Goal: Information Seeking & Learning: Check status

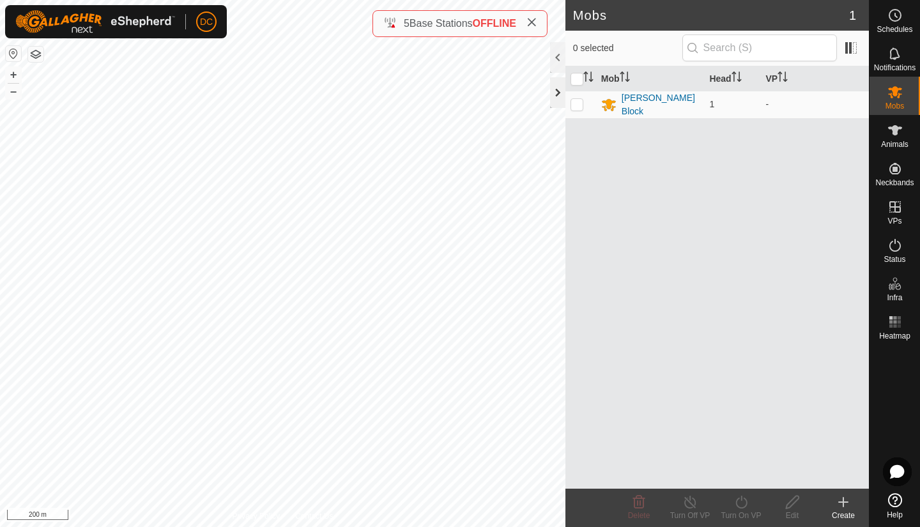
click at [558, 92] on div at bounding box center [557, 92] width 15 height 31
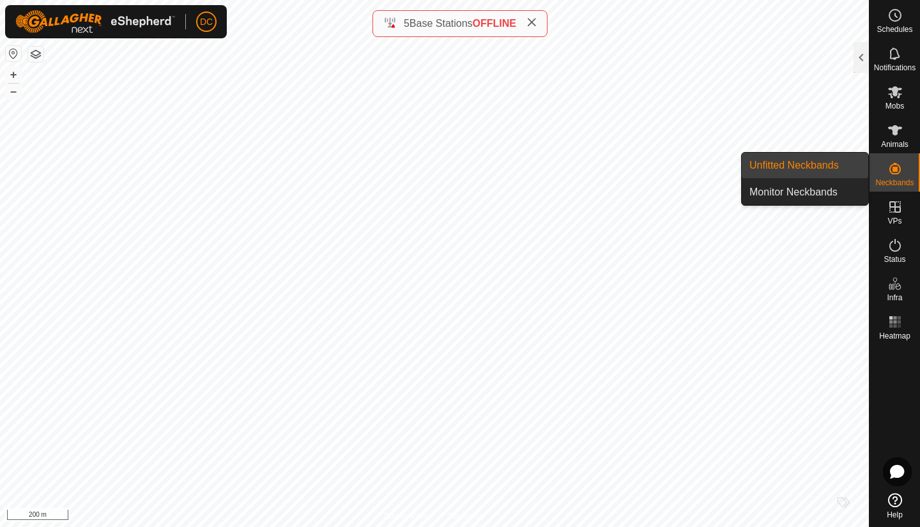
click at [799, 171] on link "Unfitted Neckbands" at bounding box center [805, 166] width 127 height 26
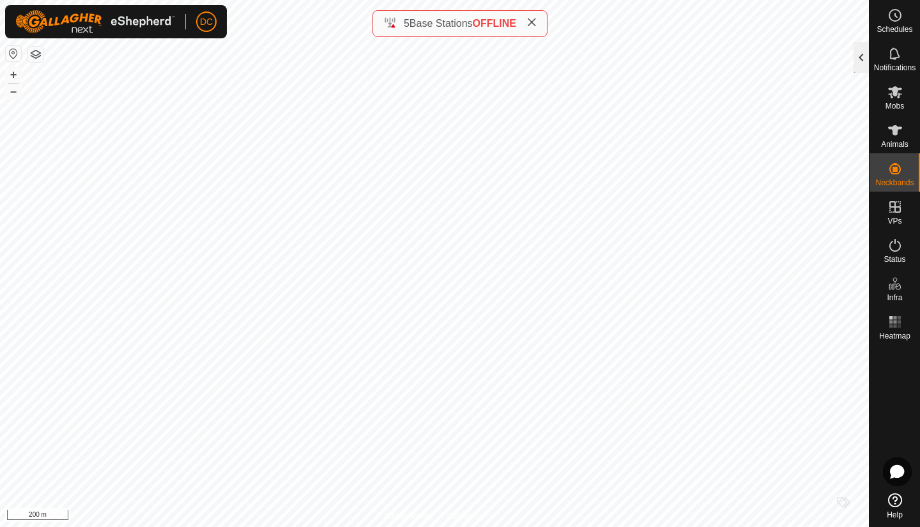
click at [861, 55] on div at bounding box center [861, 57] width 15 height 31
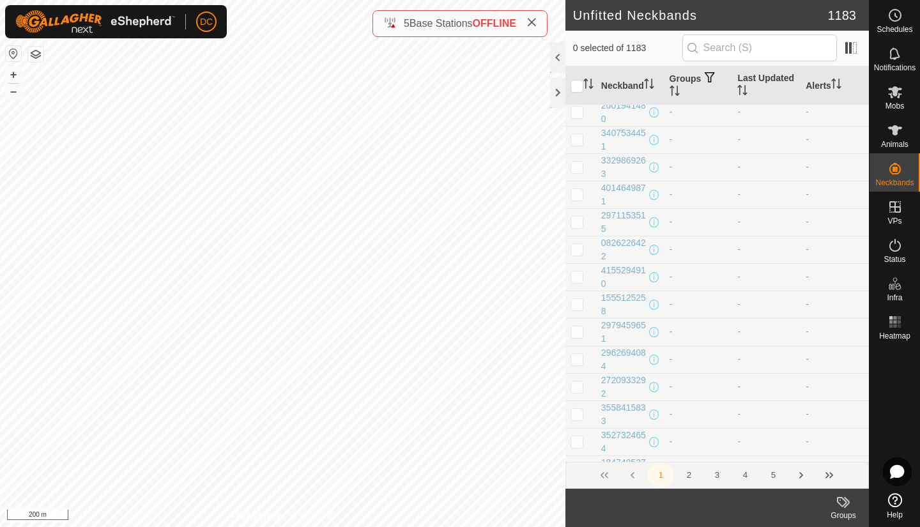
scroll to position [5137, 0]
click at [679, 465] on span "1 2 3 4 5" at bounding box center [717, 476] width 138 height 26
click at [686, 472] on button "2" at bounding box center [689, 476] width 26 height 26
click at [612, 378] on div "3363992648" at bounding box center [623, 386] width 45 height 27
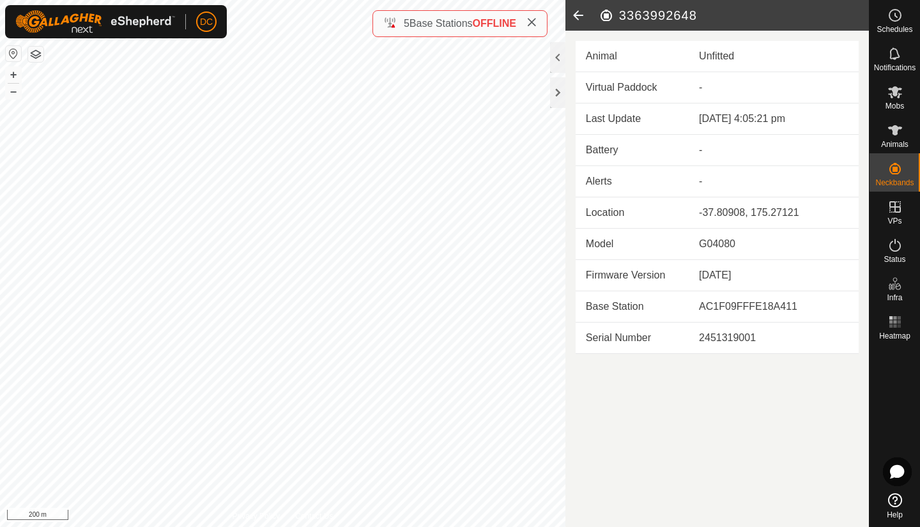
click at [575, 14] on icon at bounding box center [579, 15] width 26 height 31
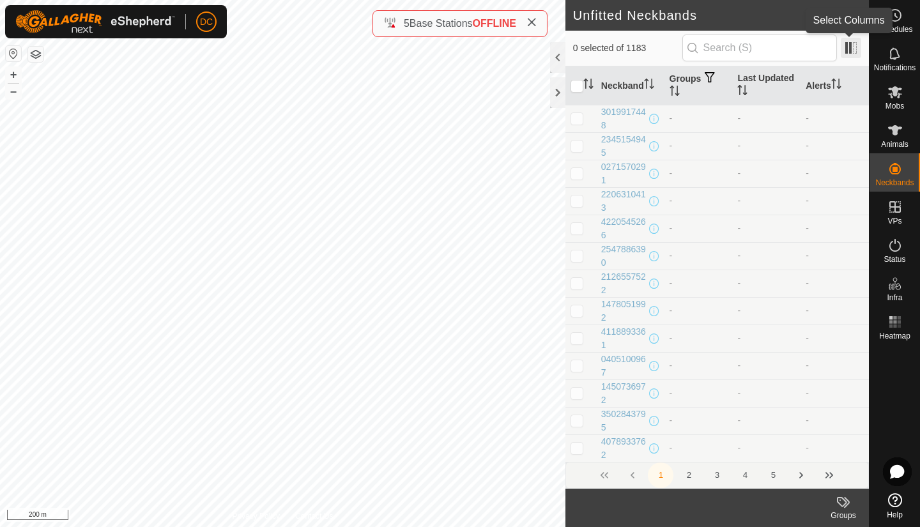
click at [844, 42] on span at bounding box center [851, 48] width 20 height 20
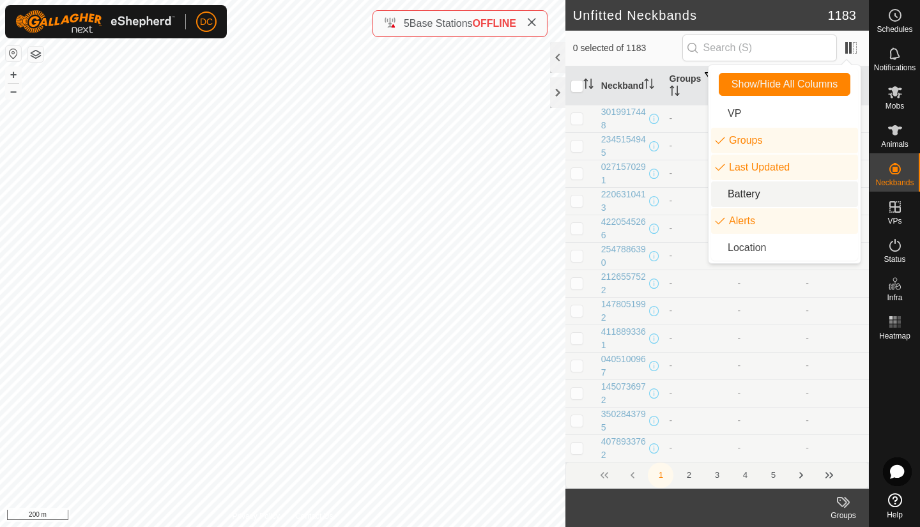
click at [746, 197] on li "Battery" at bounding box center [784, 194] width 147 height 26
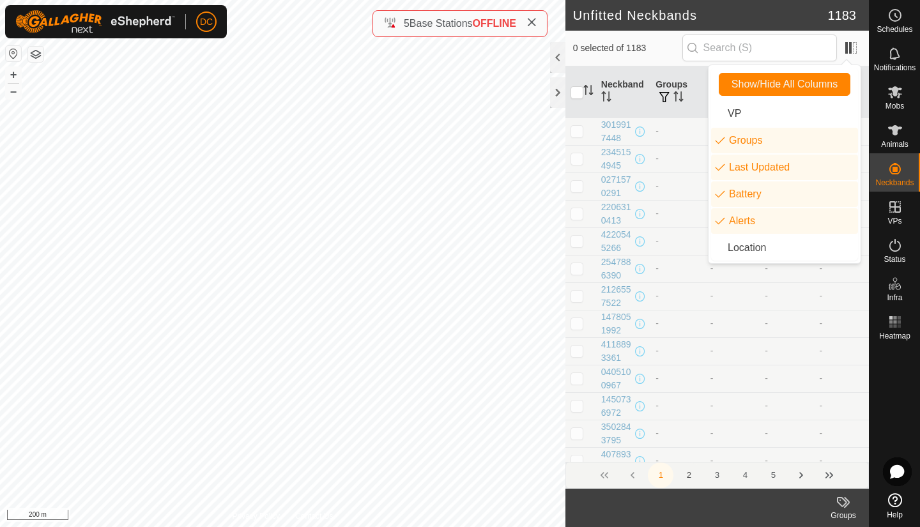
click at [684, 469] on button "2" at bounding box center [689, 476] width 26 height 26
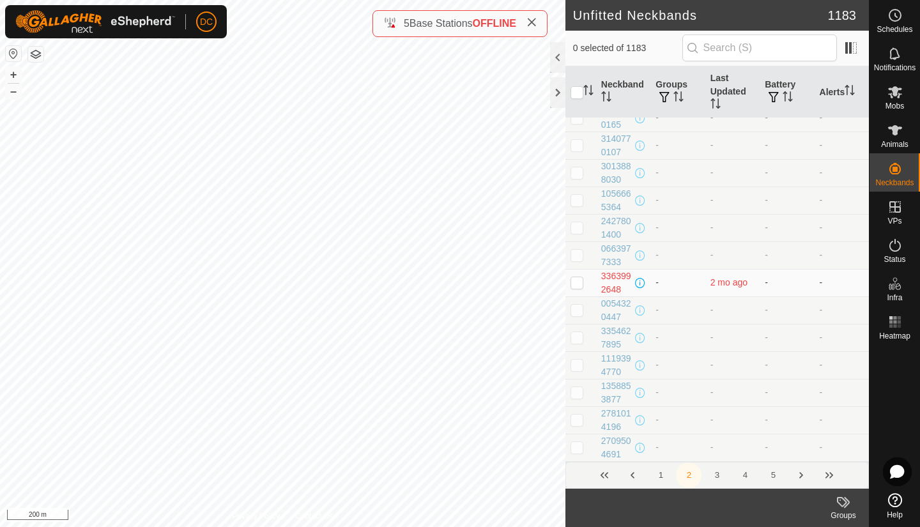
scroll to position [504, 0]
click at [628, 279] on div "3363992648" at bounding box center [616, 287] width 31 height 27
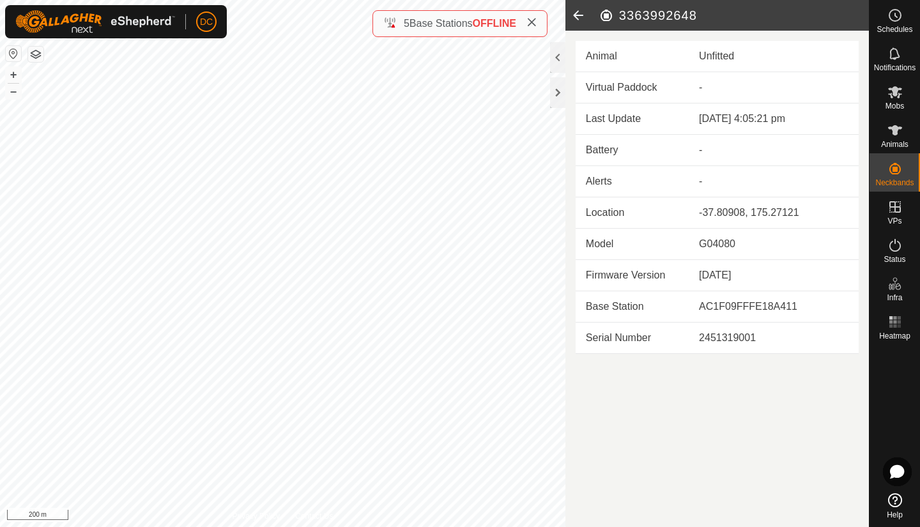
click at [576, 6] on icon at bounding box center [579, 15] width 26 height 31
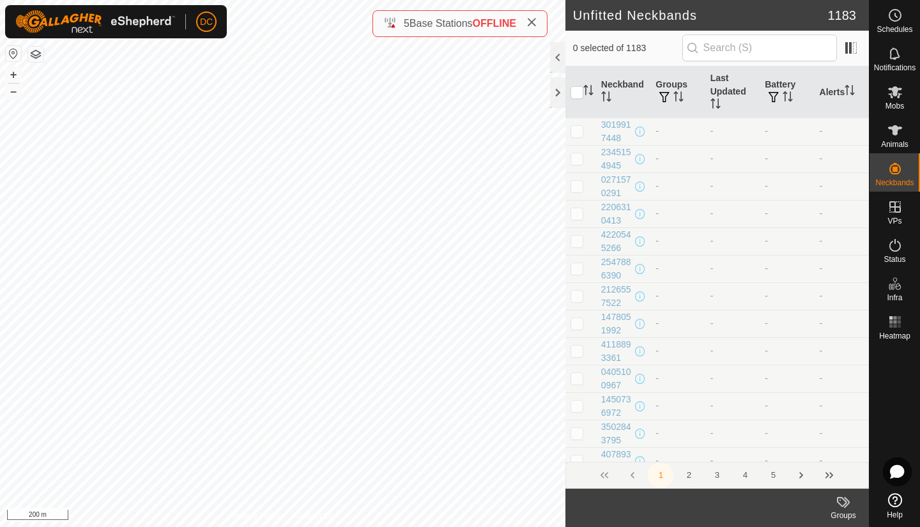
click at [688, 472] on button "2" at bounding box center [689, 476] width 26 height 26
click at [719, 468] on button "3" at bounding box center [717, 476] width 26 height 26
click at [633, 274] on div "1163873800" at bounding box center [623, 282] width 44 height 27
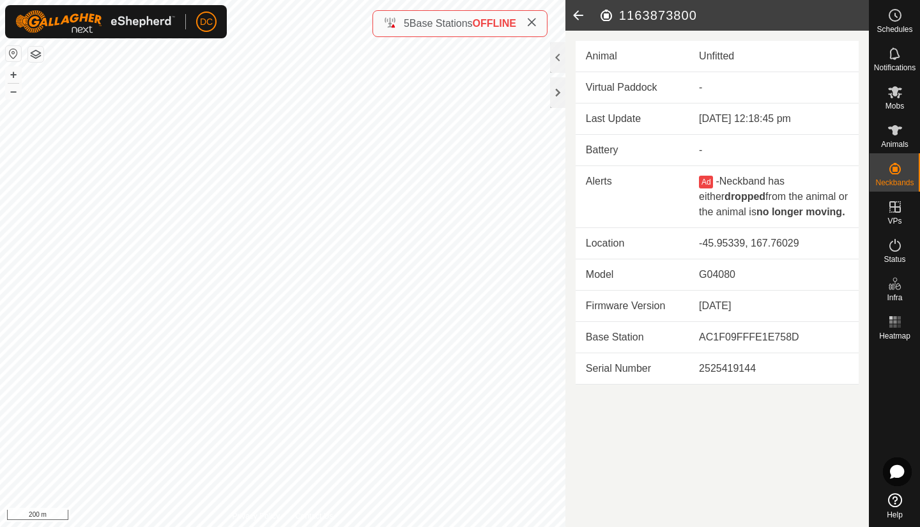
click at [575, 12] on icon at bounding box center [579, 15] width 26 height 31
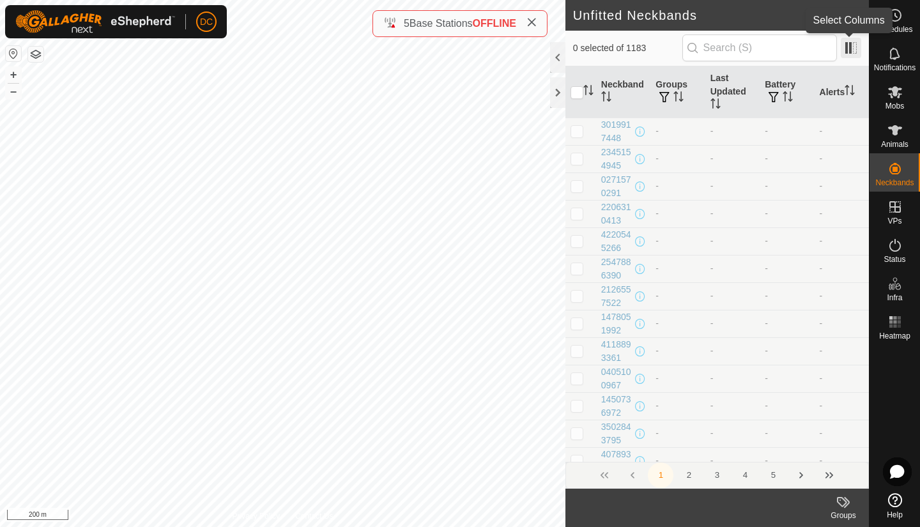
click at [847, 42] on span at bounding box center [851, 48] width 20 height 20
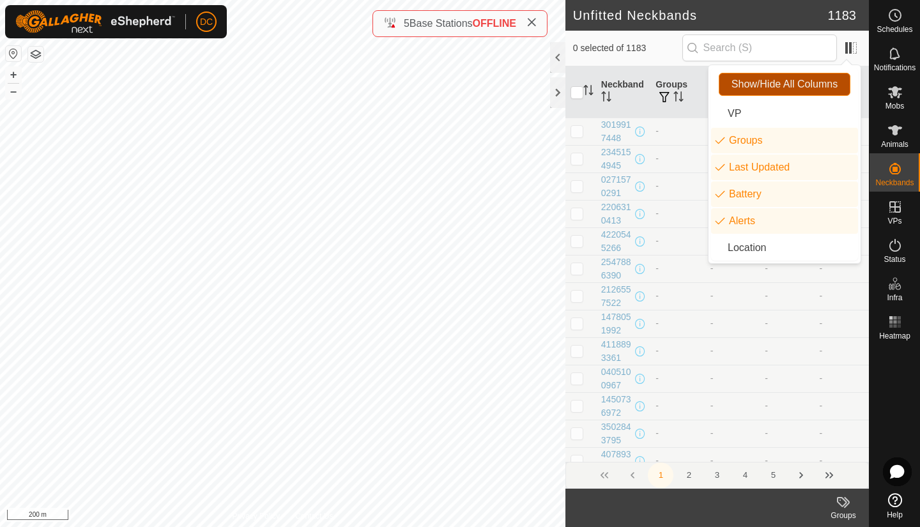
click at [750, 86] on span "Show/Hide All Columns" at bounding box center [785, 85] width 106 height 12
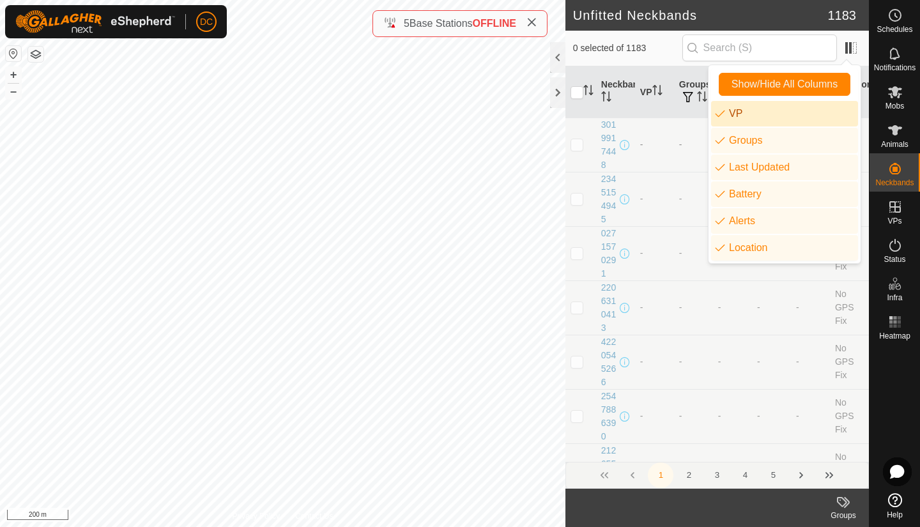
click at [652, 148] on td "-" at bounding box center [654, 145] width 39 height 54
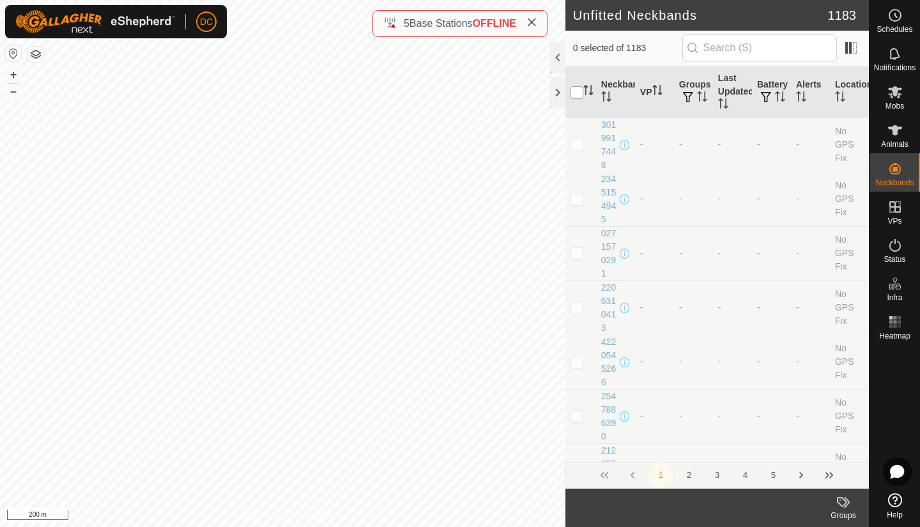
click at [575, 90] on input "checkbox" at bounding box center [577, 92] width 13 height 13
checkbox input "true"
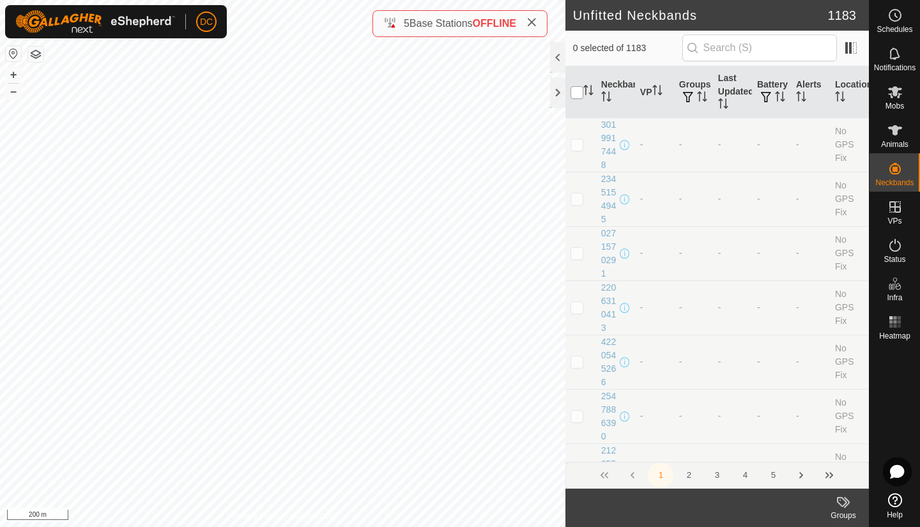
checkbox input "true"
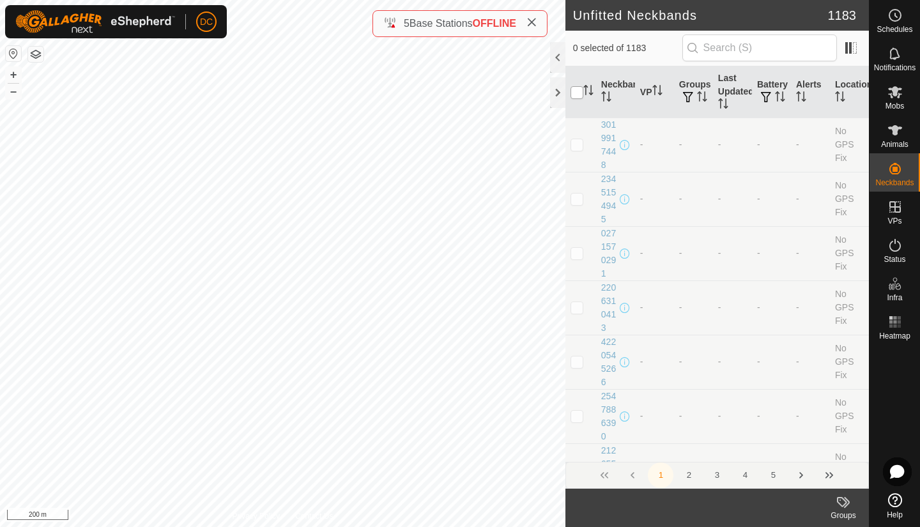
checkbox input "true"
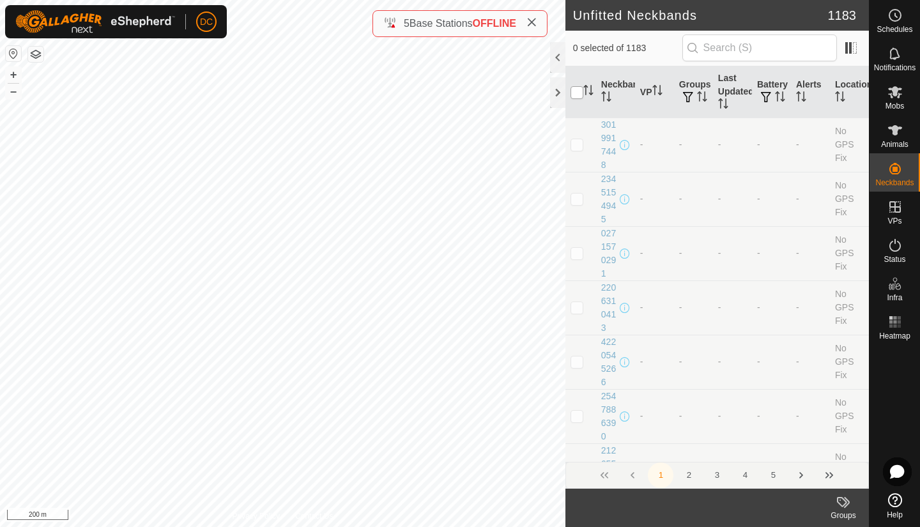
checkbox input "true"
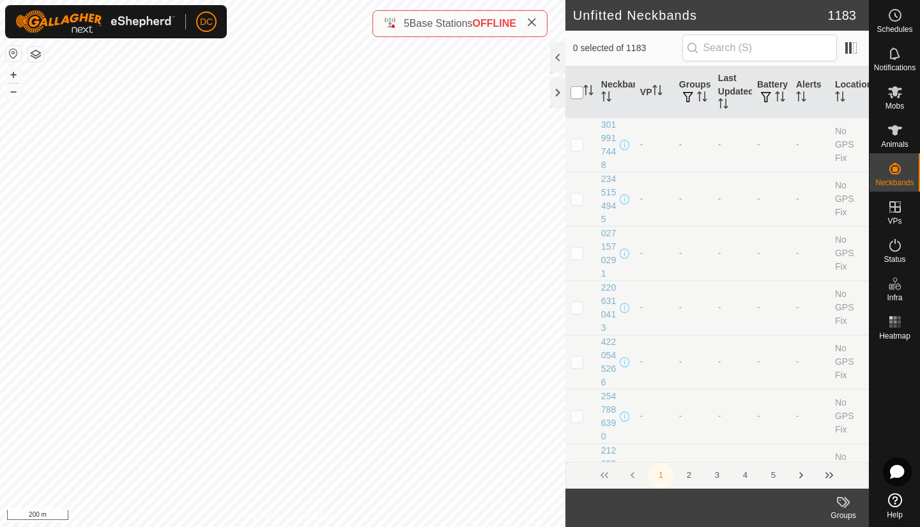
checkbox input "true"
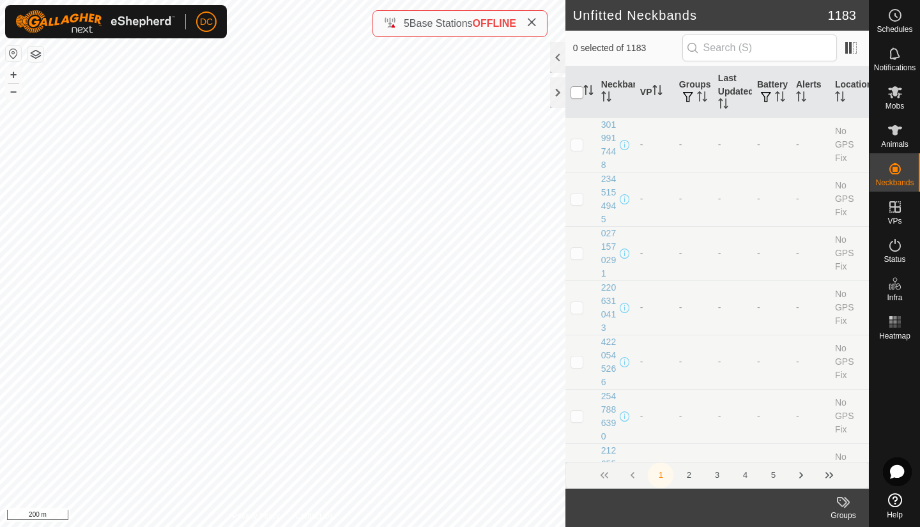
checkbox input "true"
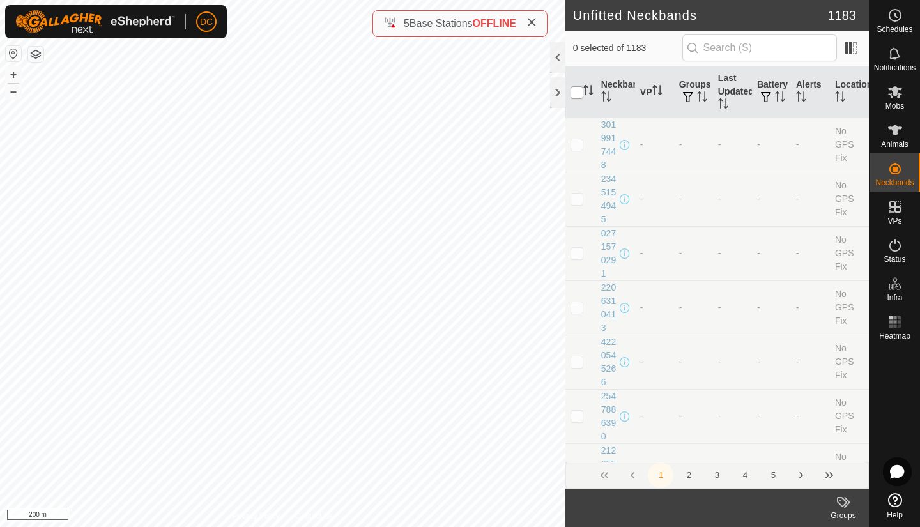
checkbox input "true"
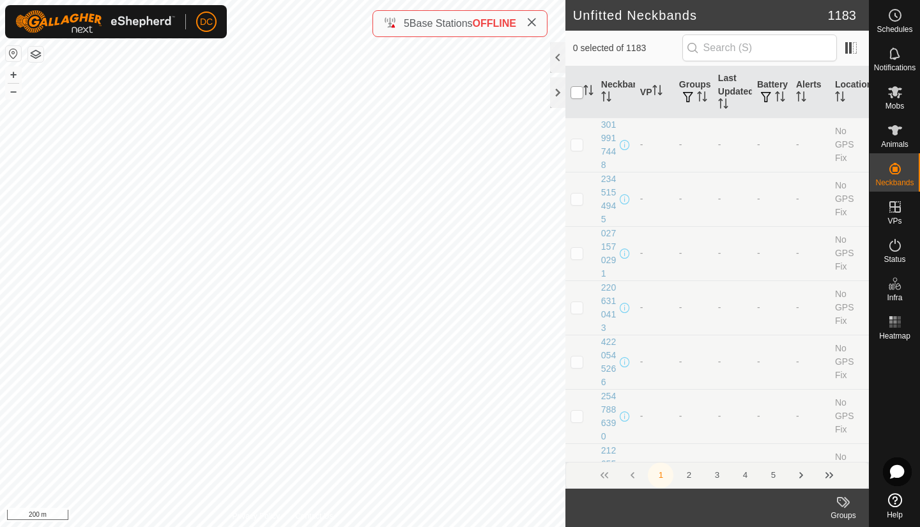
checkbox input "true"
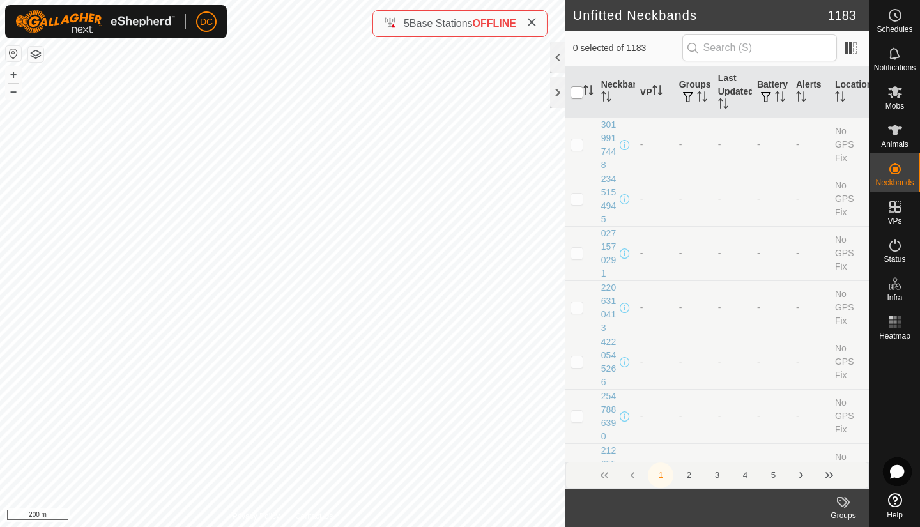
checkbox input "true"
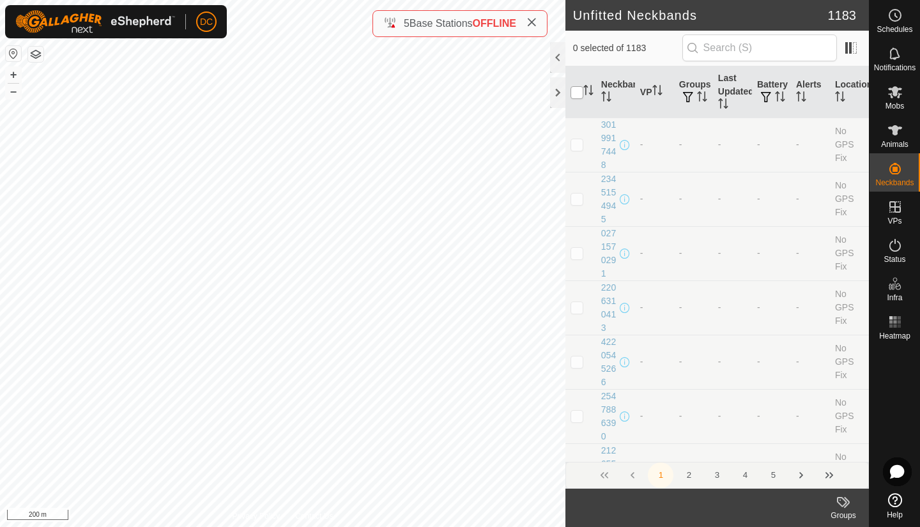
checkbox input "true"
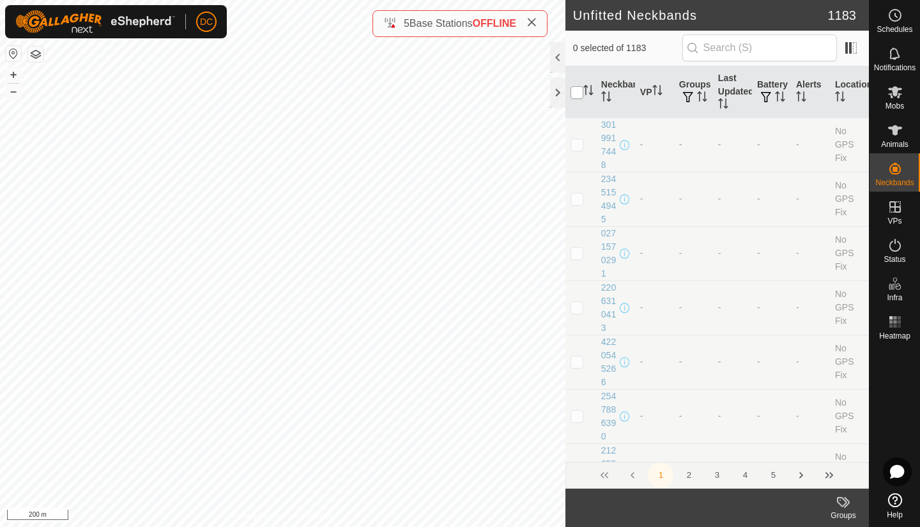
checkbox input "true"
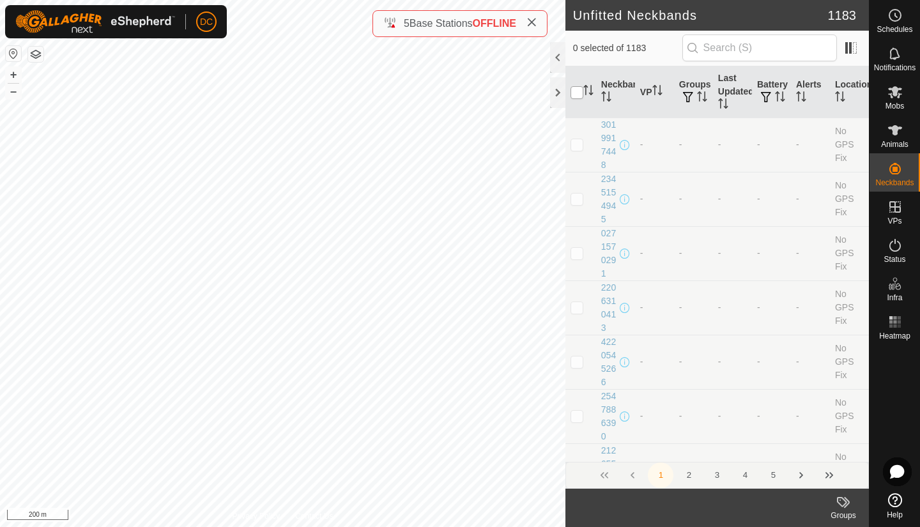
checkbox input "true"
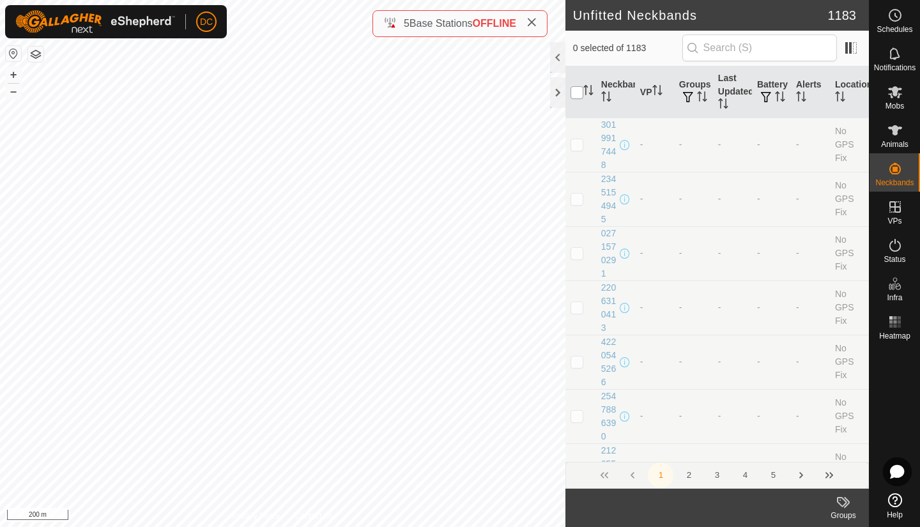
checkbox input "true"
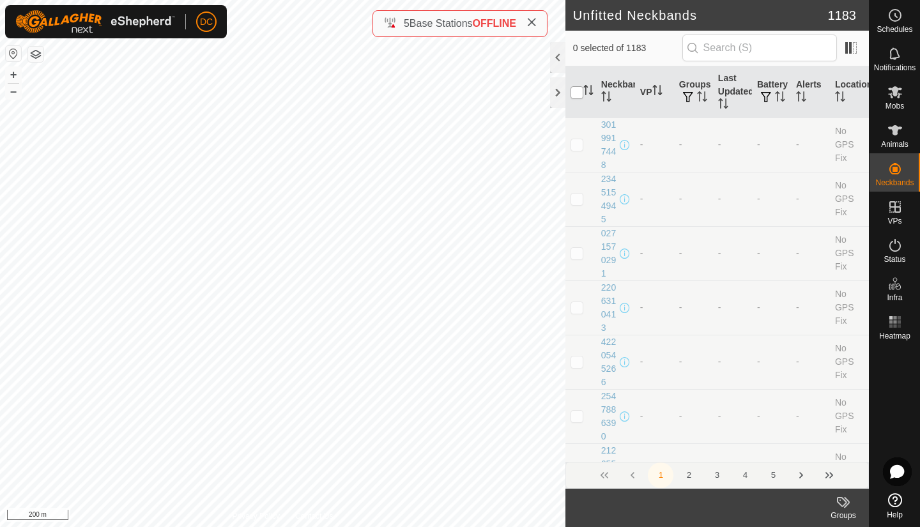
checkbox input "true"
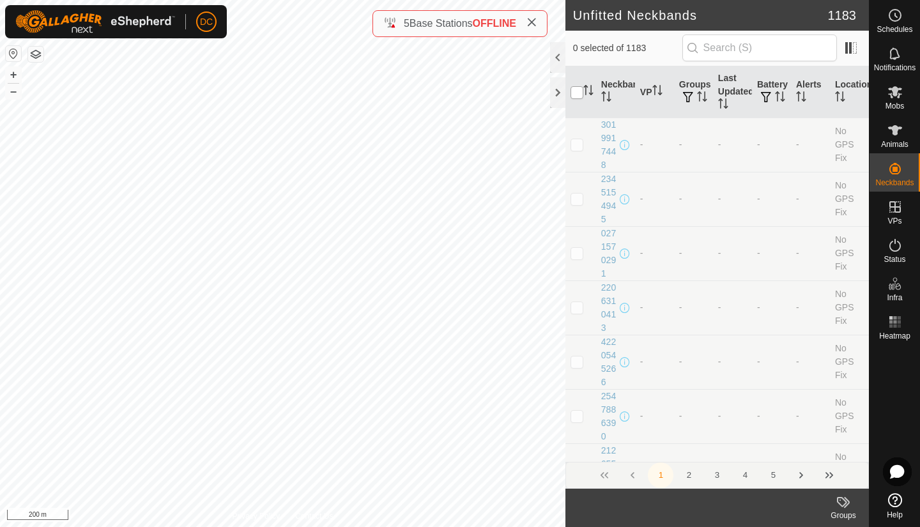
checkbox input "true"
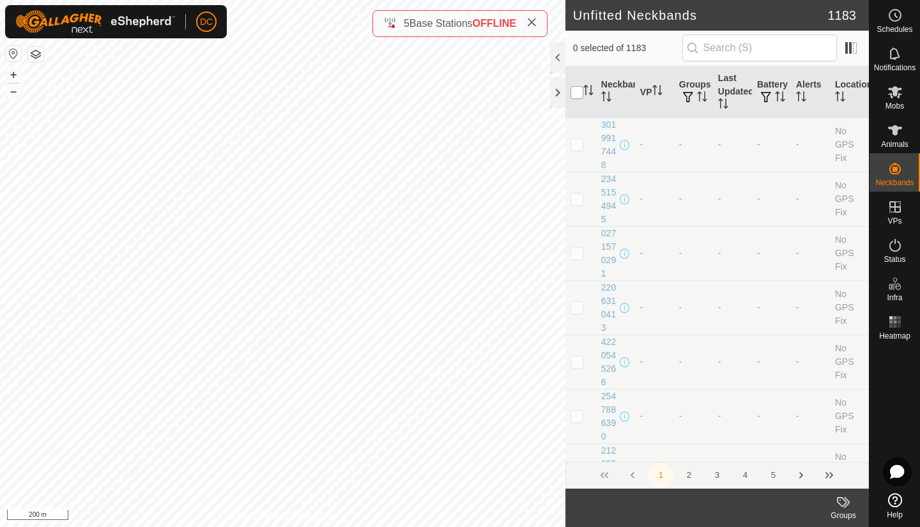
checkbox input "true"
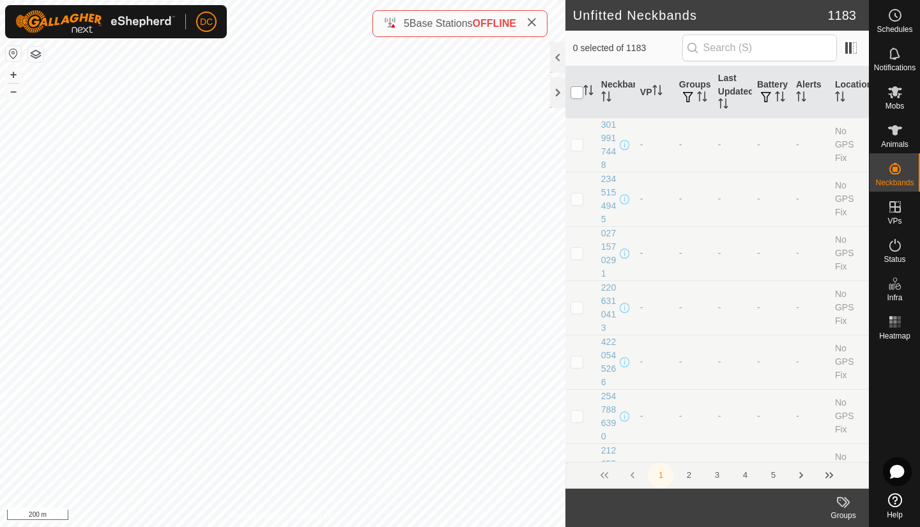
checkbox input "true"
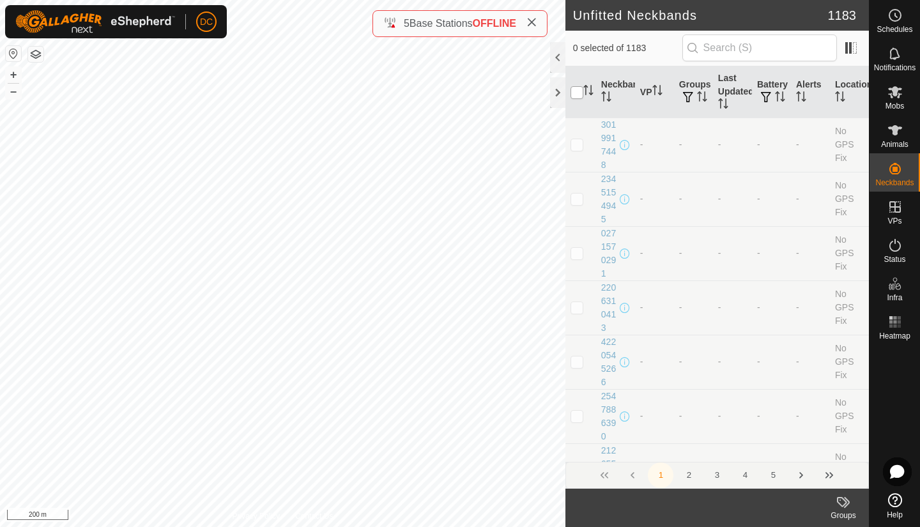
checkbox input "true"
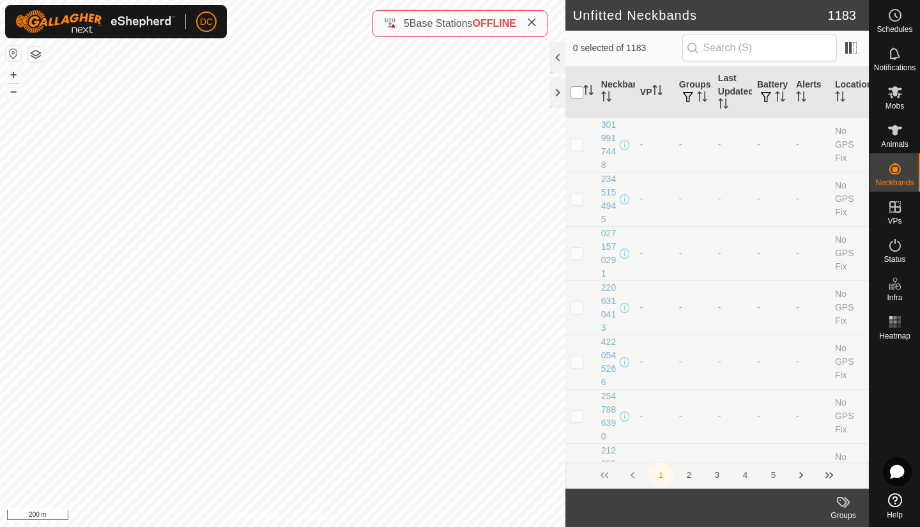
checkbox input "true"
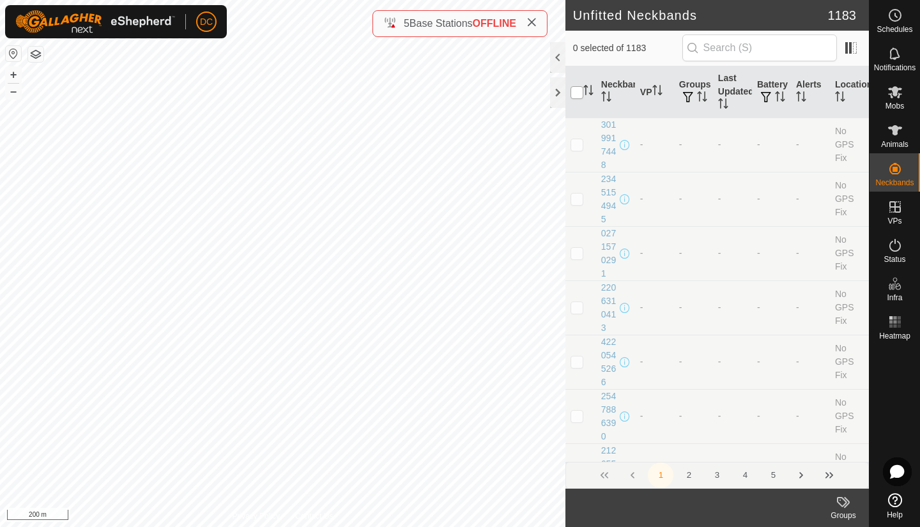
checkbox input "true"
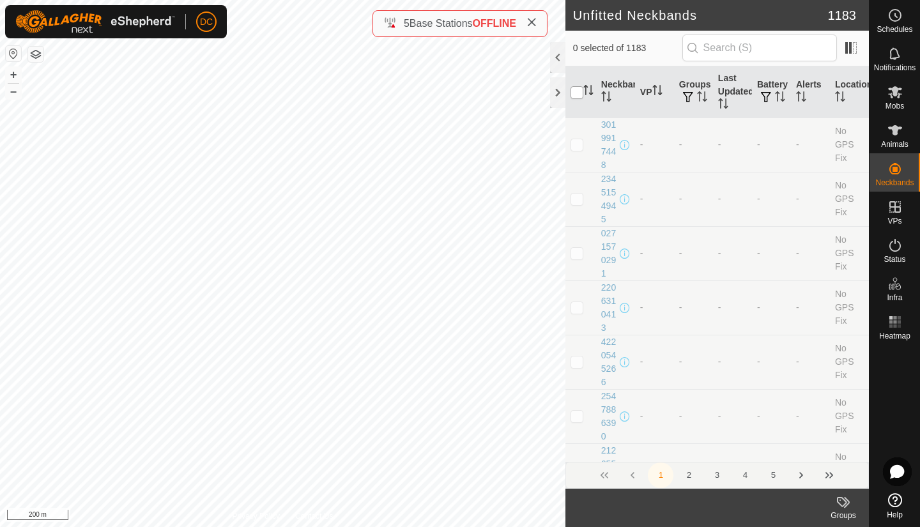
checkbox input "true"
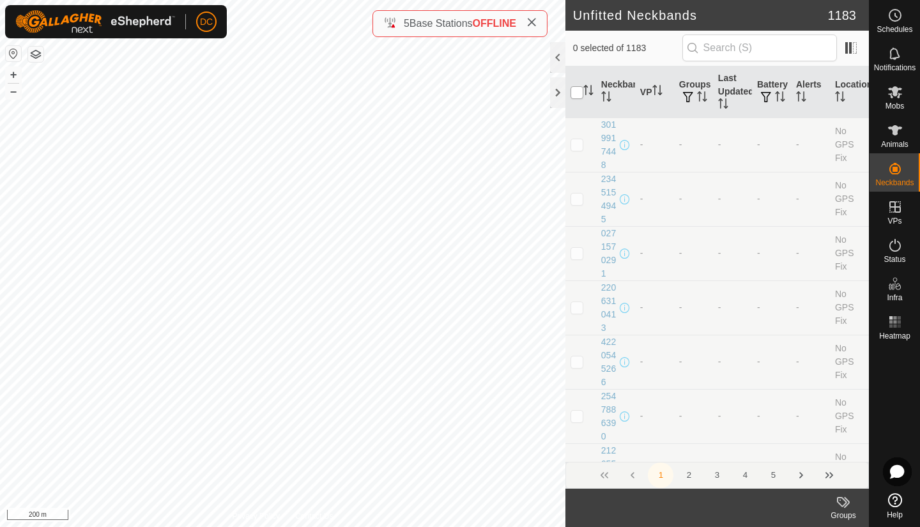
checkbox input "true"
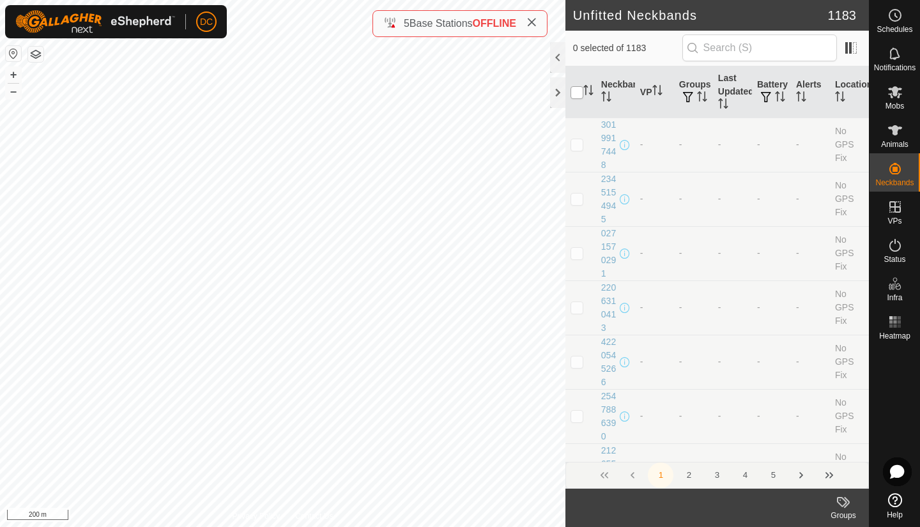
checkbox input "true"
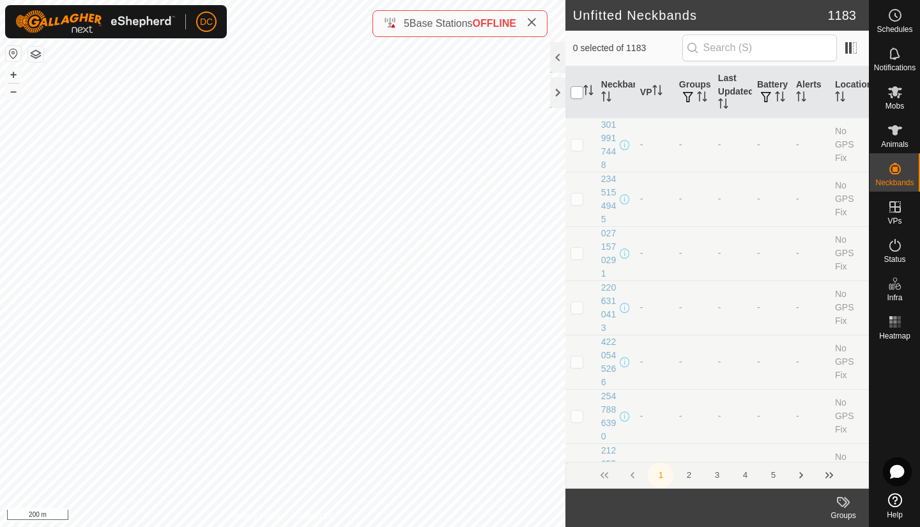
checkbox input "true"
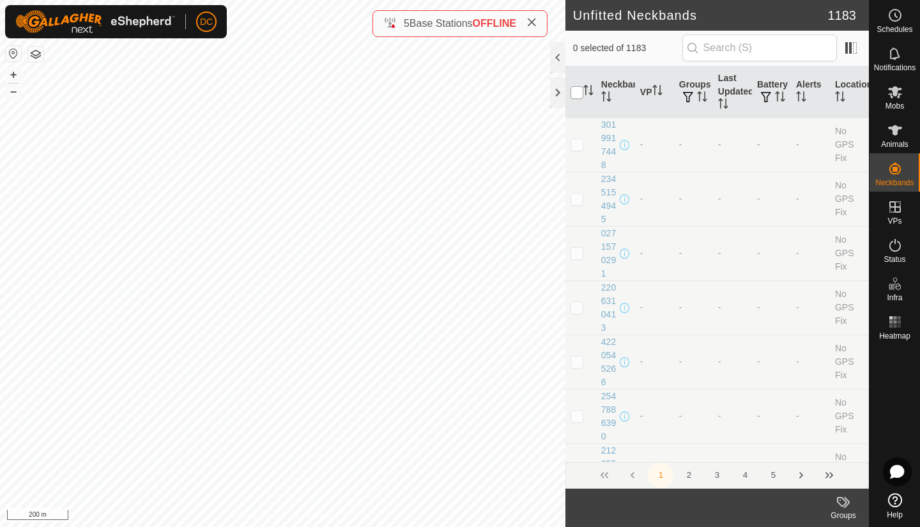
checkbox input "true"
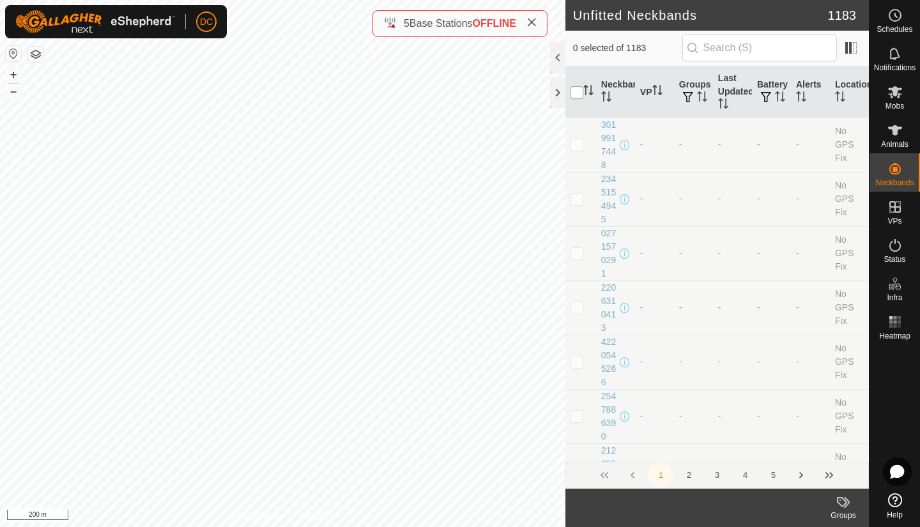
checkbox input "true"
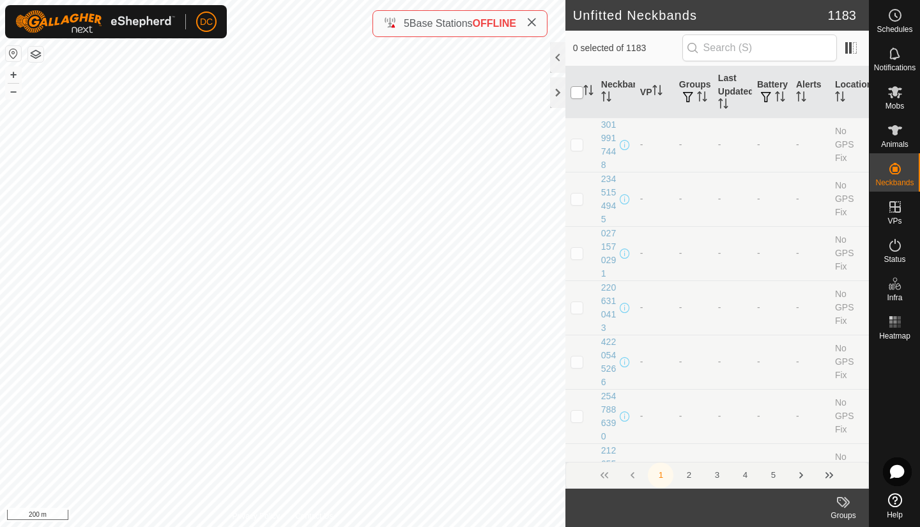
checkbox input "true"
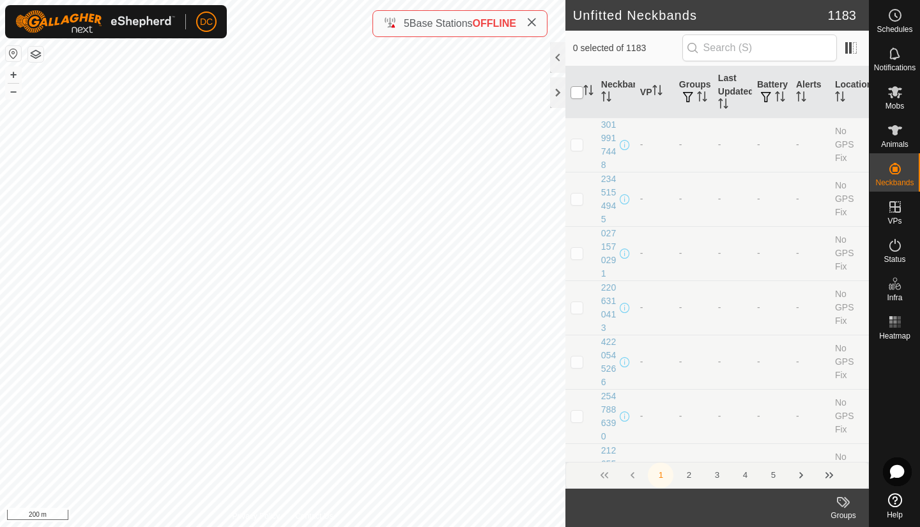
checkbox input "true"
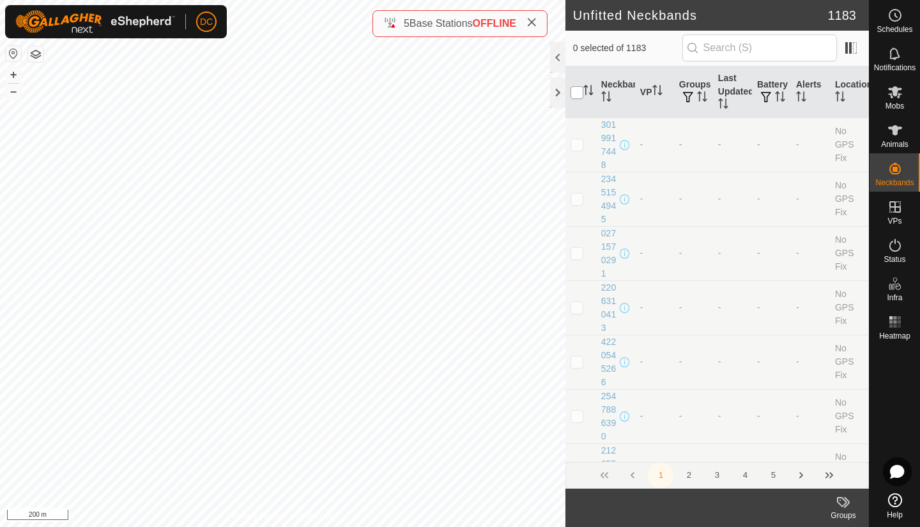
checkbox input "true"
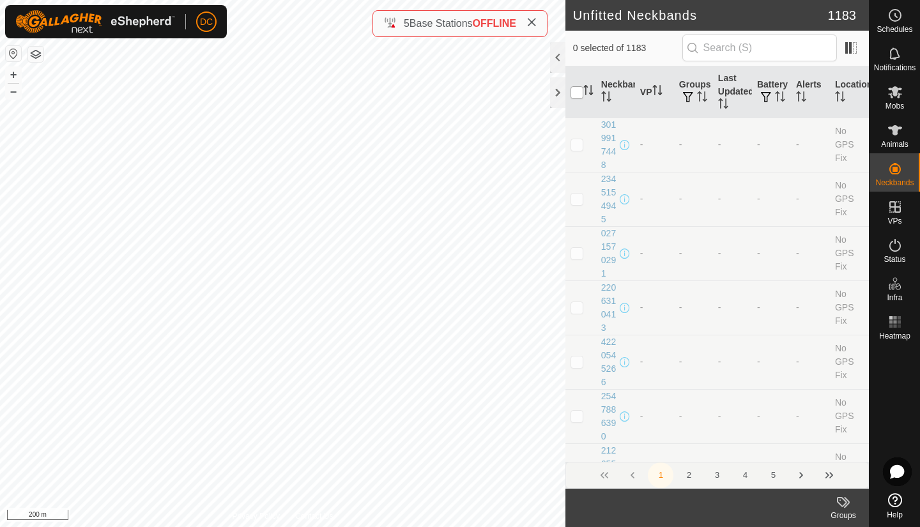
checkbox input "true"
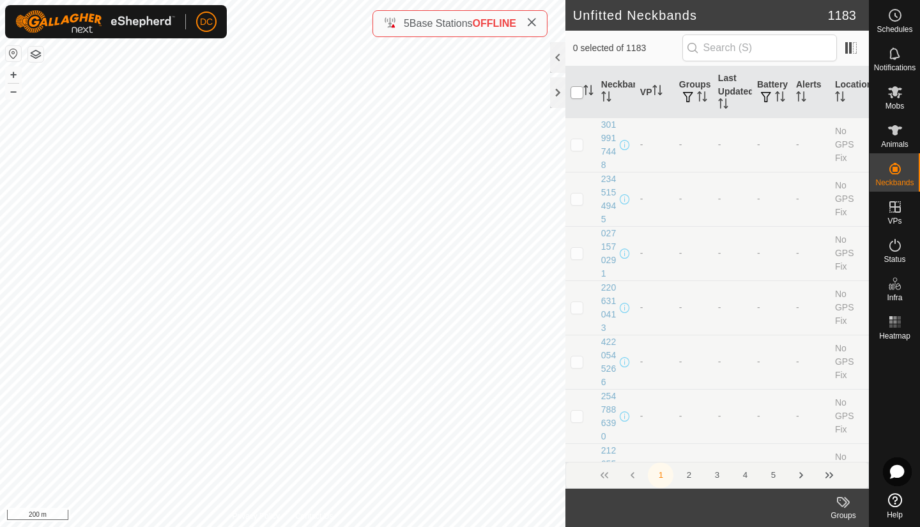
checkbox input "true"
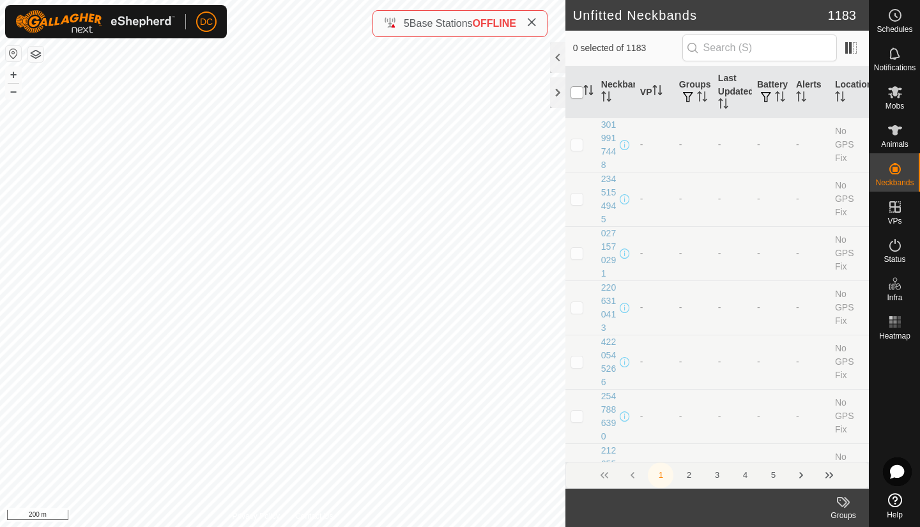
checkbox input "true"
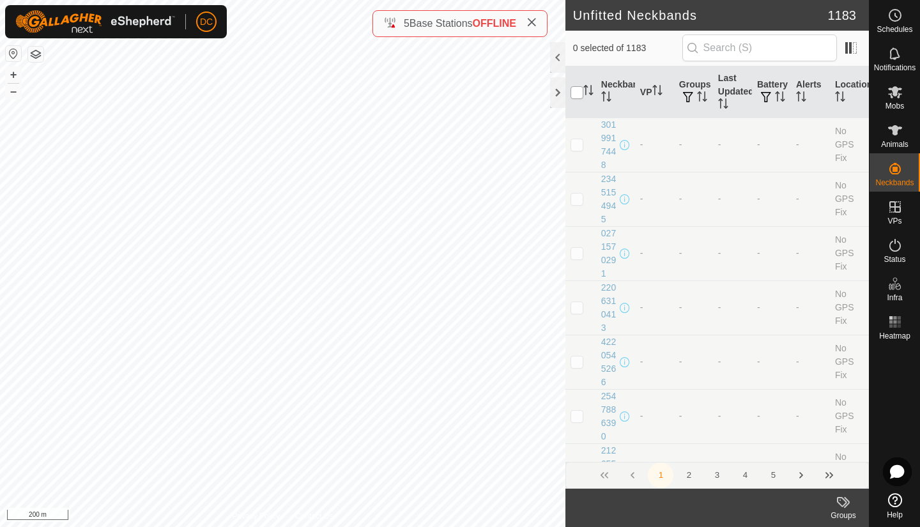
checkbox input "true"
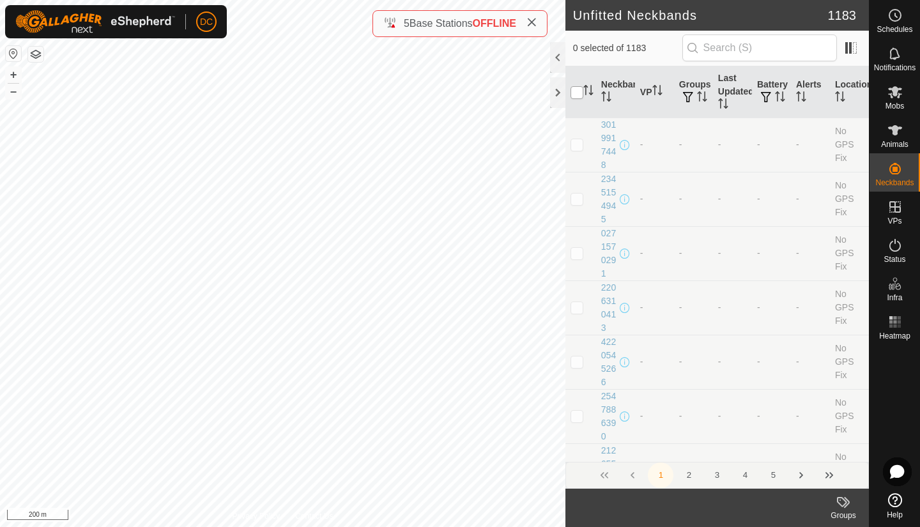
checkbox input "true"
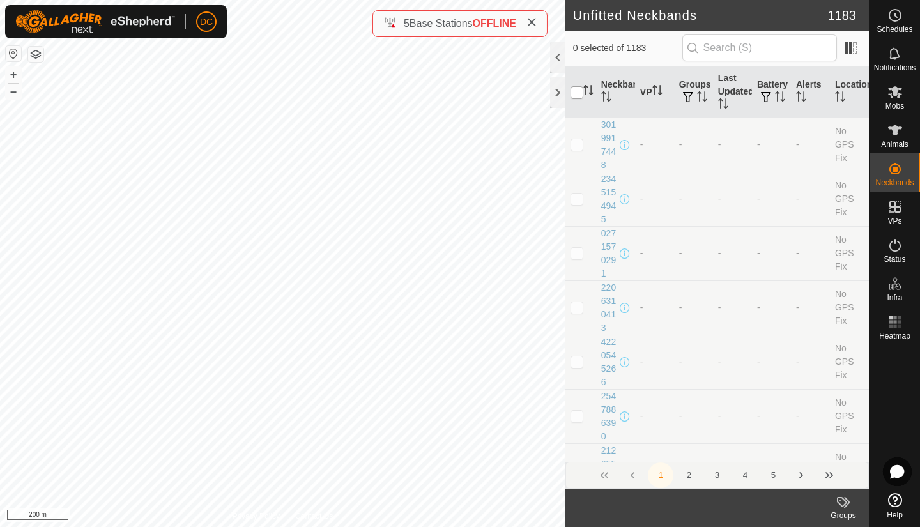
checkbox input "true"
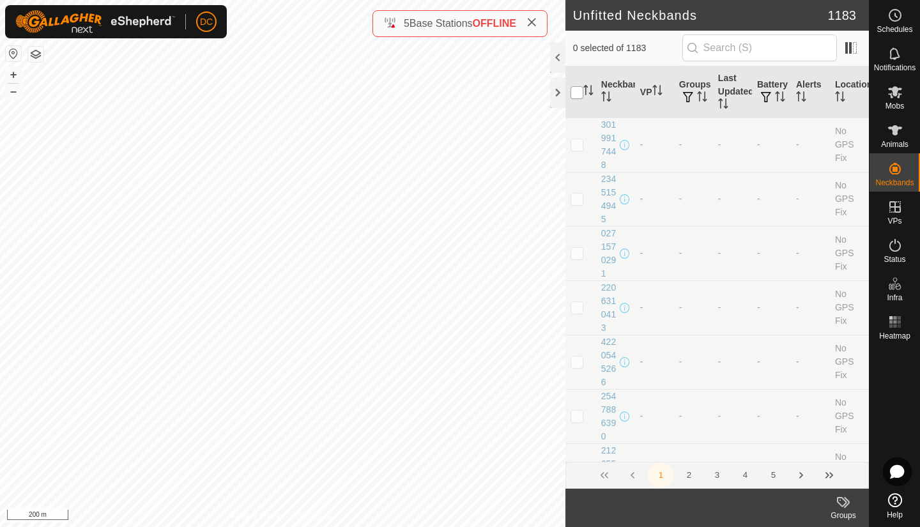
checkbox input "true"
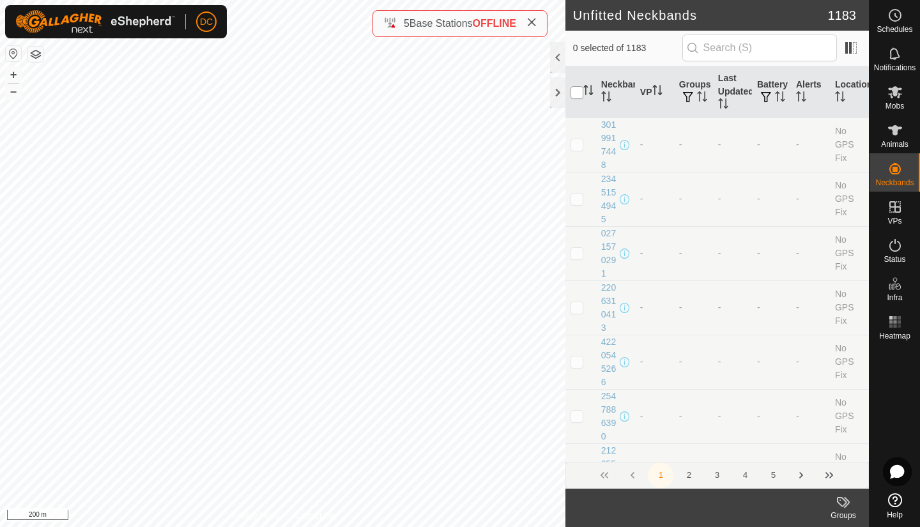
checkbox input "true"
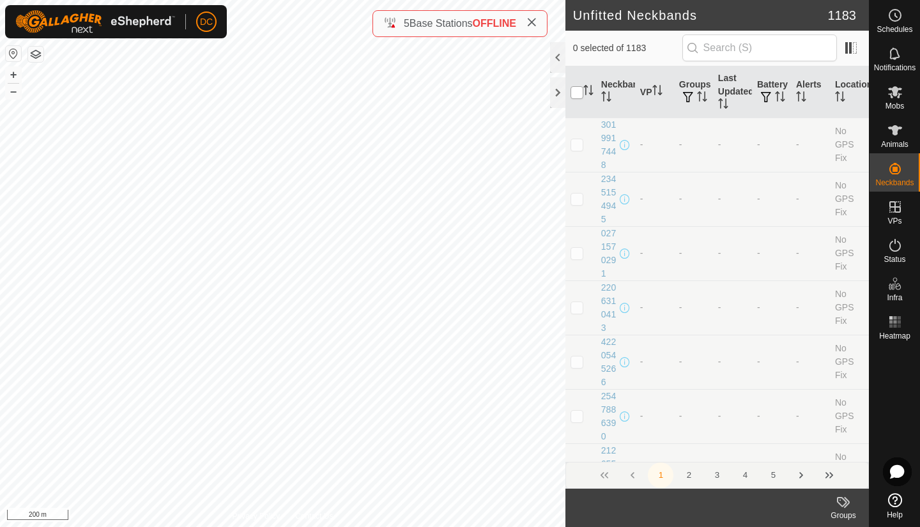
checkbox input "true"
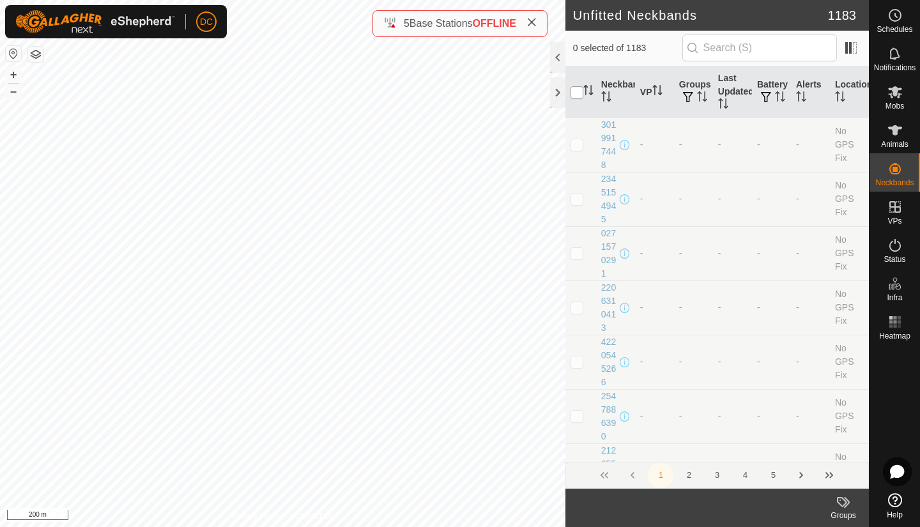
checkbox input "true"
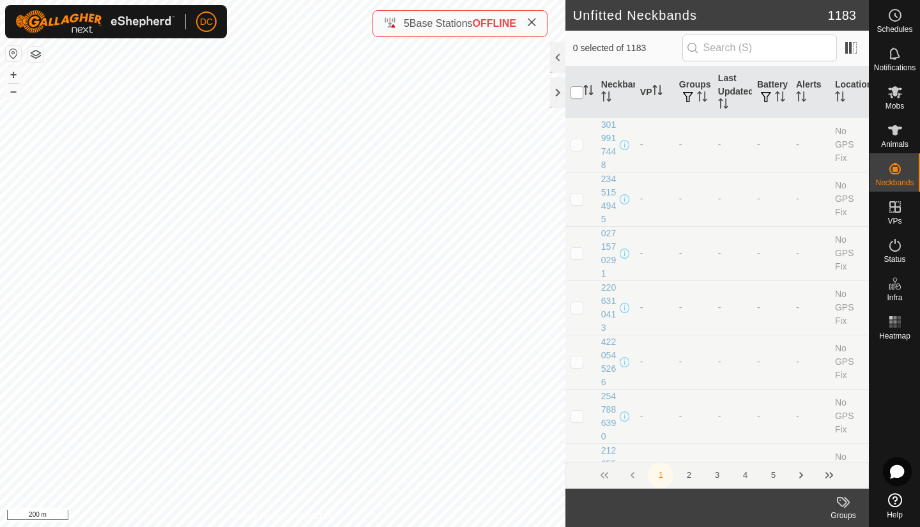
checkbox input "true"
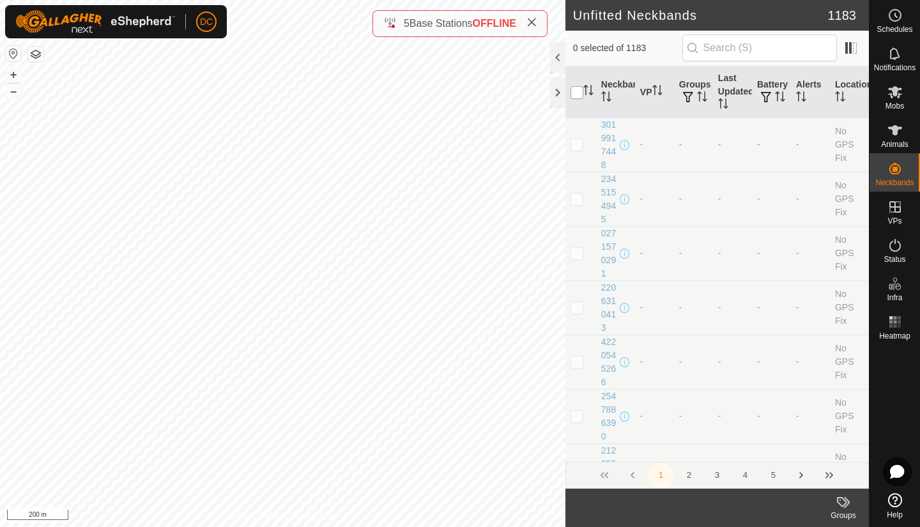
checkbox input "true"
click at [714, 473] on button "3" at bounding box center [717, 476] width 26 height 26
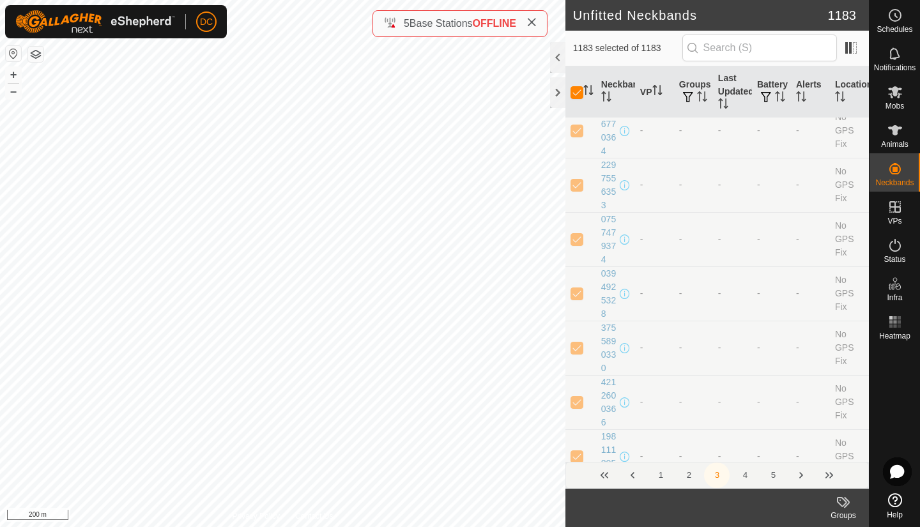
scroll to position [7933, 0]
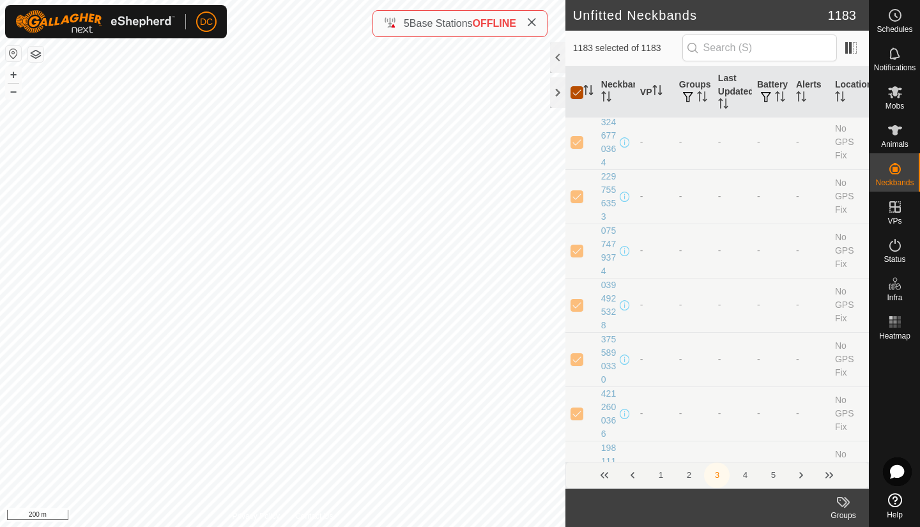
click at [578, 93] on input "checkbox" at bounding box center [577, 92] width 13 height 13
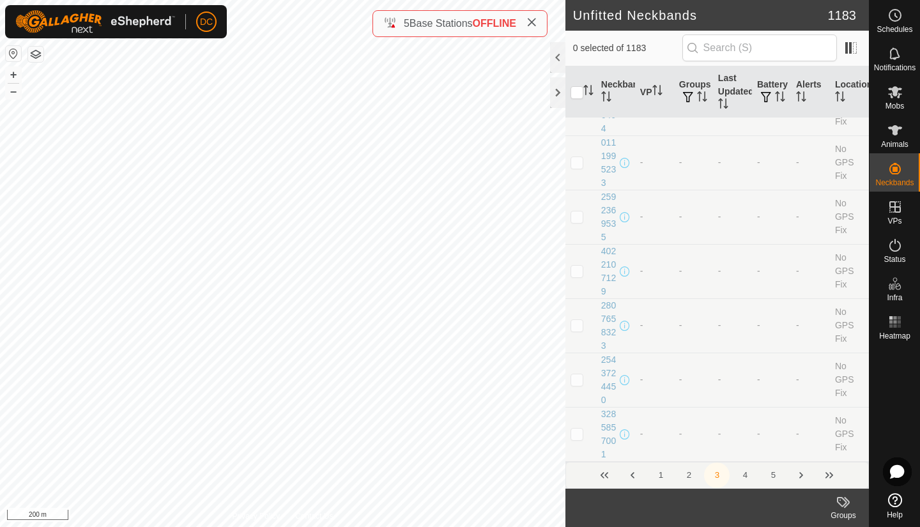
scroll to position [11623, 0]
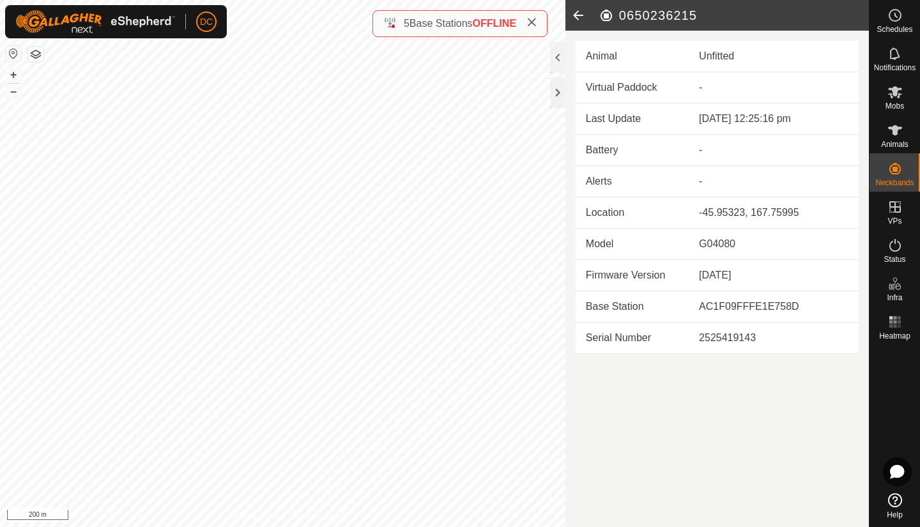
click at [574, 17] on icon at bounding box center [579, 15] width 26 height 31
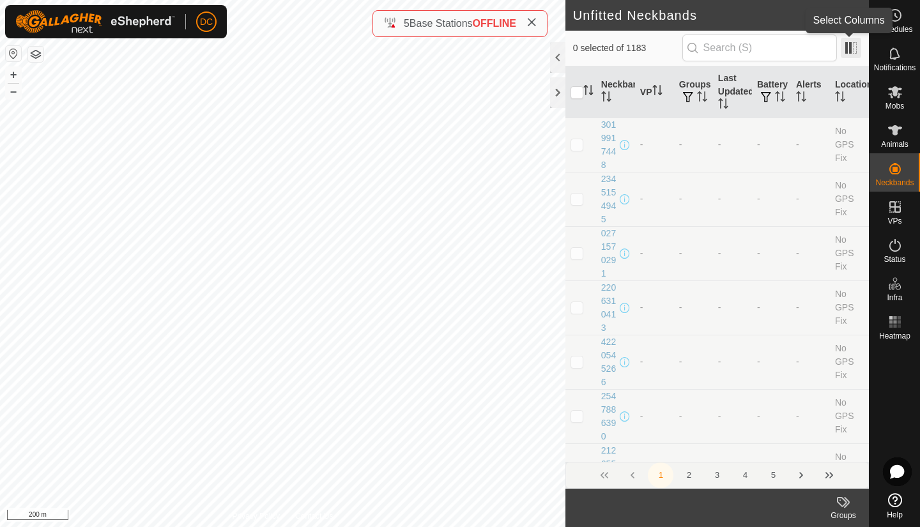
click at [856, 46] on span at bounding box center [851, 48] width 20 height 20
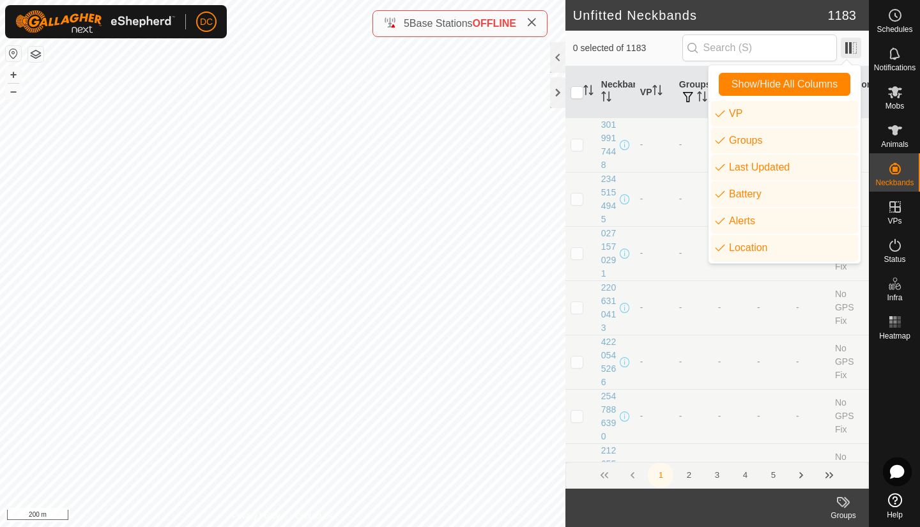
click at [856, 46] on span at bounding box center [851, 48] width 20 height 20
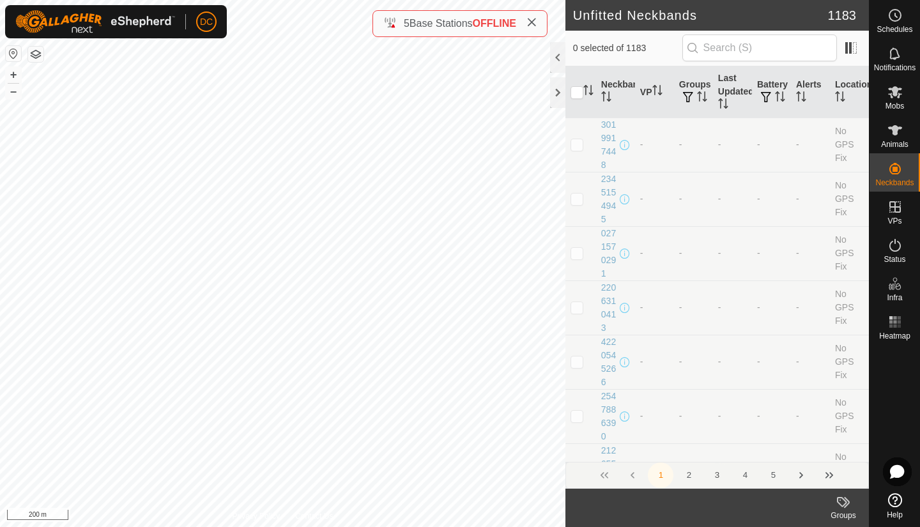
click at [716, 472] on button "3" at bounding box center [717, 476] width 26 height 26
click at [767, 79] on th "Battery" at bounding box center [771, 92] width 39 height 52
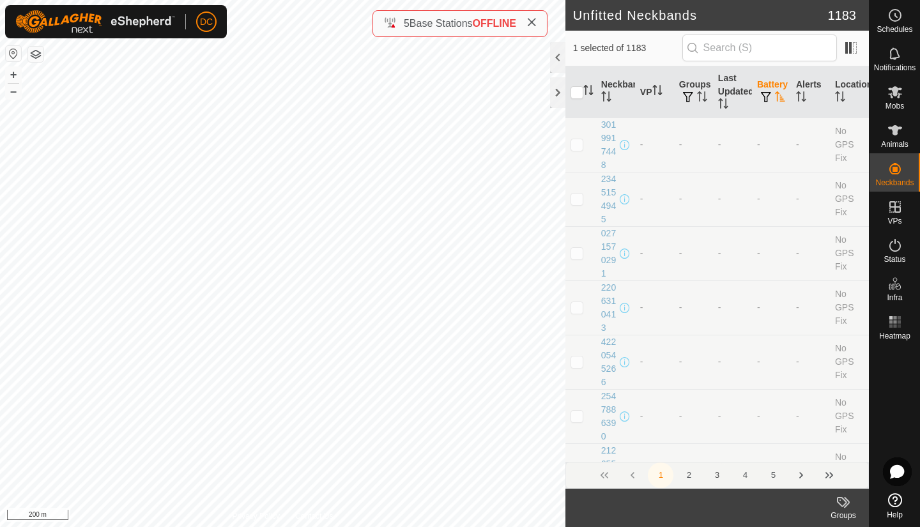
click at [713, 475] on button "3" at bounding box center [717, 476] width 26 height 26
click at [739, 469] on button "4" at bounding box center [745, 476] width 26 height 26
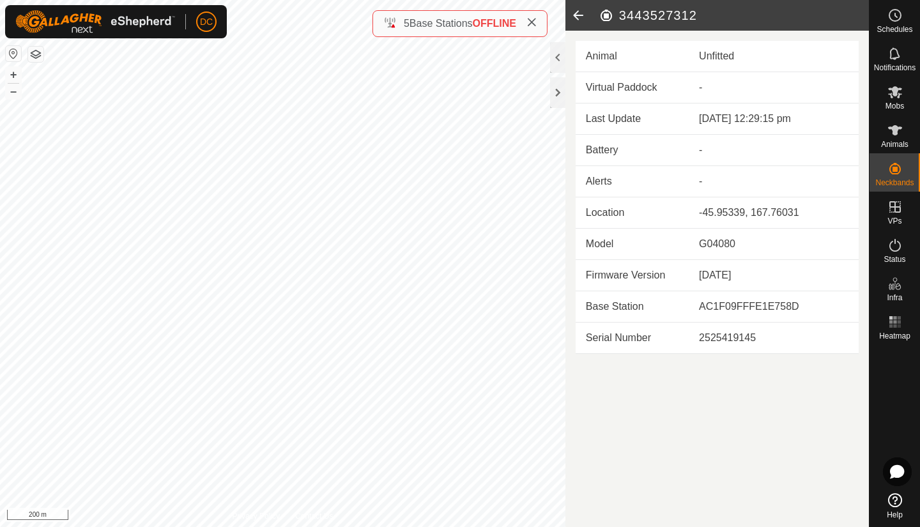
click at [576, 10] on icon at bounding box center [579, 15] width 26 height 31
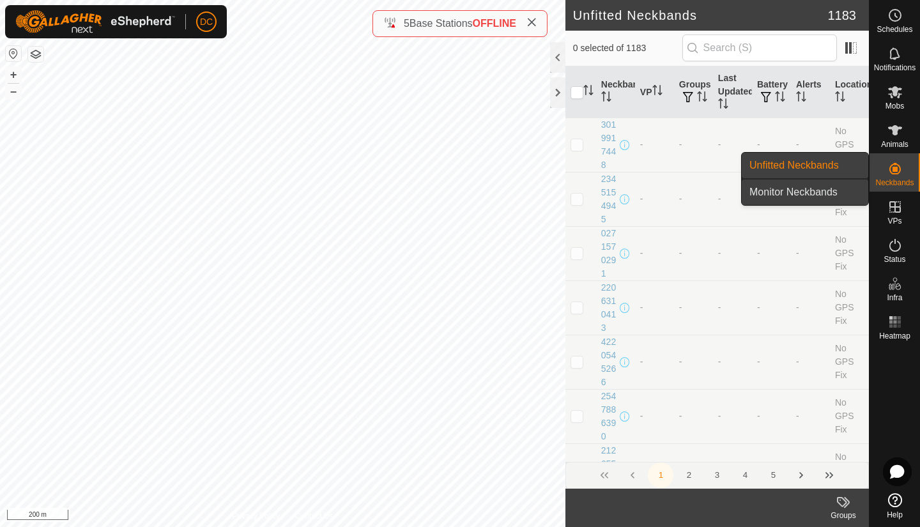
click at [825, 192] on link "Monitor Neckbands" at bounding box center [805, 193] width 127 height 26
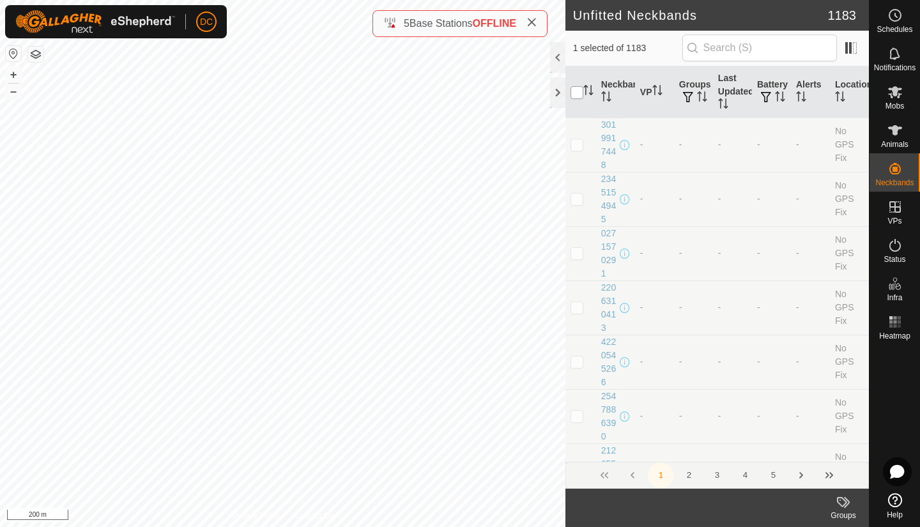
click at [575, 94] on input "checkbox" at bounding box center [577, 92] width 13 height 13
checkbox input "true"
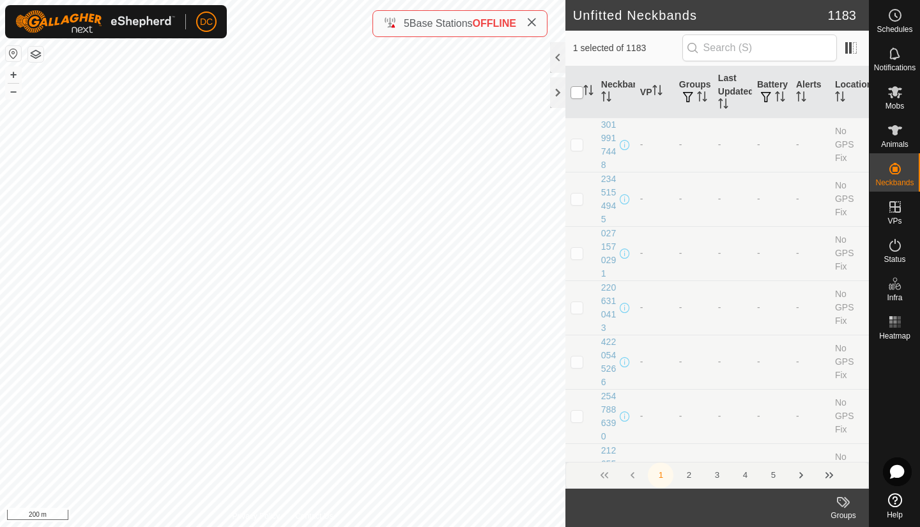
checkbox input "true"
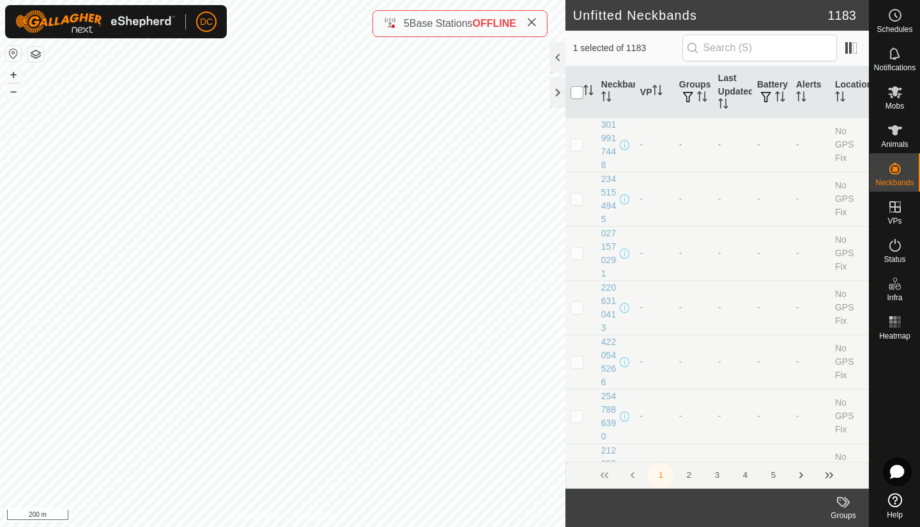
checkbox input "true"
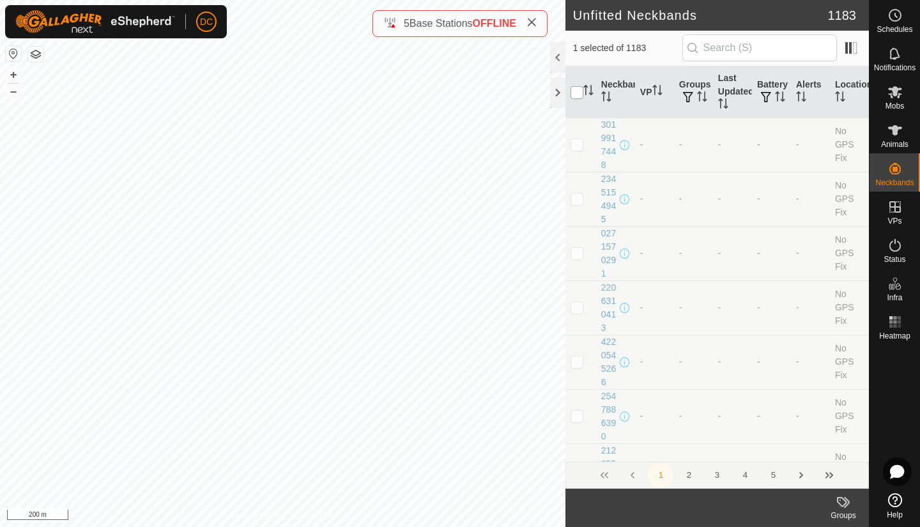
checkbox input "true"
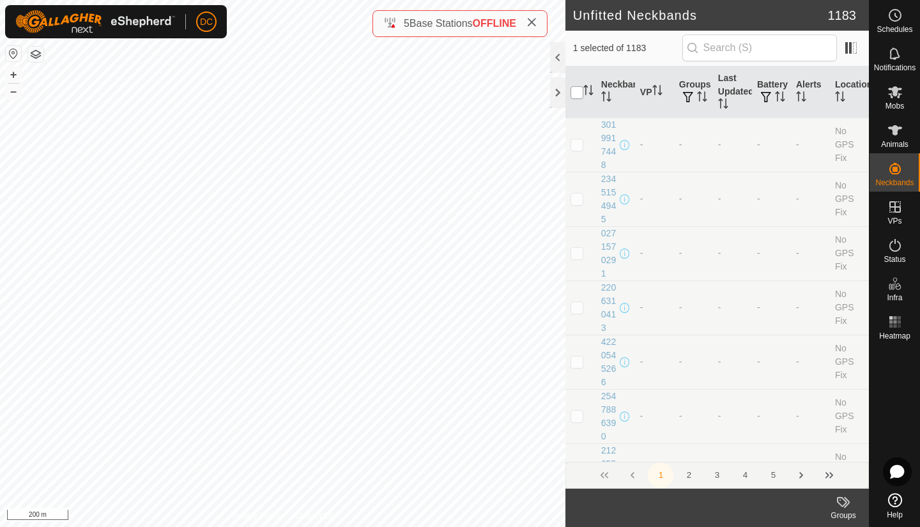
checkbox input "true"
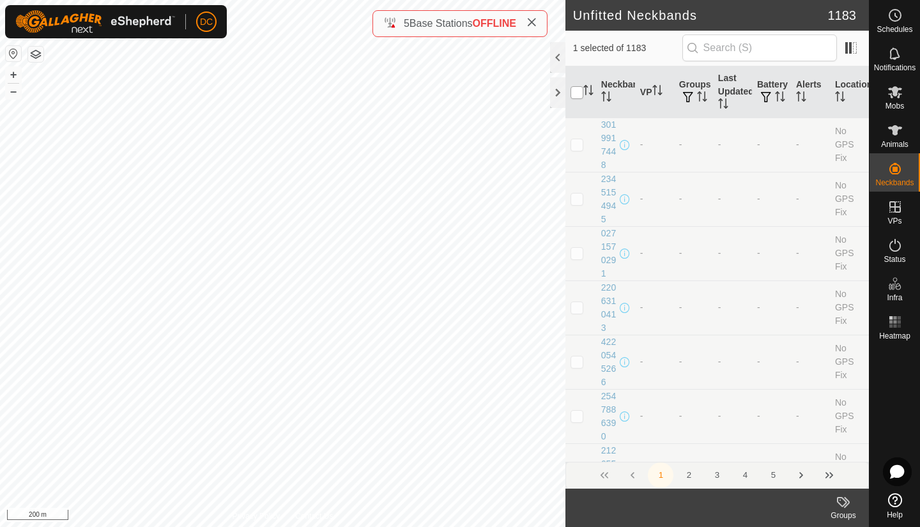
checkbox input "true"
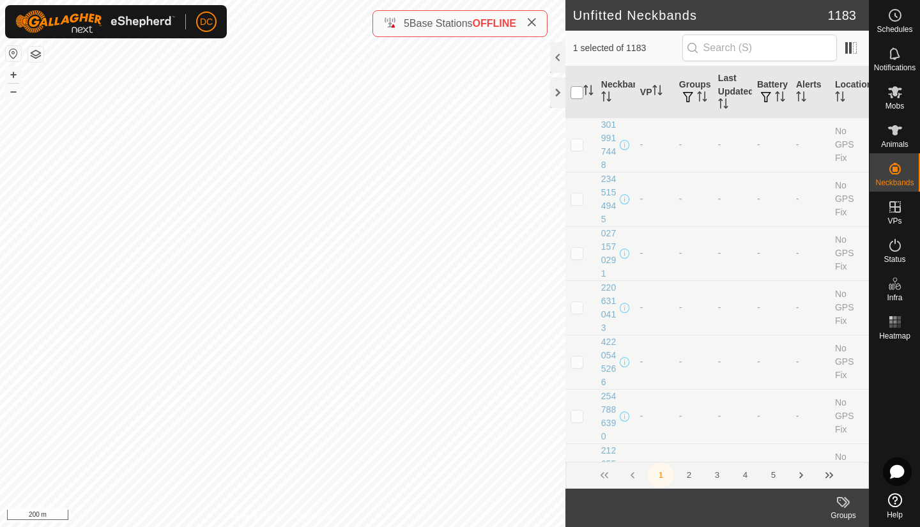
checkbox input "true"
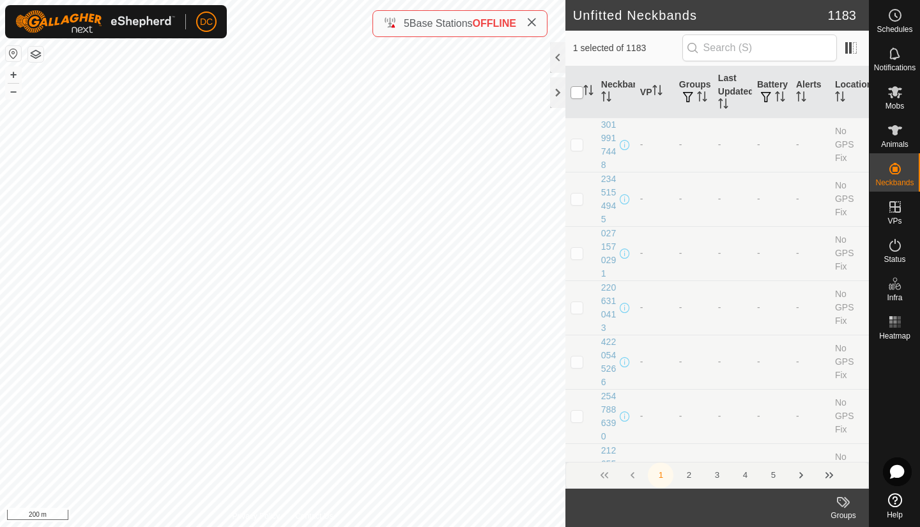
checkbox input "true"
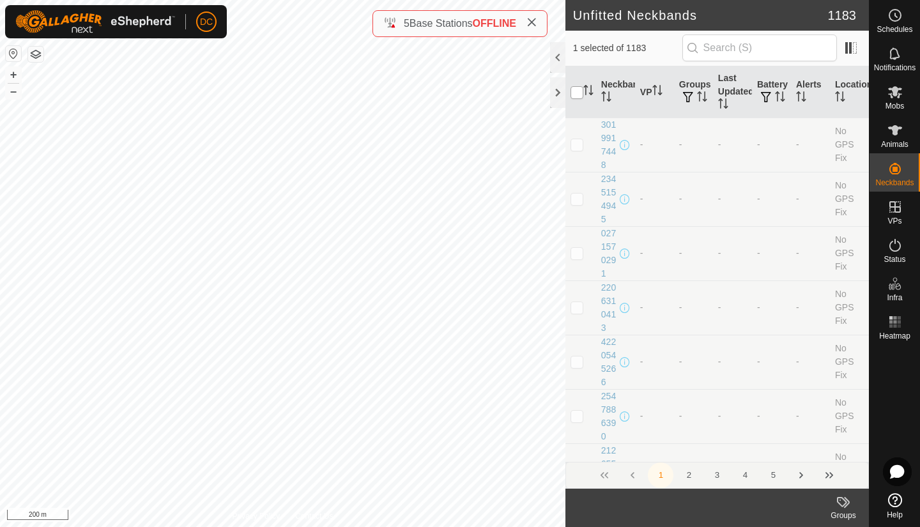
checkbox input "true"
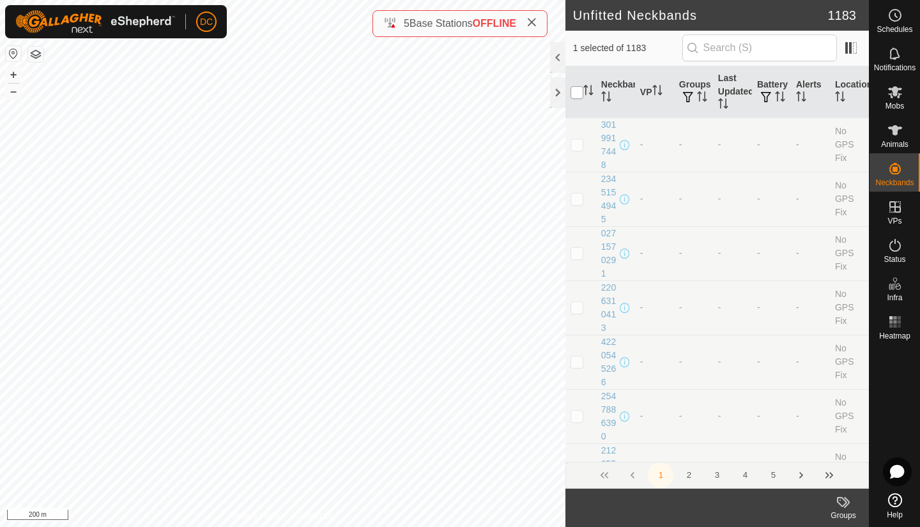
checkbox input "true"
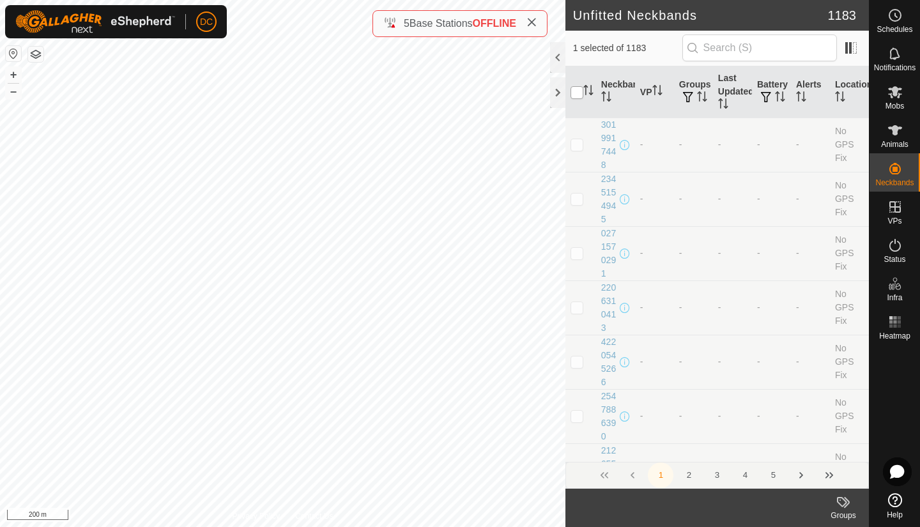
checkbox input "true"
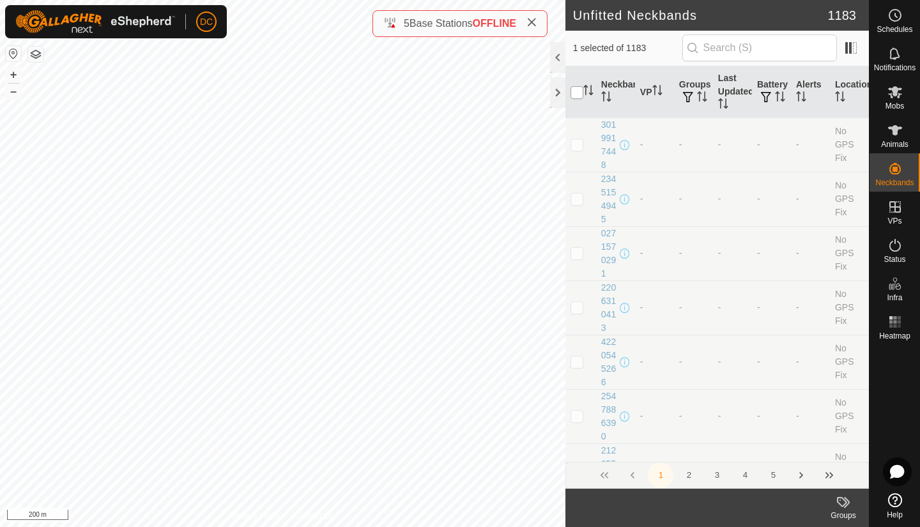
checkbox input "true"
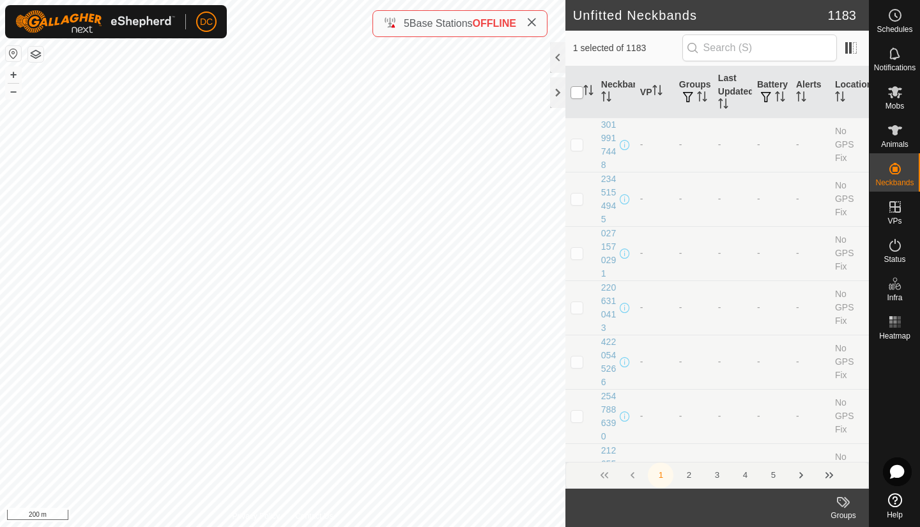
checkbox input "true"
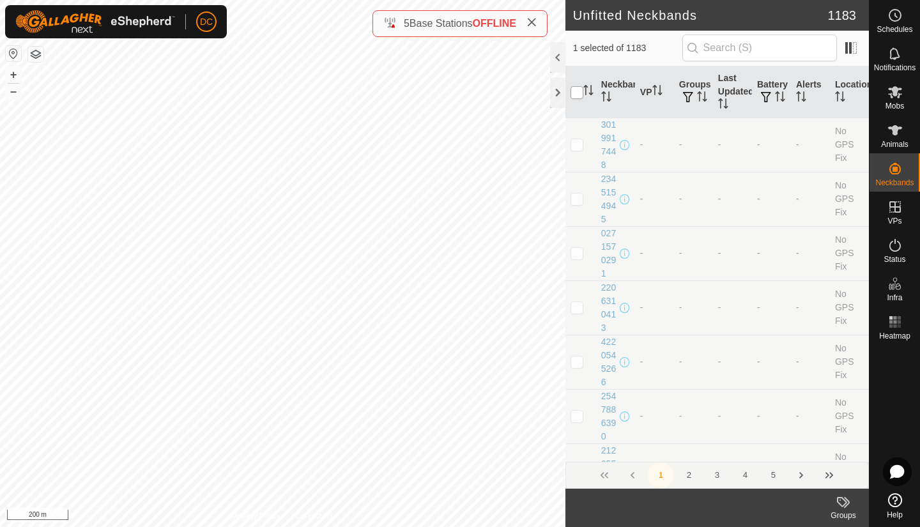
checkbox input "true"
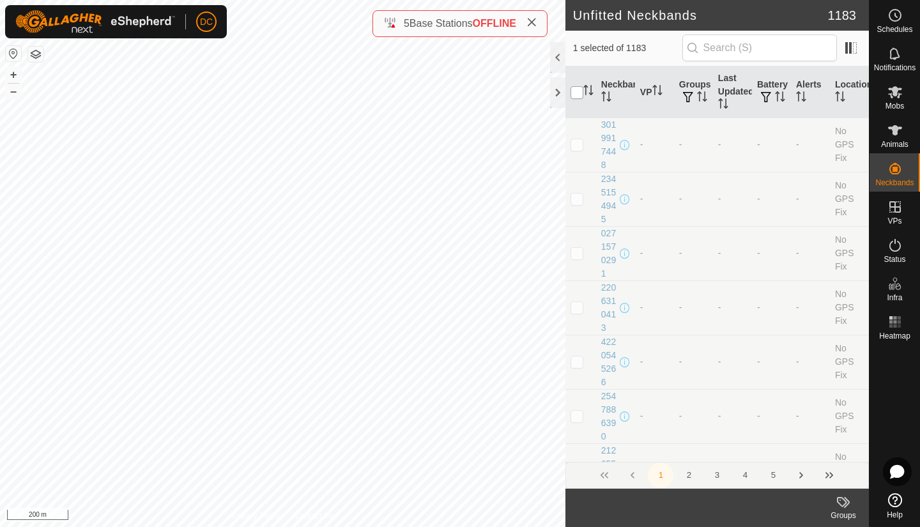
checkbox input "true"
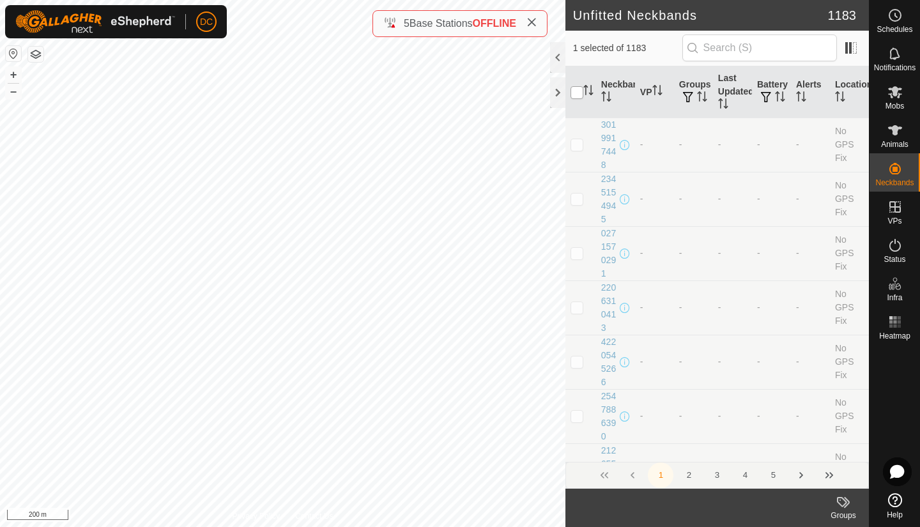
checkbox input "true"
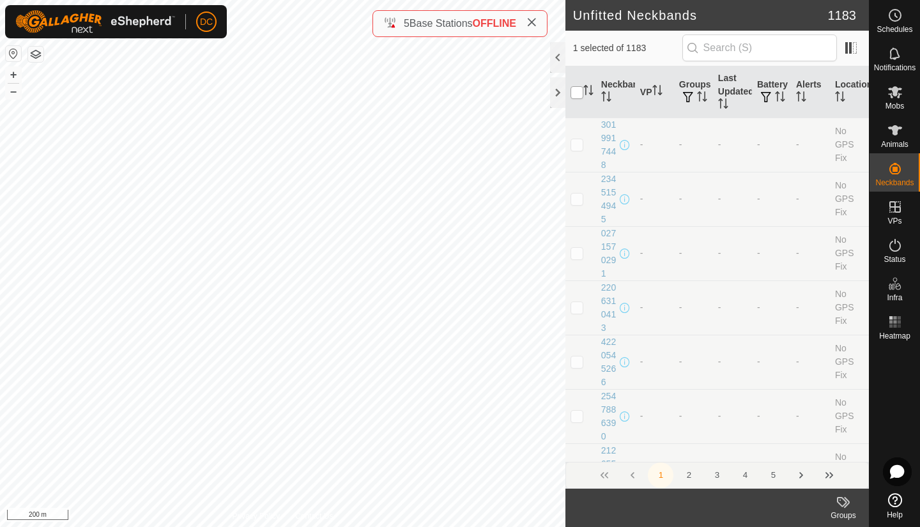
checkbox input "true"
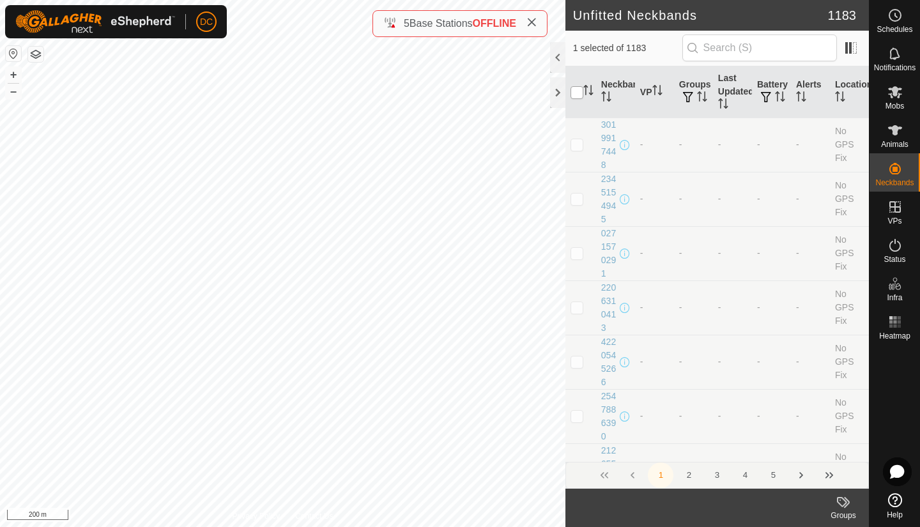
checkbox input "true"
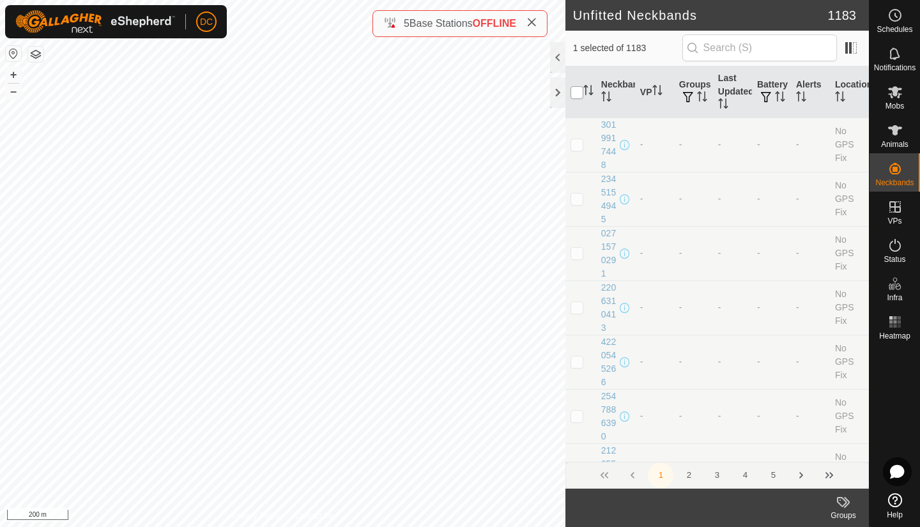
checkbox input "true"
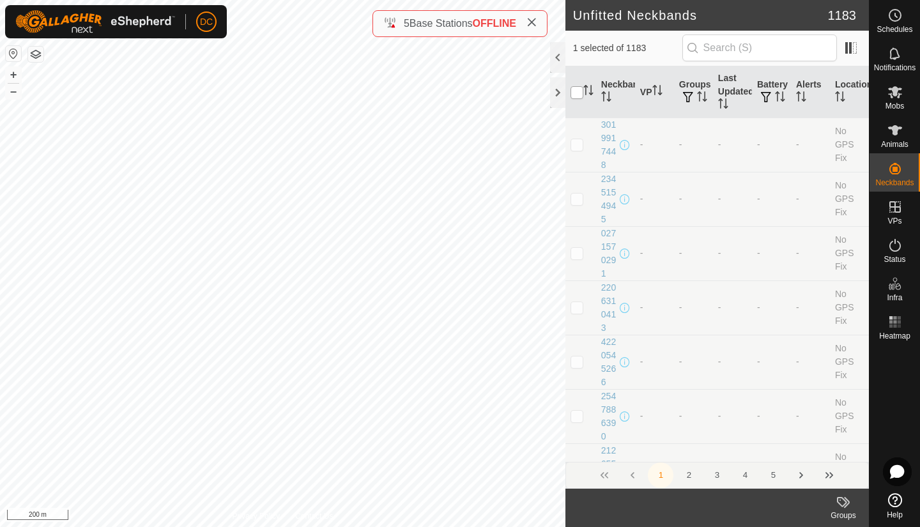
checkbox input "true"
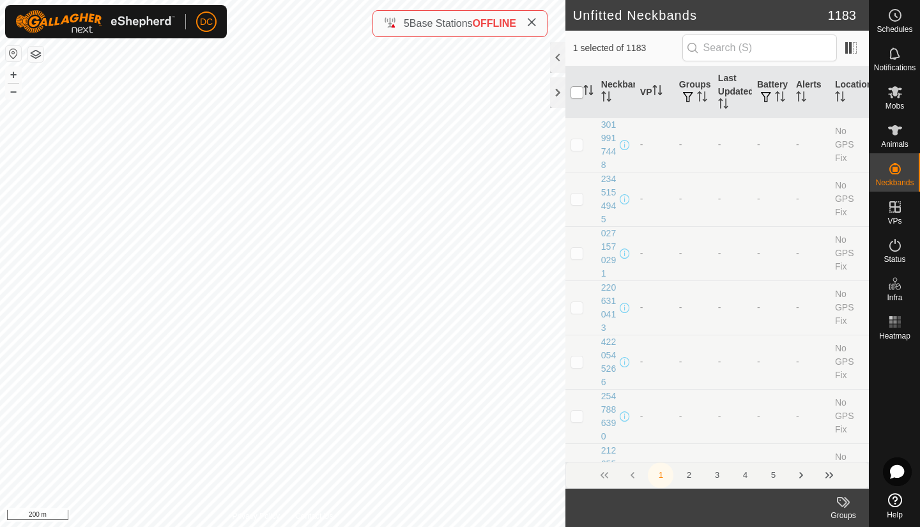
checkbox input "true"
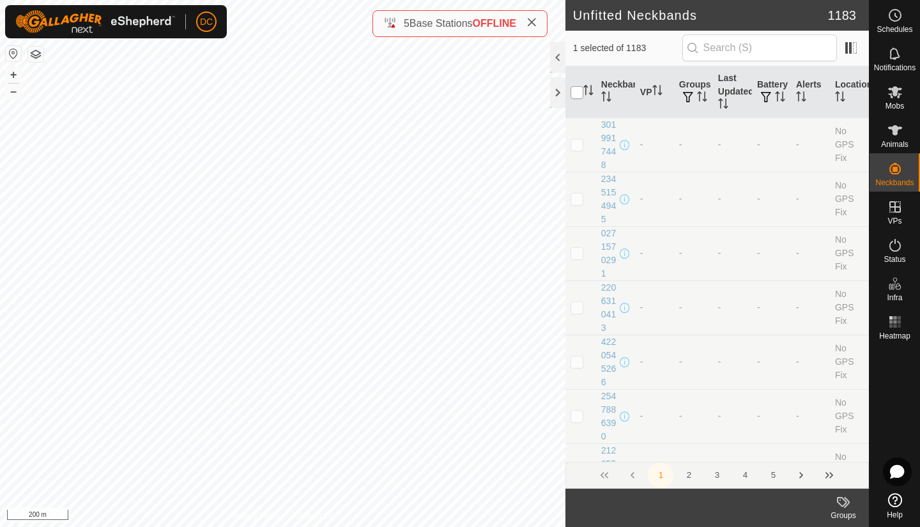
checkbox input "true"
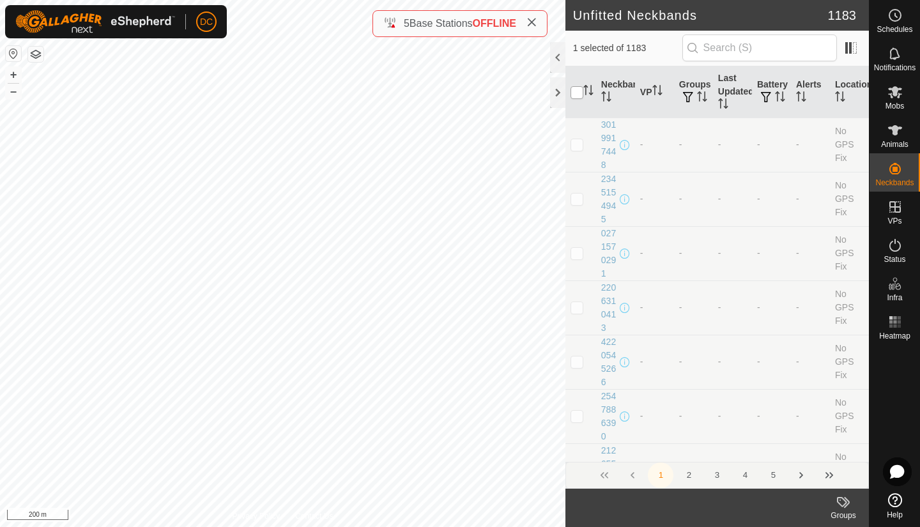
checkbox input "true"
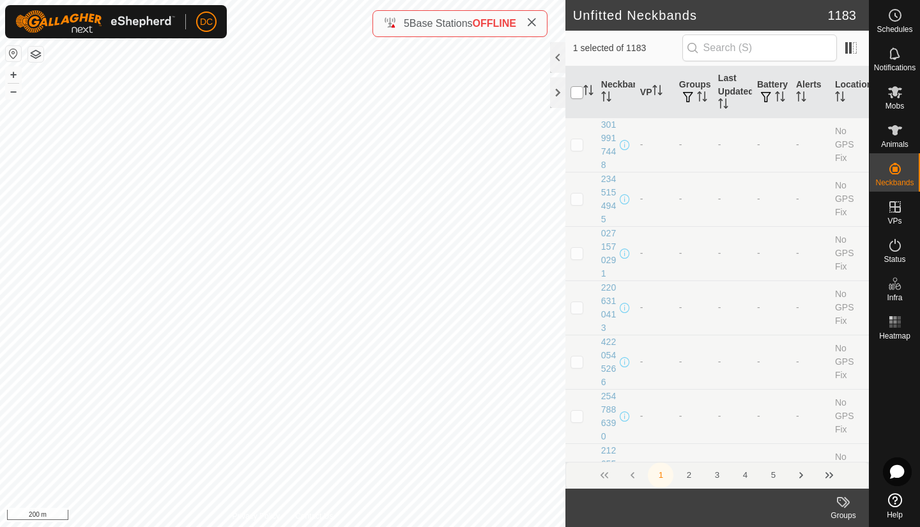
checkbox input "true"
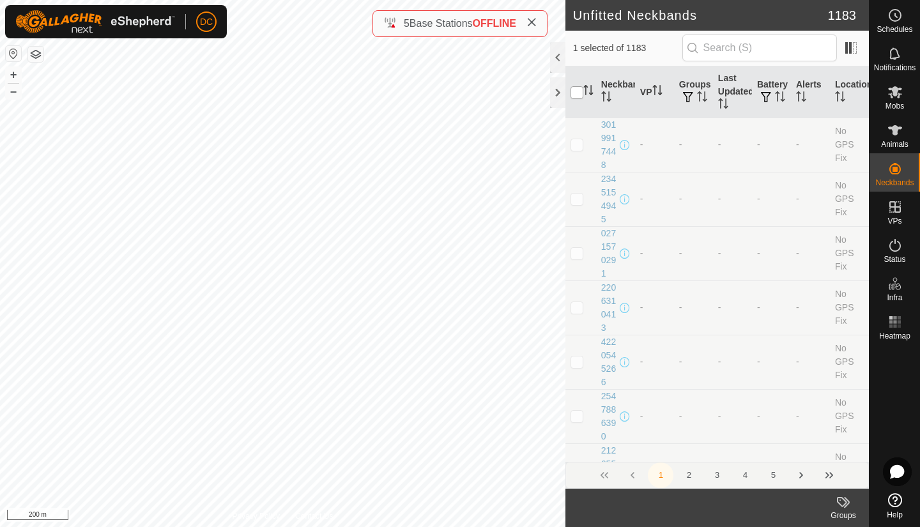
checkbox input "true"
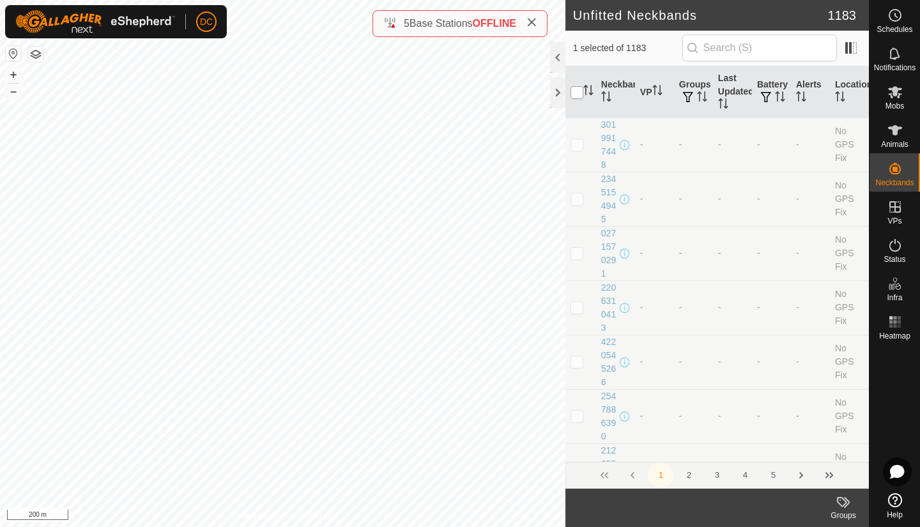
checkbox input "true"
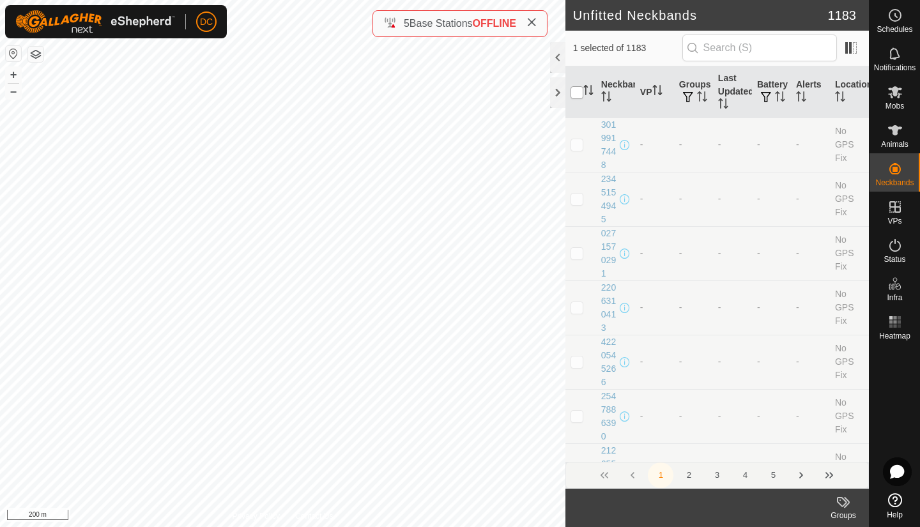
checkbox input "true"
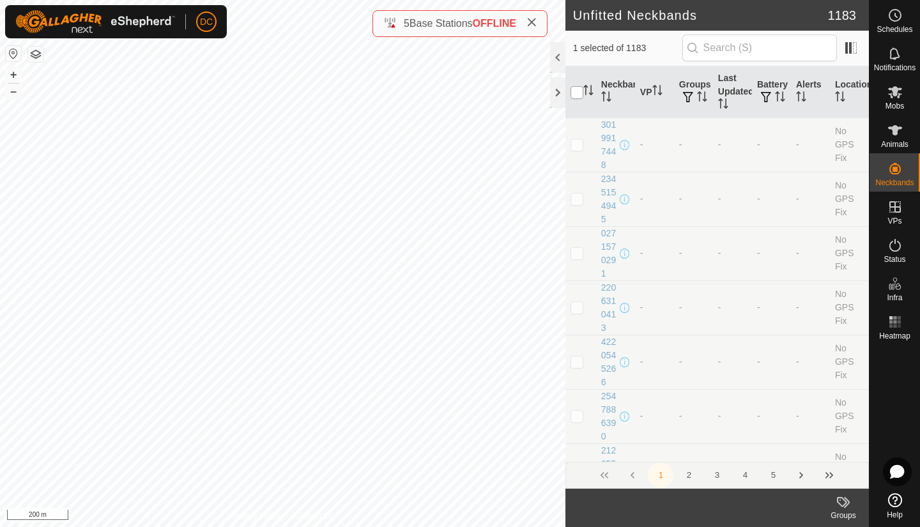
checkbox input "true"
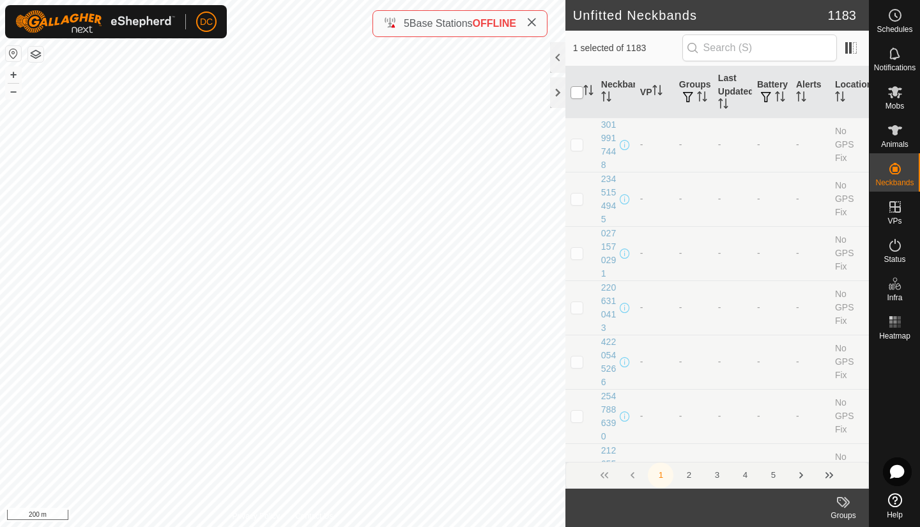
checkbox input "true"
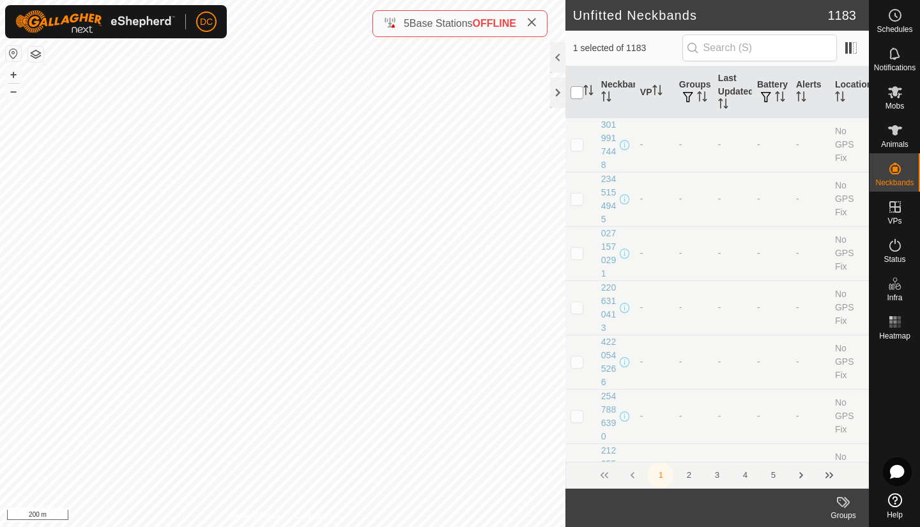
checkbox input "true"
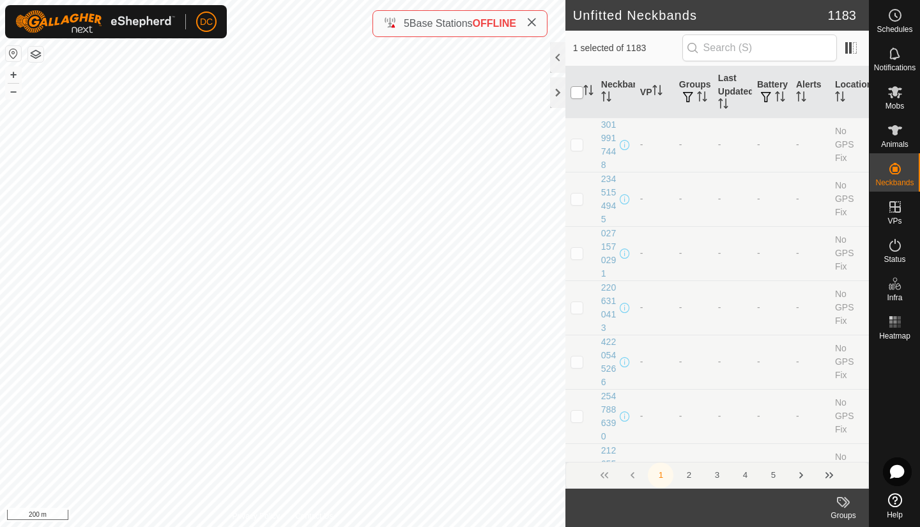
checkbox input "true"
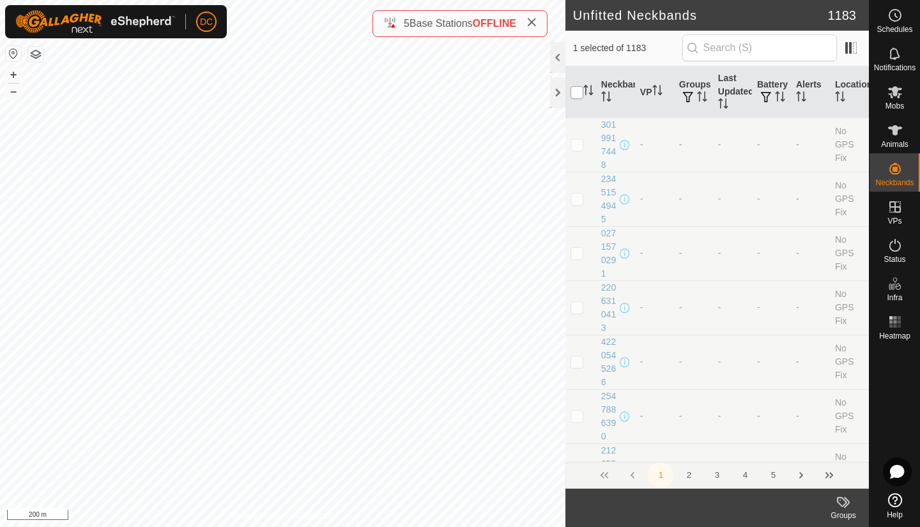
checkbox input "true"
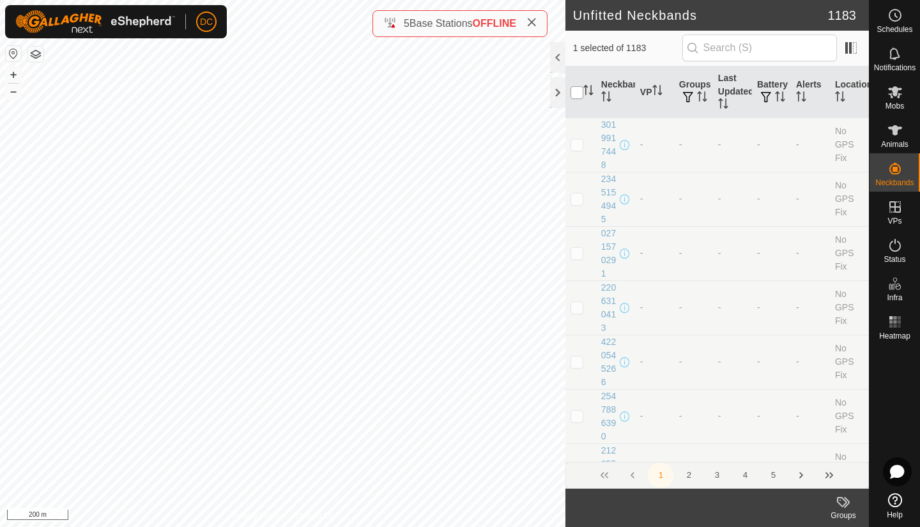
checkbox input "true"
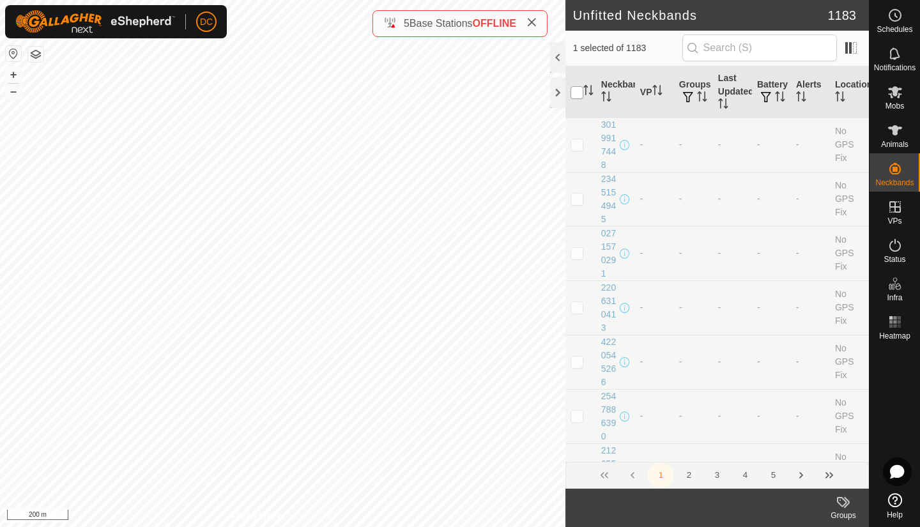
checkbox input "true"
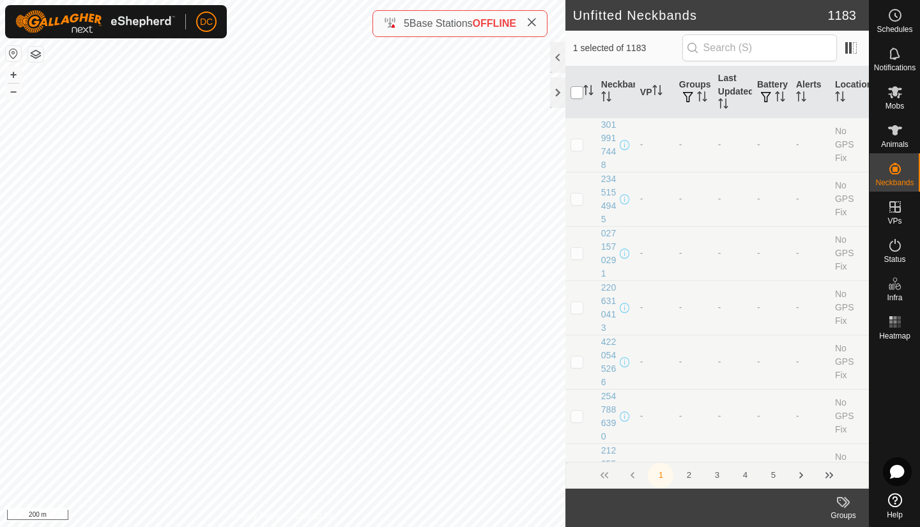
checkbox input "true"
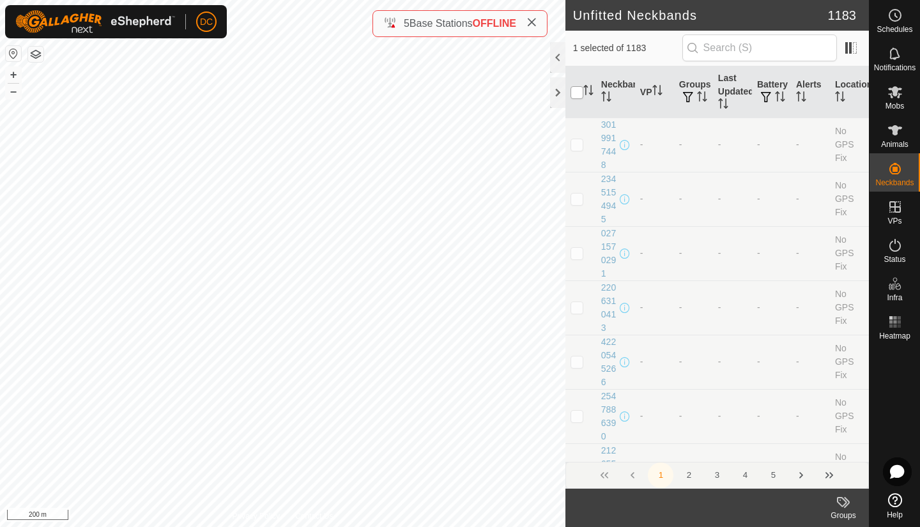
checkbox input "true"
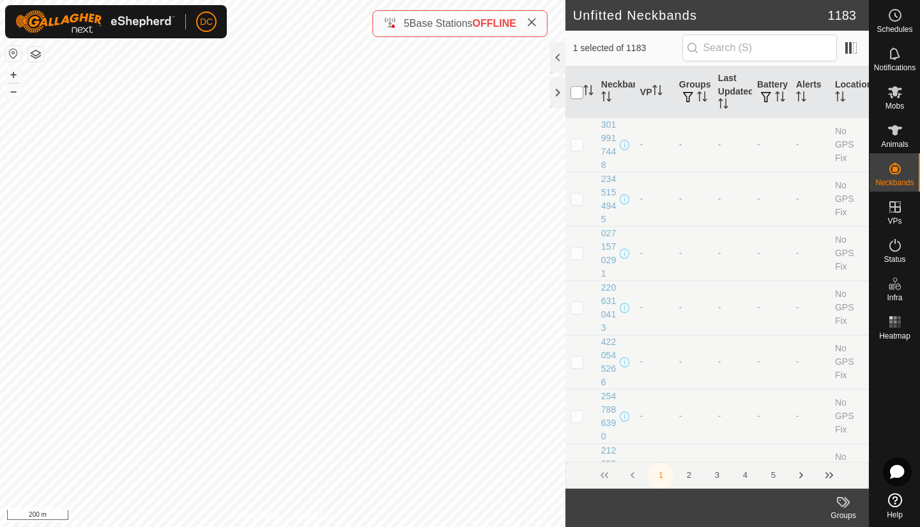
checkbox input "true"
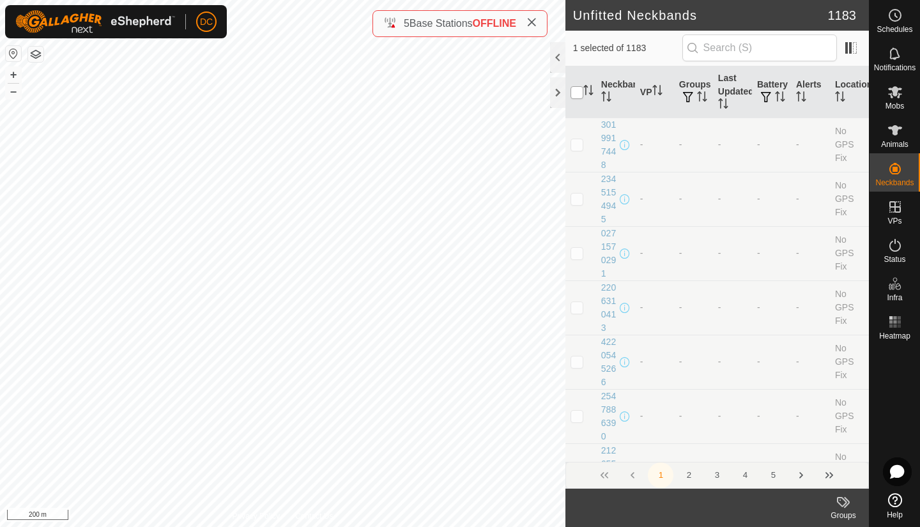
checkbox input "true"
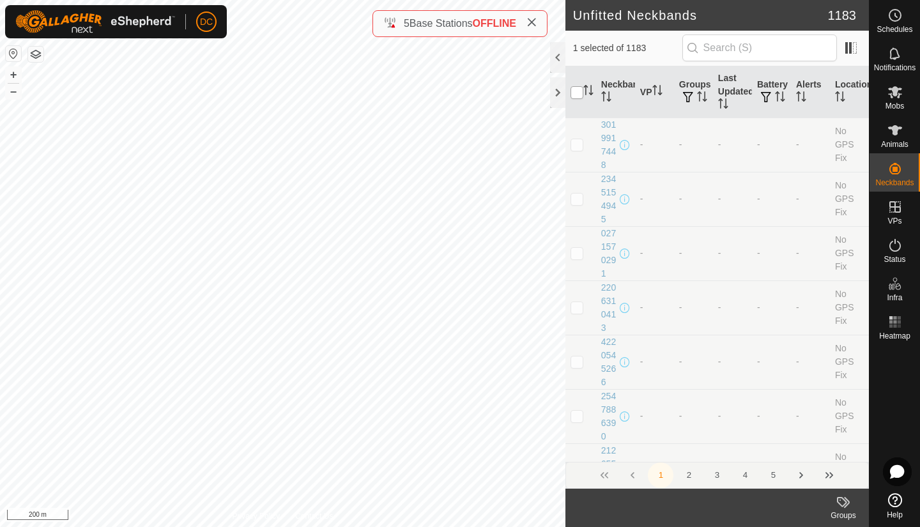
checkbox input "true"
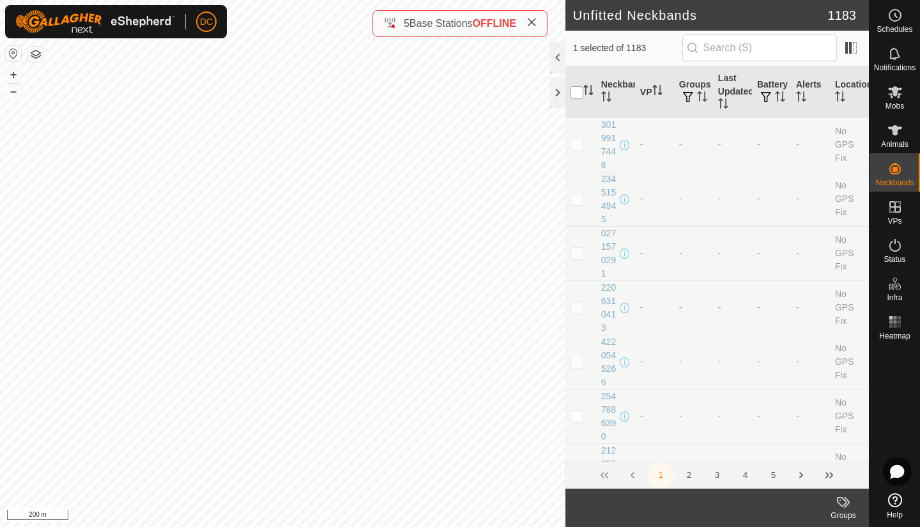
checkbox input "true"
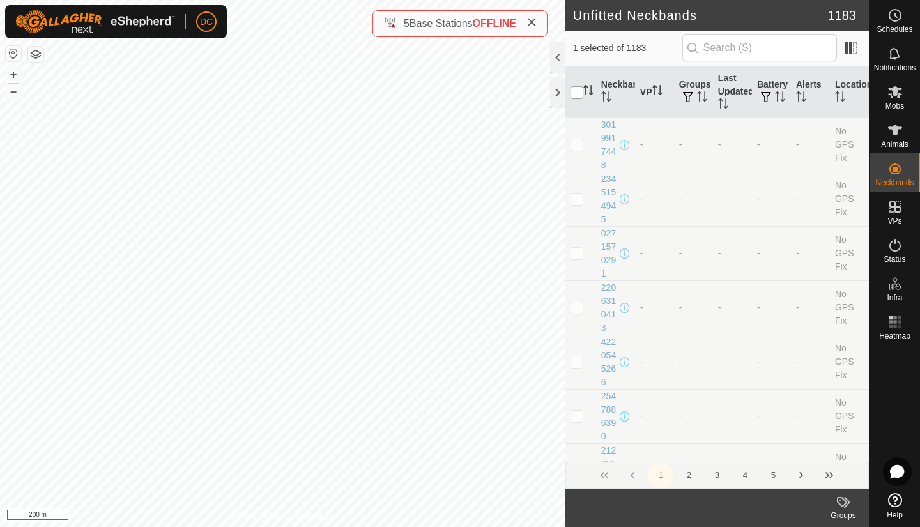
checkbox input "true"
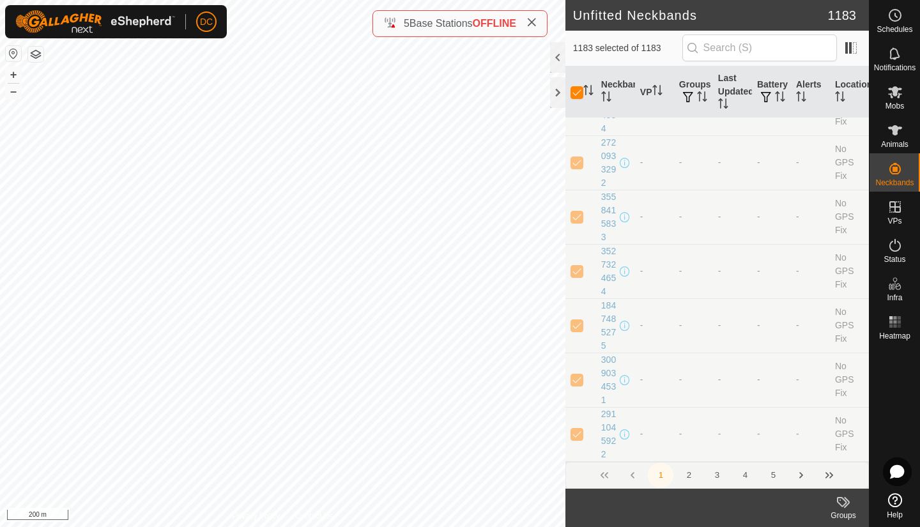
scroll to position [10683, 0]
click at [690, 471] on button "2" at bounding box center [689, 476] width 26 height 26
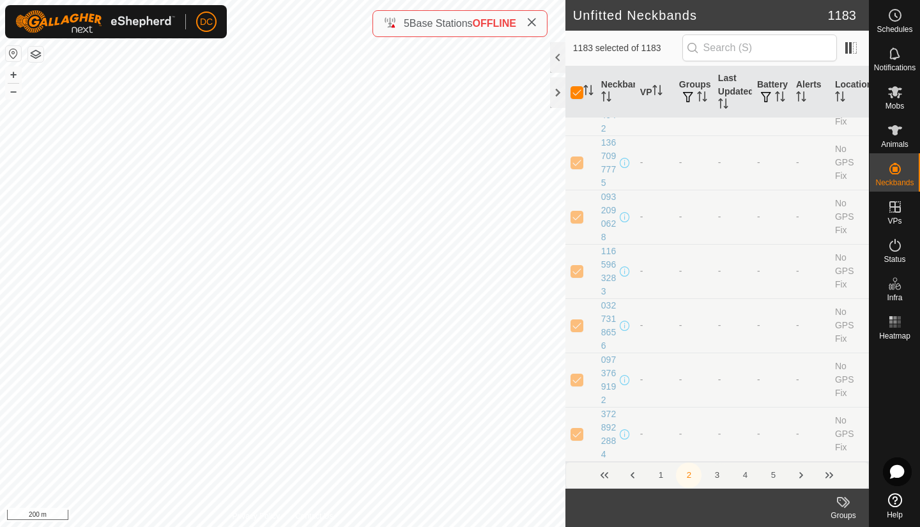
click at [718, 475] on button "3" at bounding box center [717, 476] width 26 height 26
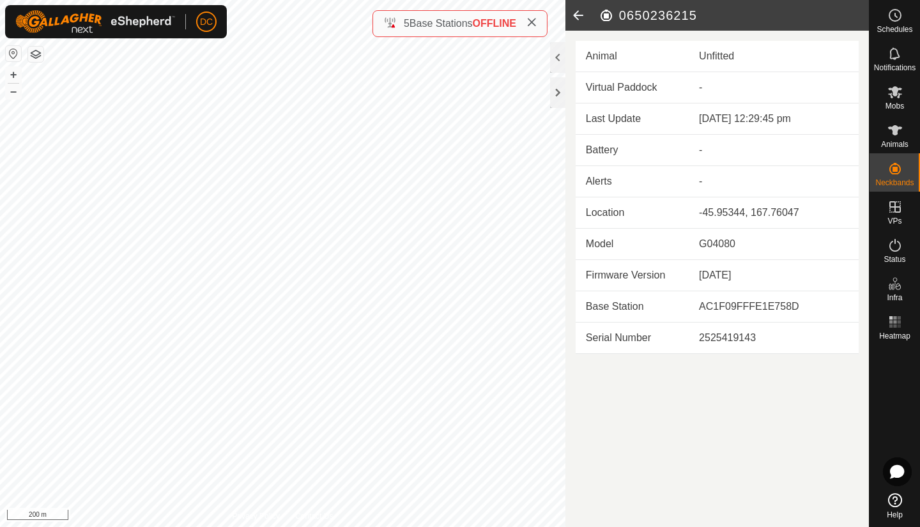
click at [573, 19] on icon at bounding box center [579, 15] width 26 height 31
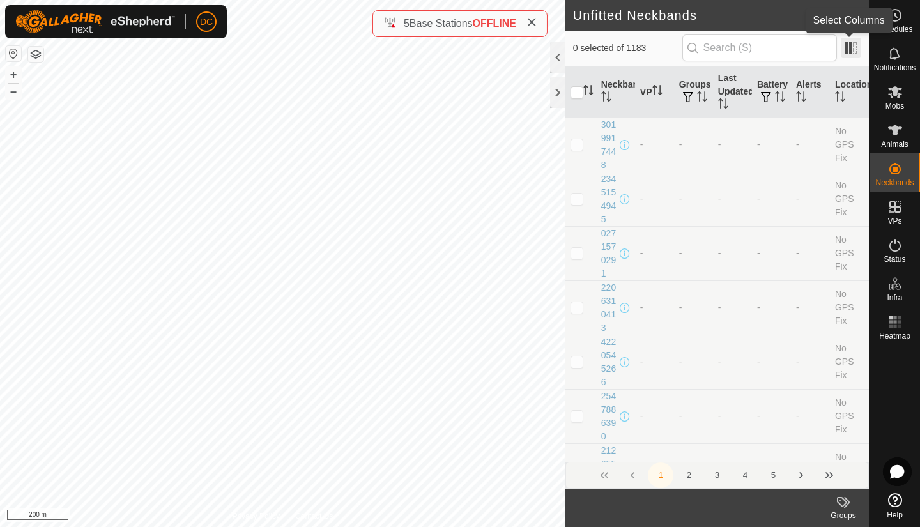
click at [848, 51] on span at bounding box center [851, 48] width 20 height 20
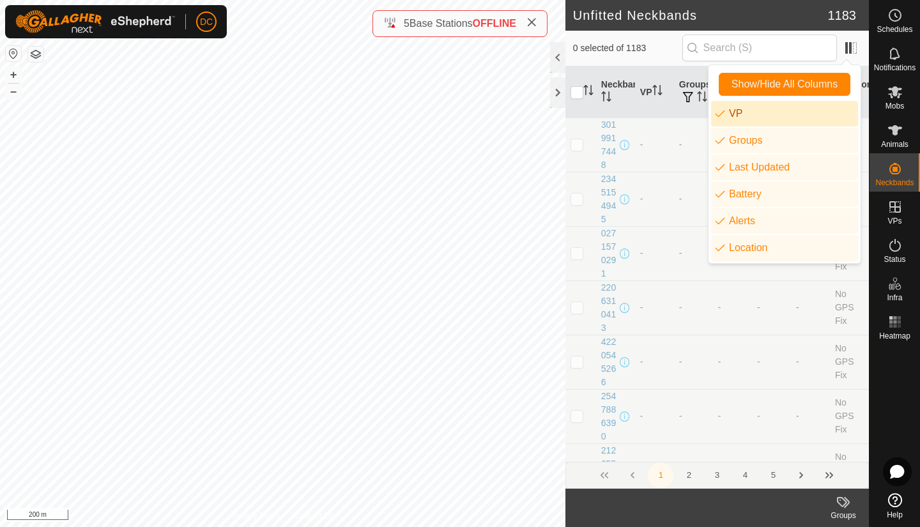
click at [716, 111] on li "VP" at bounding box center [784, 114] width 147 height 26
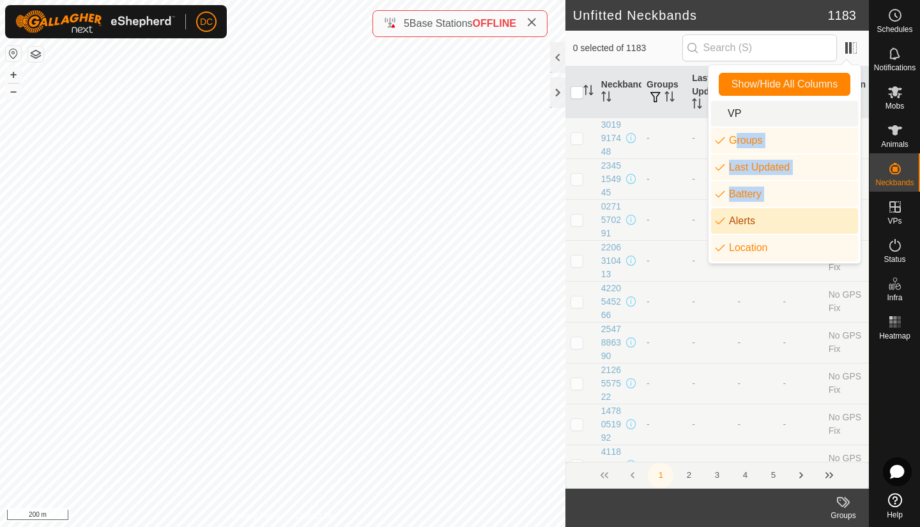
drag, startPoint x: 709, startPoint y: 140, endPoint x: 725, endPoint y: 215, distance: 76.5
click at [725, 215] on div "Show/Hide All Columns VP Groups Last Updated Battery Alerts Location 5 items se…" at bounding box center [785, 164] width 152 height 198
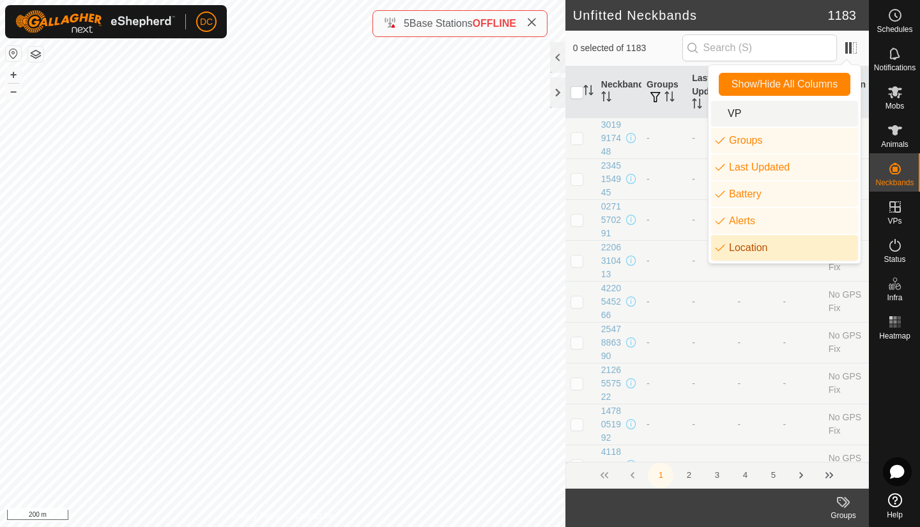
click at [727, 245] on li "Location" at bounding box center [784, 248] width 147 height 26
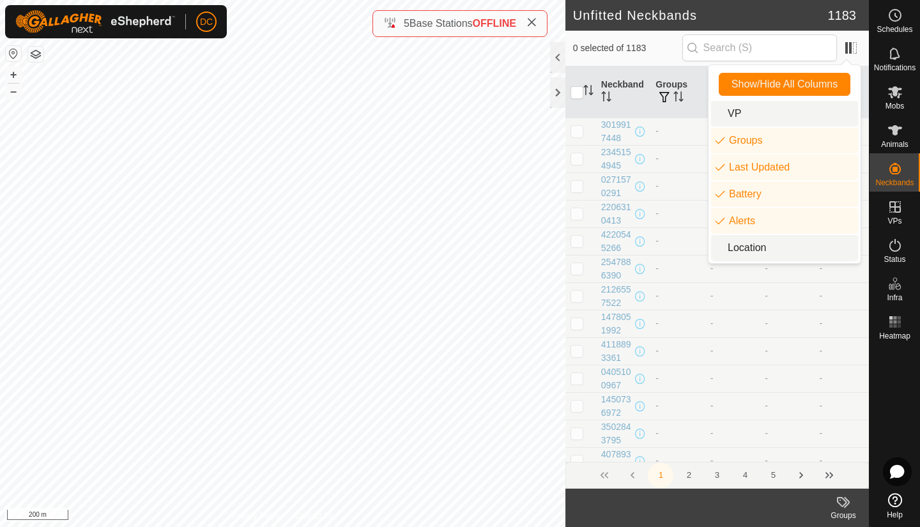
click at [723, 247] on li "Location" at bounding box center [784, 248] width 147 height 26
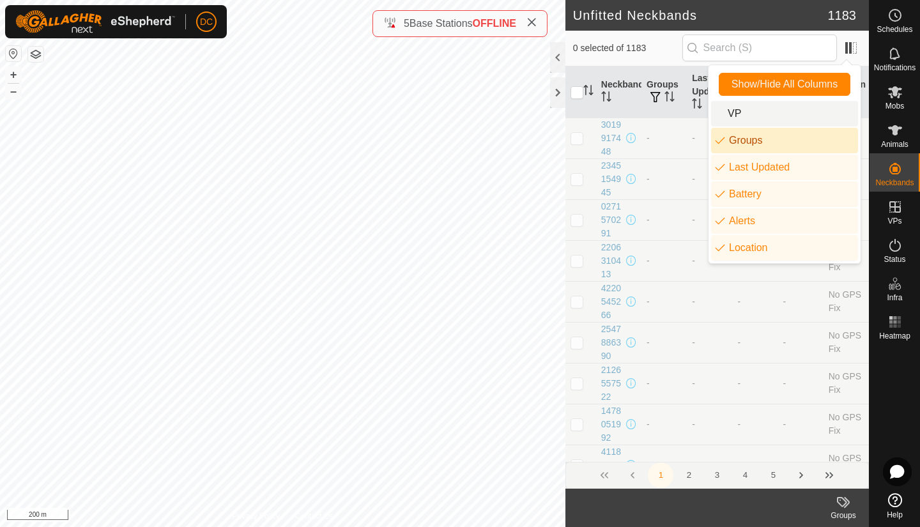
click at [721, 145] on li "Groups" at bounding box center [784, 141] width 147 height 26
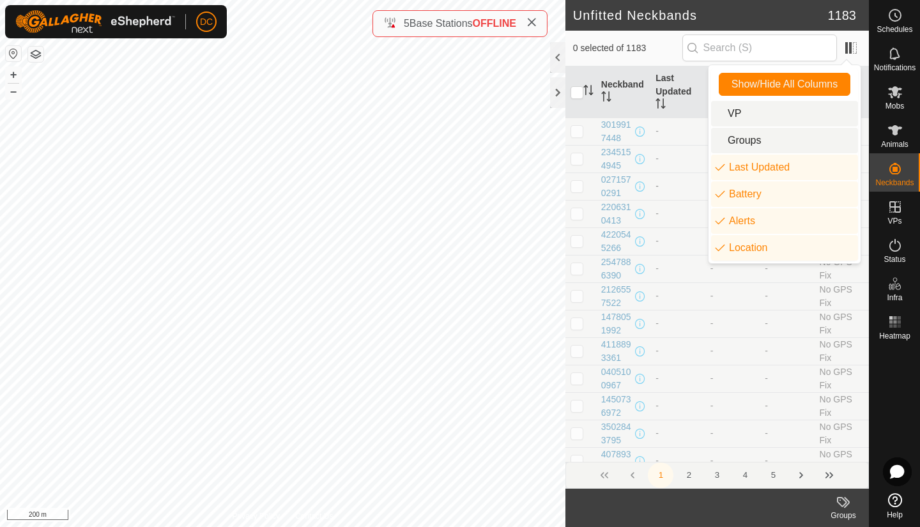
click at [680, 189] on td "-" at bounding box center [678, 186] width 54 height 27
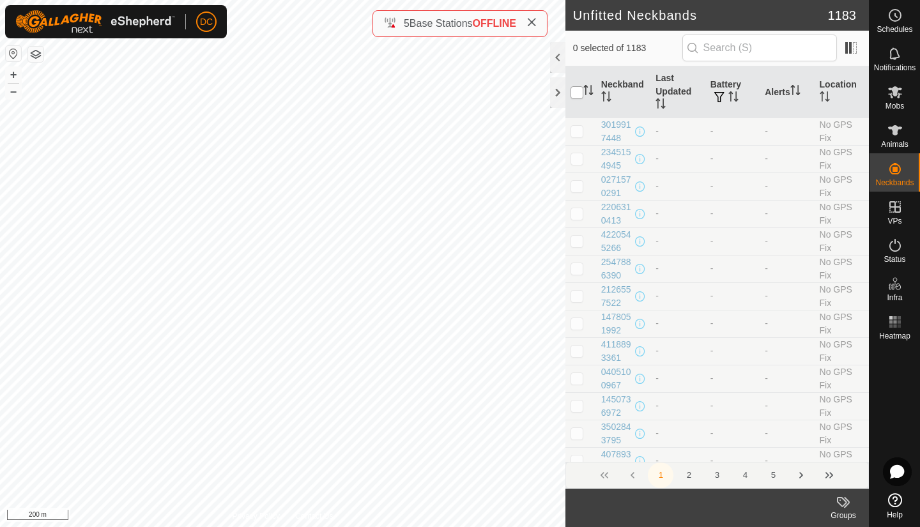
click at [576, 97] on input "checkbox" at bounding box center [577, 92] width 13 height 13
click at [772, 474] on button "5" at bounding box center [773, 476] width 26 height 26
click at [772, 474] on button "6" at bounding box center [773, 476] width 26 height 26
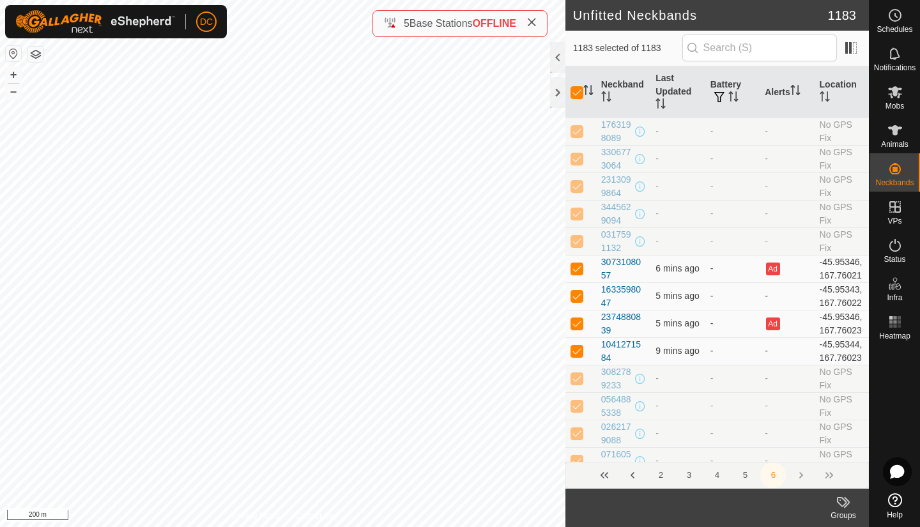
scroll to position [2916, 0]
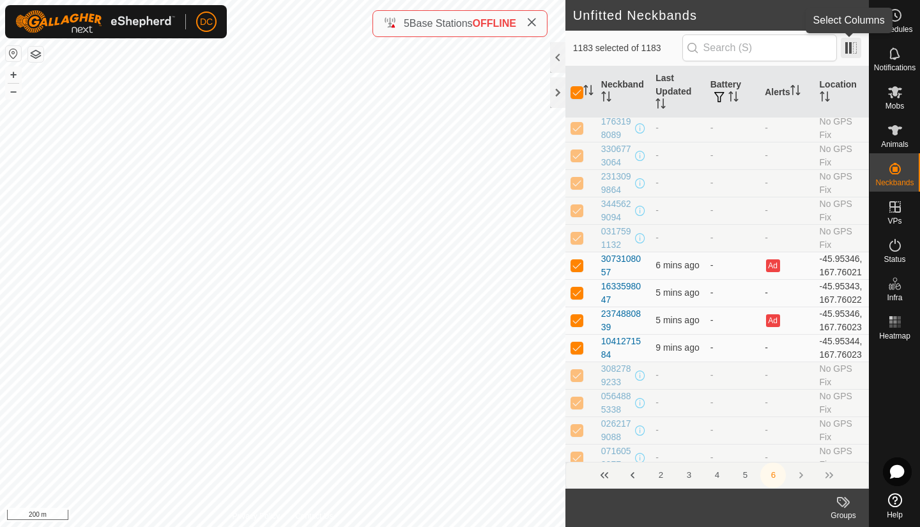
click at [852, 45] on span at bounding box center [851, 48] width 20 height 20
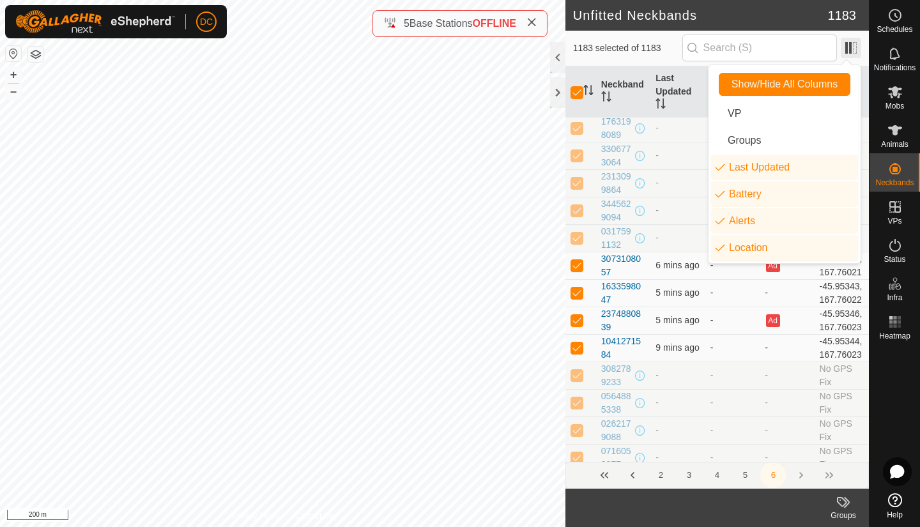
click at [852, 45] on span at bounding box center [851, 48] width 20 height 20
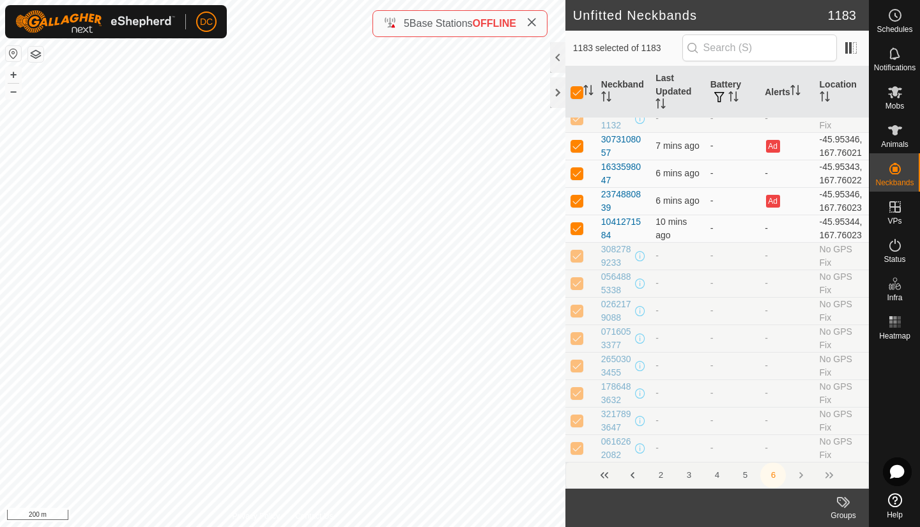
scroll to position [3001, 0]
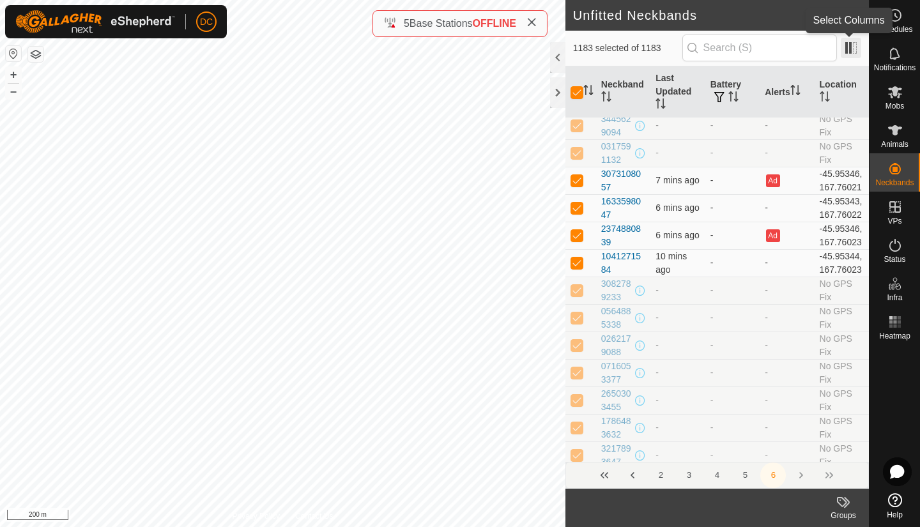
click at [853, 48] on span at bounding box center [851, 48] width 20 height 20
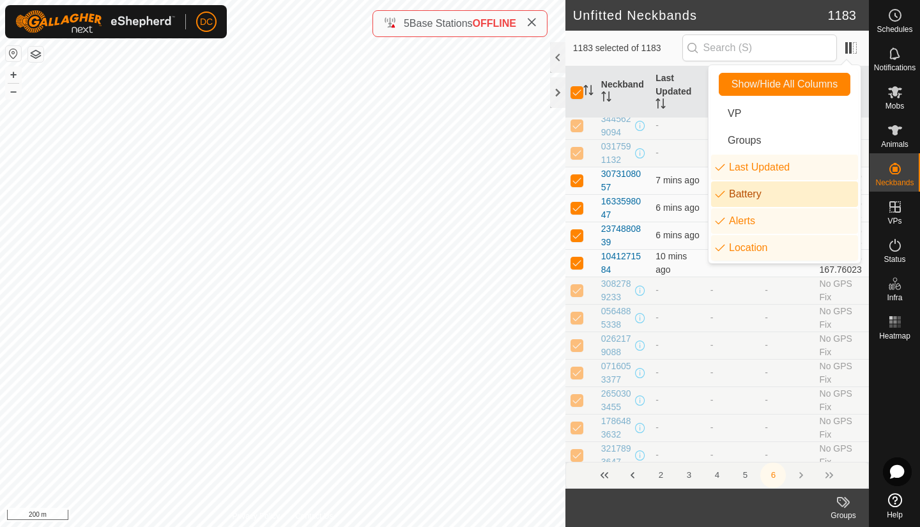
click at [721, 196] on li "Battery" at bounding box center [784, 194] width 147 height 26
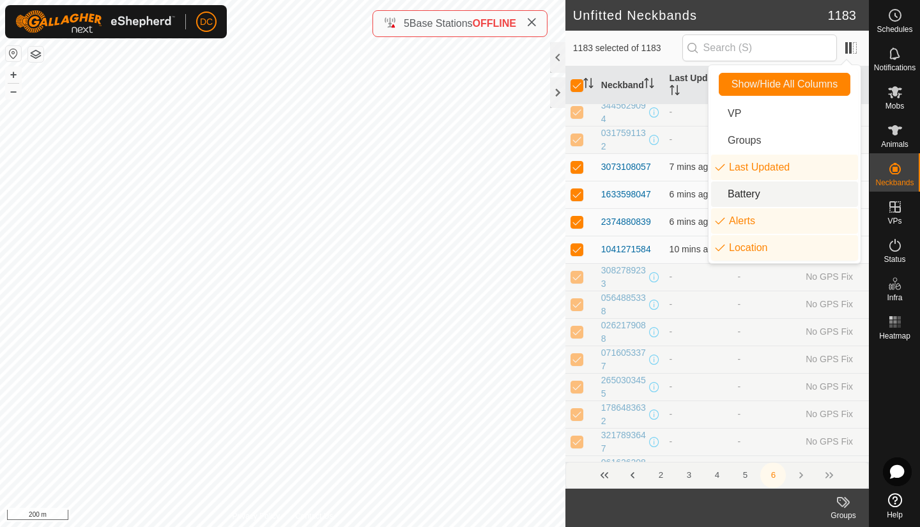
scroll to position [2988, 0]
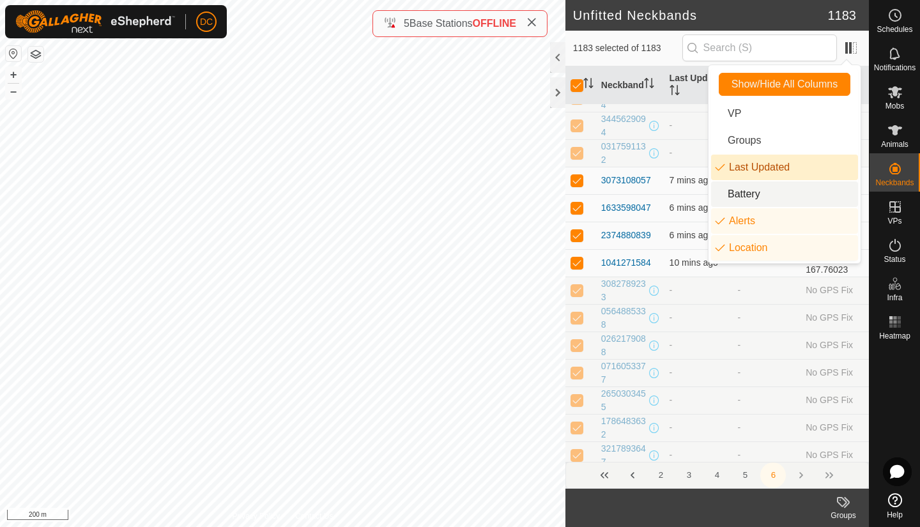
click at [716, 167] on li "Last Updated" at bounding box center [784, 168] width 147 height 26
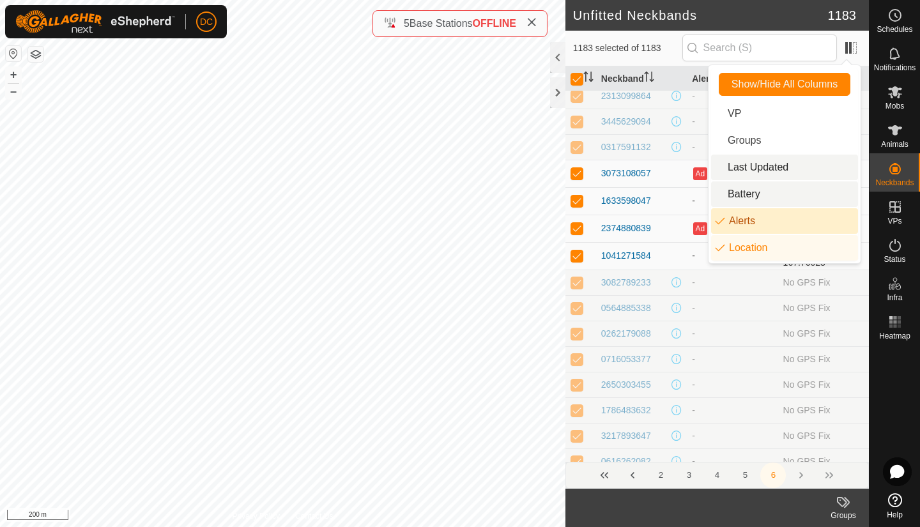
click at [721, 219] on li "Alerts" at bounding box center [784, 221] width 147 height 26
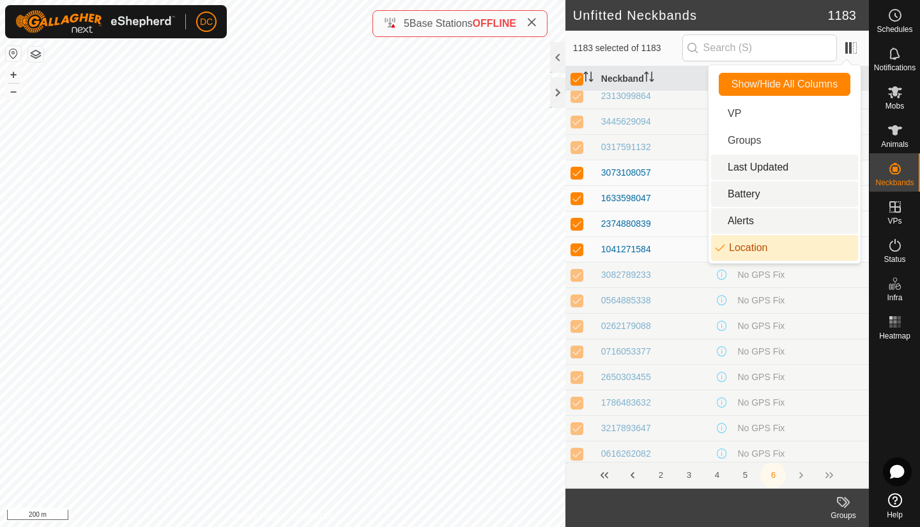
click at [723, 246] on li "Location" at bounding box center [784, 248] width 147 height 26
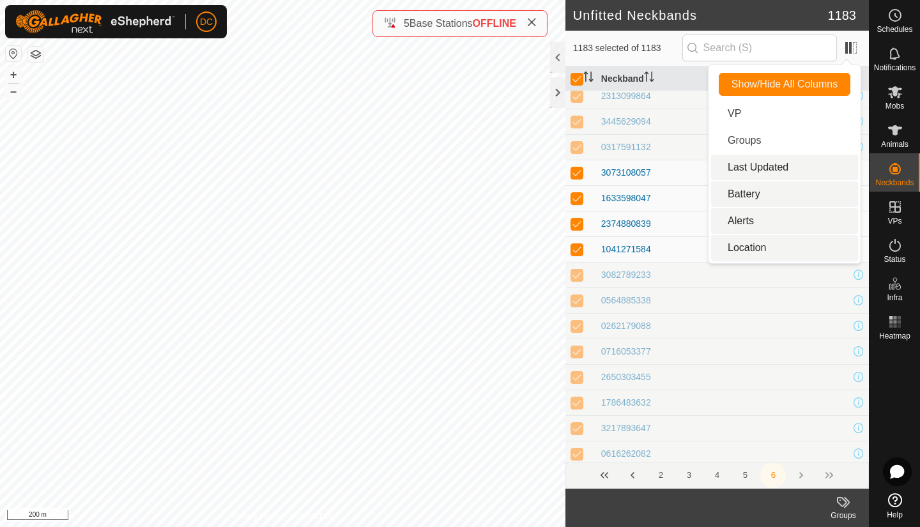
click at [716, 196] on li "Battery" at bounding box center [784, 194] width 147 height 26
click at [785, 294] on td "-" at bounding box center [800, 301] width 137 height 26
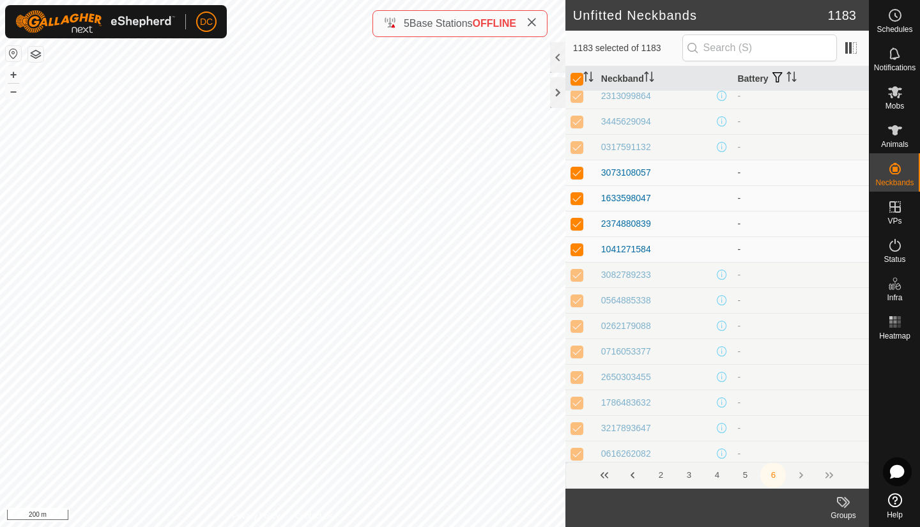
click at [785, 294] on td "-" at bounding box center [800, 301] width 137 height 26
click at [789, 77] on icon "Activate to sort" at bounding box center [792, 77] width 10 height 10
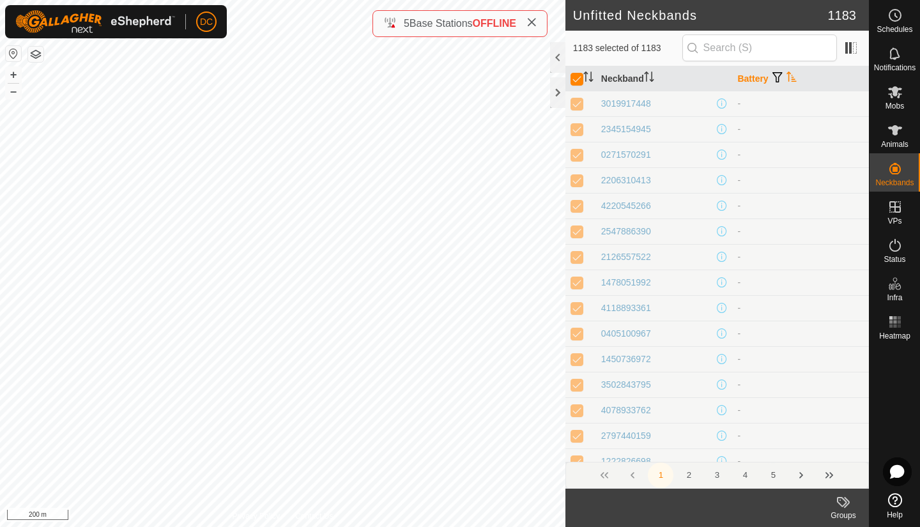
click at [770, 476] on button "5" at bounding box center [773, 476] width 26 height 26
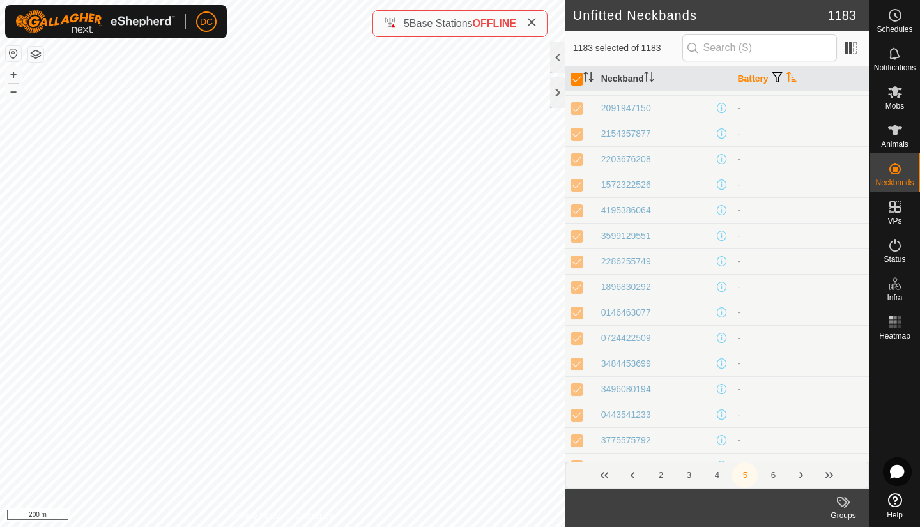
scroll to position [4742, 0]
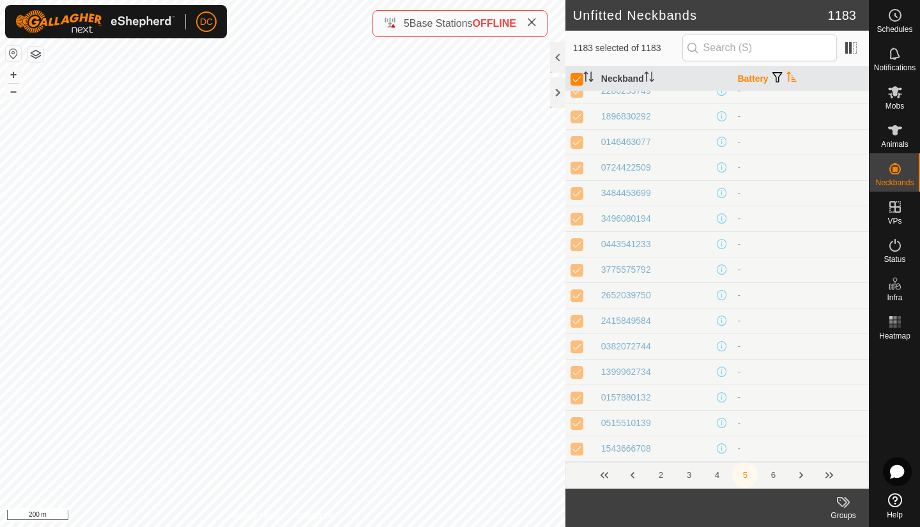
click at [718, 475] on button "4" at bounding box center [717, 476] width 26 height 26
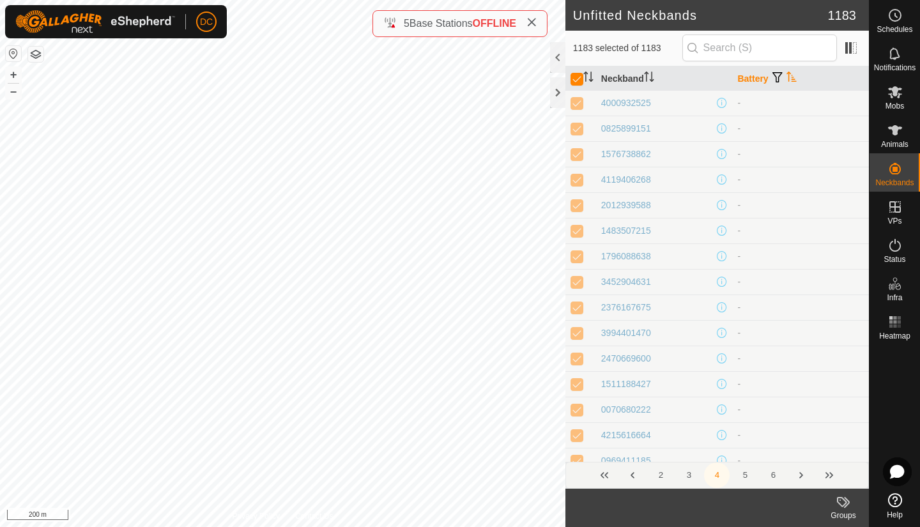
scroll to position [3999, 0]
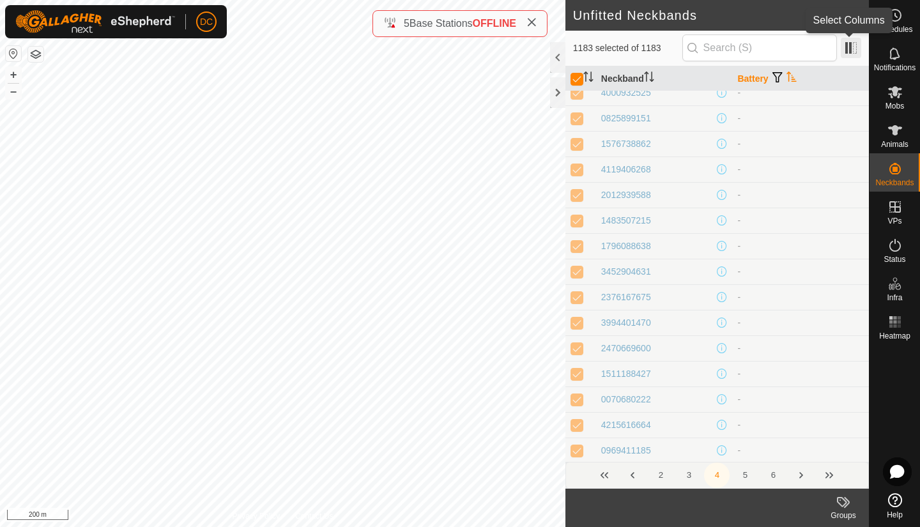
click at [850, 45] on span at bounding box center [851, 48] width 20 height 20
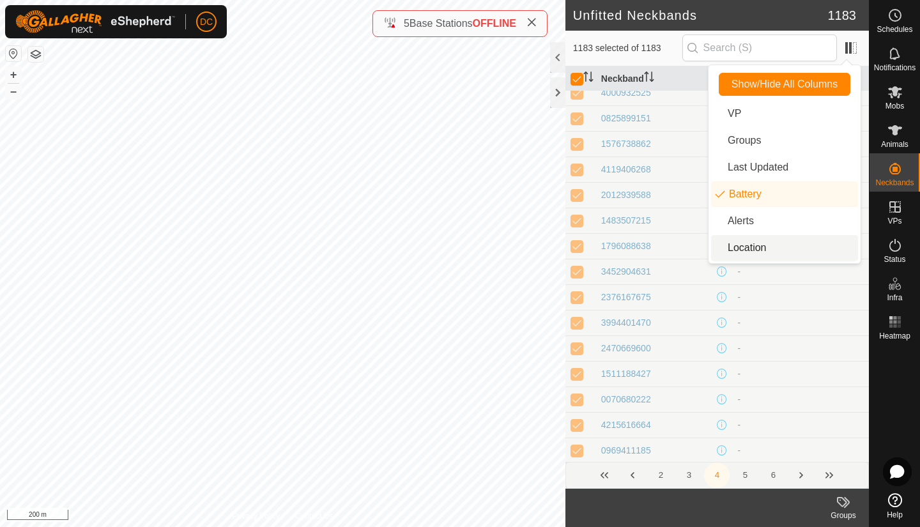
click at [738, 253] on li "Location" at bounding box center [784, 248] width 147 height 26
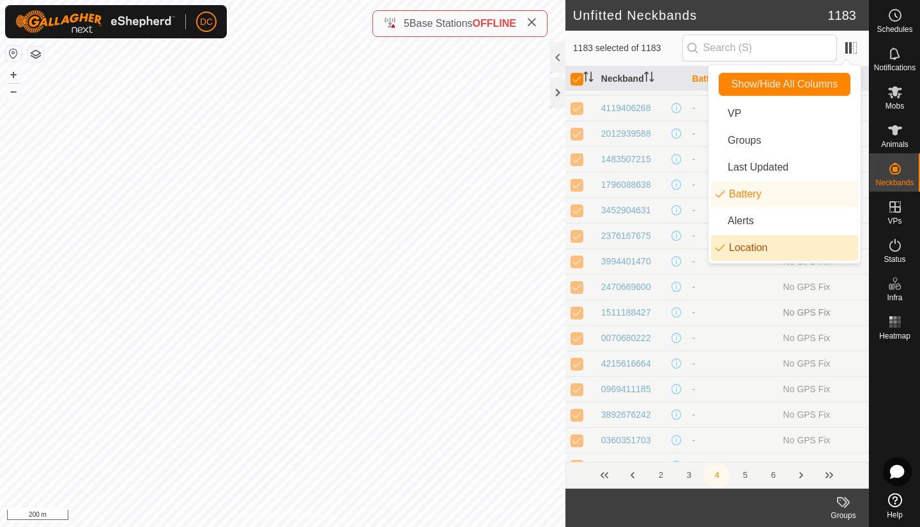
scroll to position [4061, 0]
click at [742, 362] on td "-" at bounding box center [732, 363] width 91 height 26
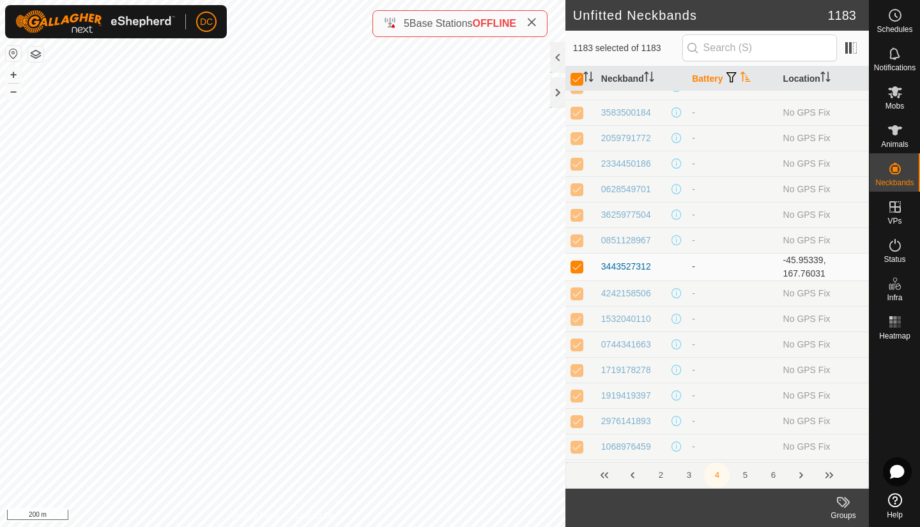
scroll to position [4514, 0]
click at [742, 72] on icon "Activate to sort" at bounding box center [746, 77] width 10 height 10
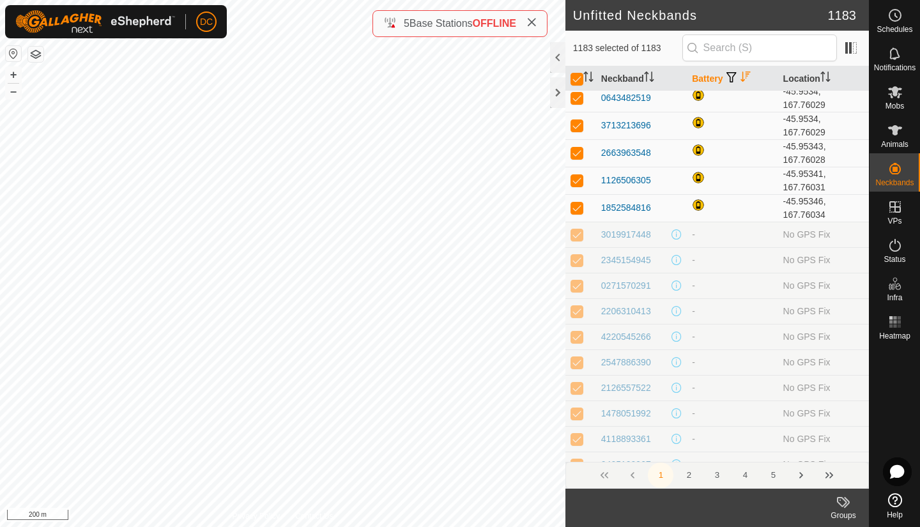
scroll to position [0, 0]
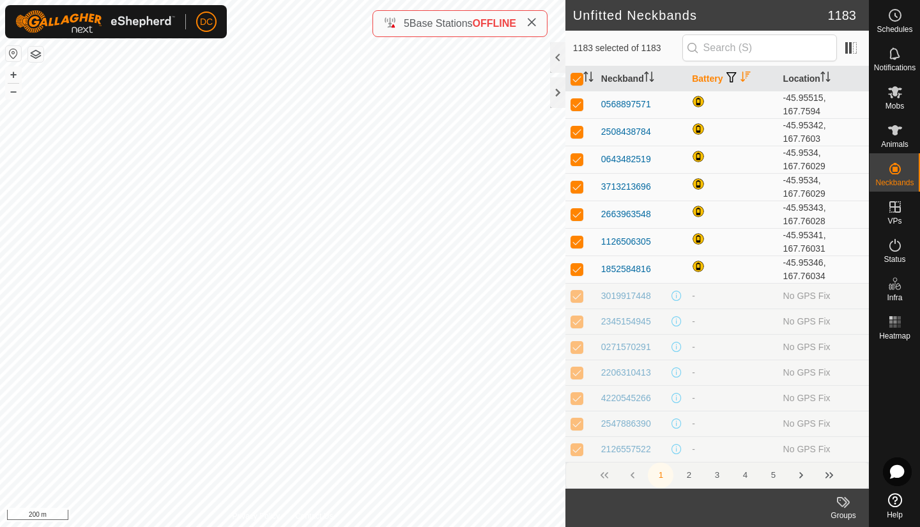
click at [739, 79] on button "button" at bounding box center [732, 78] width 18 height 13
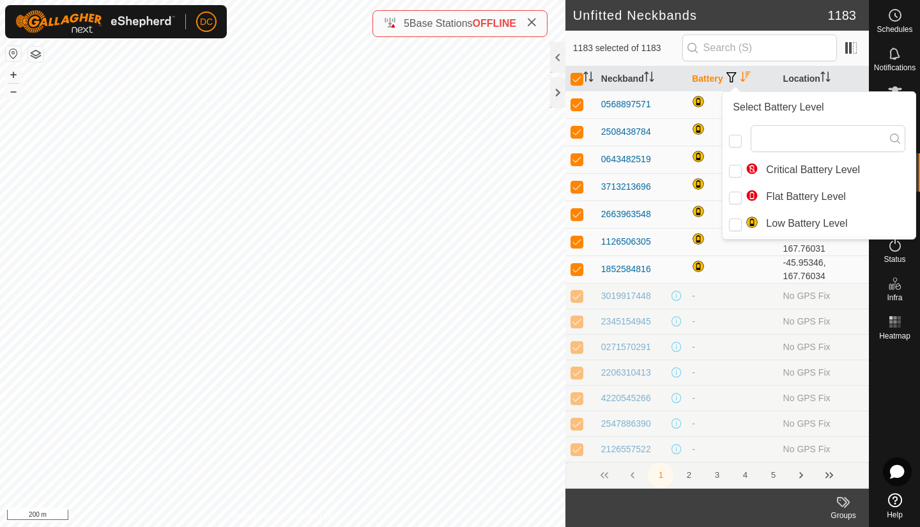
click at [741, 73] on icon "Activate to sort" at bounding box center [746, 77] width 10 height 10
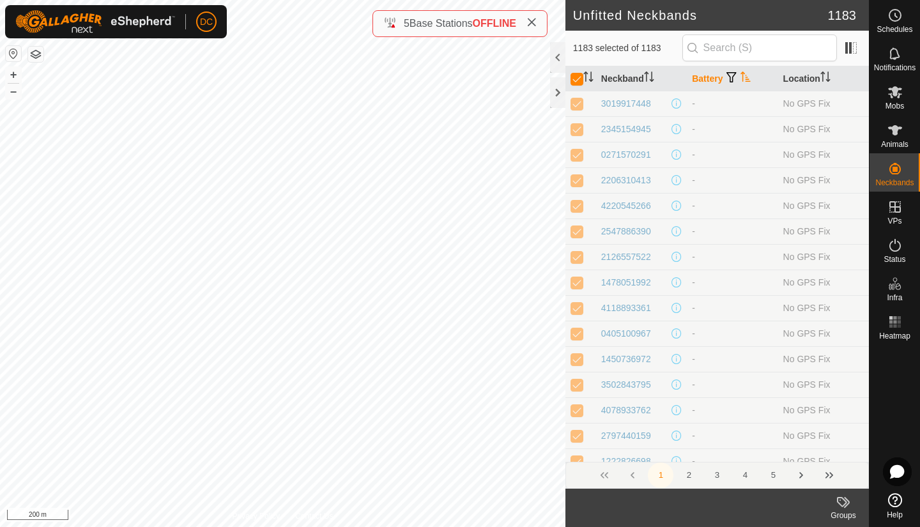
click at [741, 73] on icon "Activate to sort" at bounding box center [746, 77] width 10 height 10
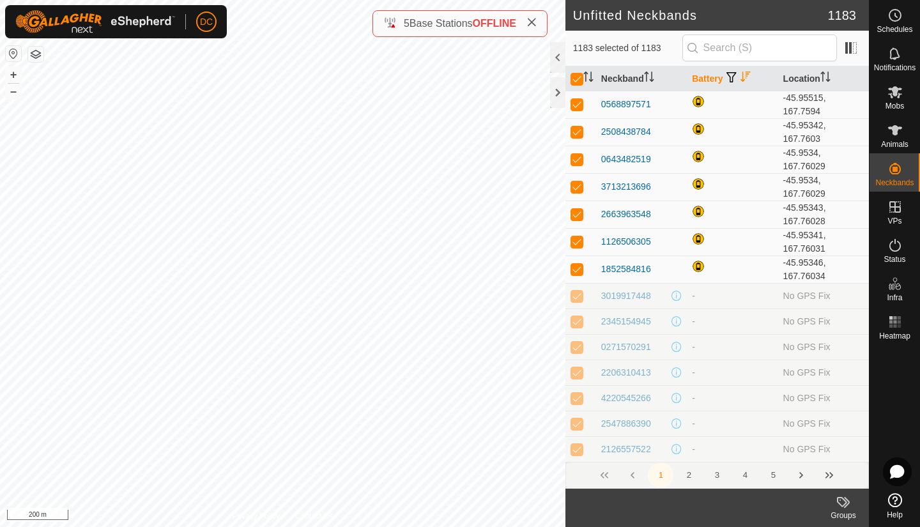
click at [691, 479] on button "2" at bounding box center [689, 476] width 26 height 26
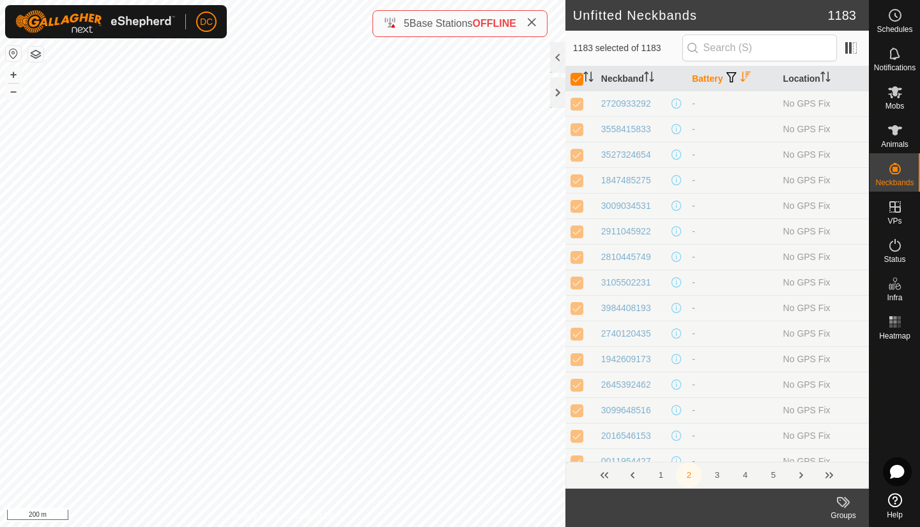
click at [720, 472] on button "3" at bounding box center [717, 476] width 26 height 26
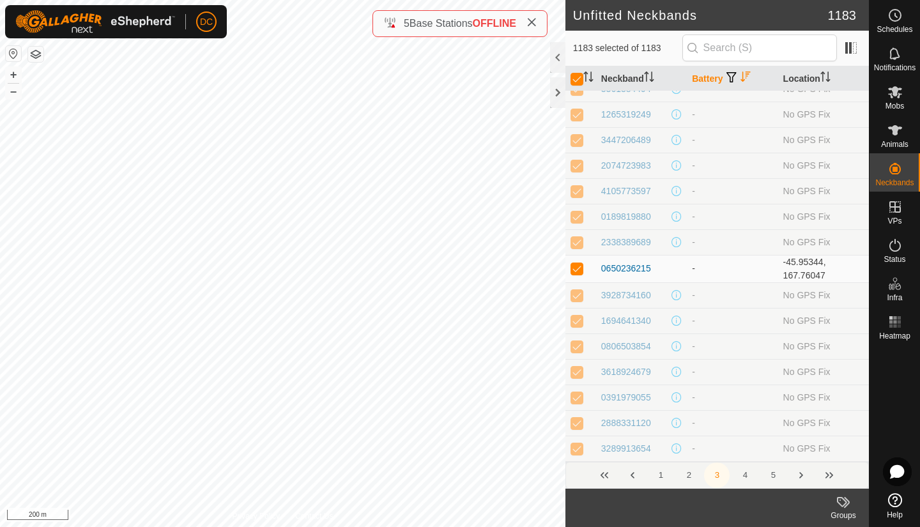
scroll to position [4462, 0]
click at [745, 81] on icon "Activate to sort" at bounding box center [746, 77] width 10 height 10
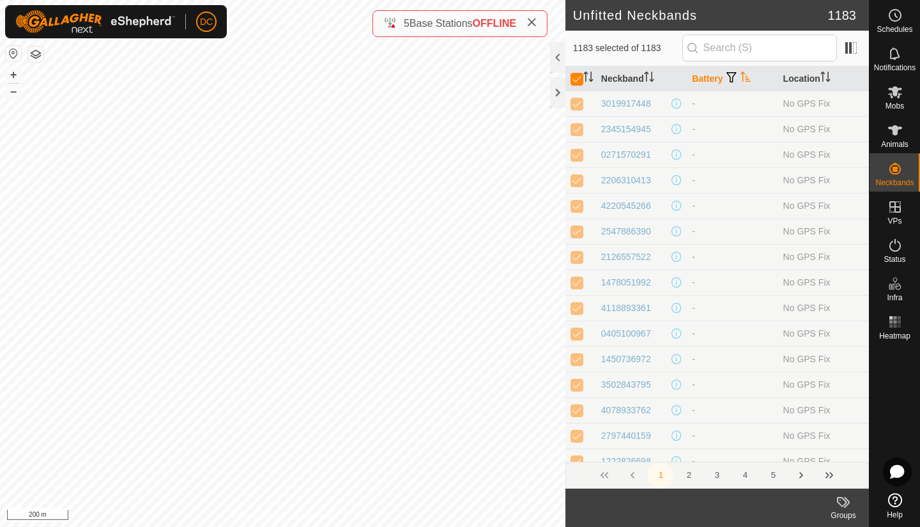
click at [773, 475] on button "5" at bounding box center [773, 476] width 26 height 26
click at [773, 475] on button "6" at bounding box center [773, 476] width 26 height 26
drag, startPoint x: 773, startPoint y: 475, endPoint x: 687, endPoint y: 475, distance: 86.3
click at [687, 475] on span "2 3 4 5 6" at bounding box center [717, 476] width 138 height 26
click at [690, 475] on button "3" at bounding box center [689, 476] width 26 height 26
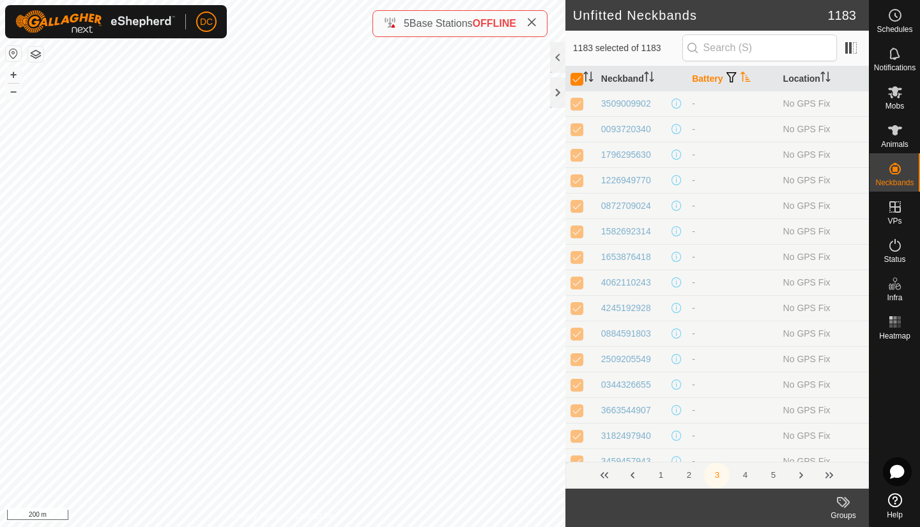
click at [690, 475] on button "2" at bounding box center [689, 476] width 26 height 26
click at [741, 75] on icon "Activate to sort" at bounding box center [746, 77] width 10 height 10
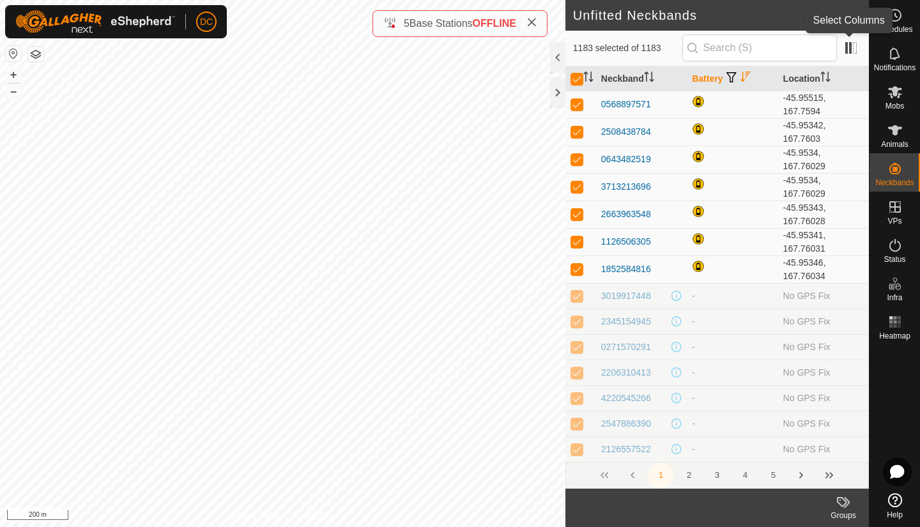
click at [847, 50] on span at bounding box center [851, 48] width 20 height 20
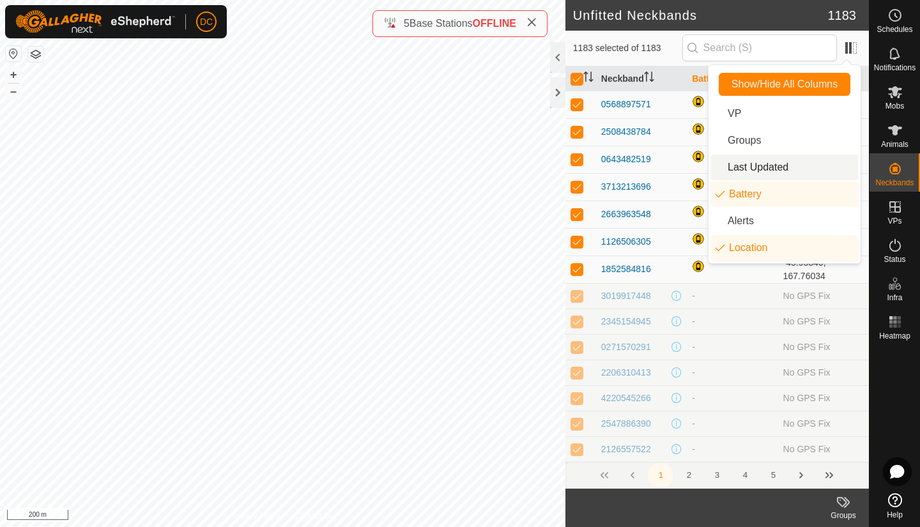
click at [737, 167] on li "Last Updated" at bounding box center [784, 168] width 147 height 26
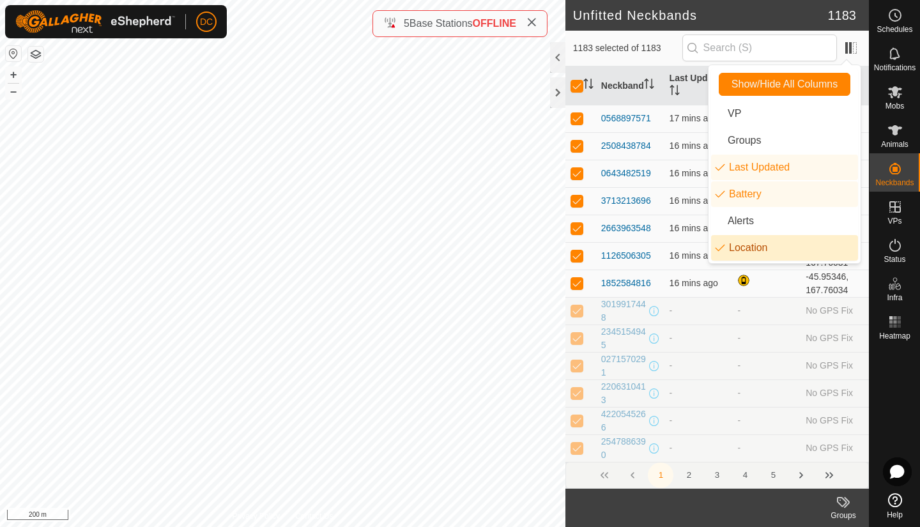
click at [725, 309] on td "-" at bounding box center [699, 310] width 68 height 27
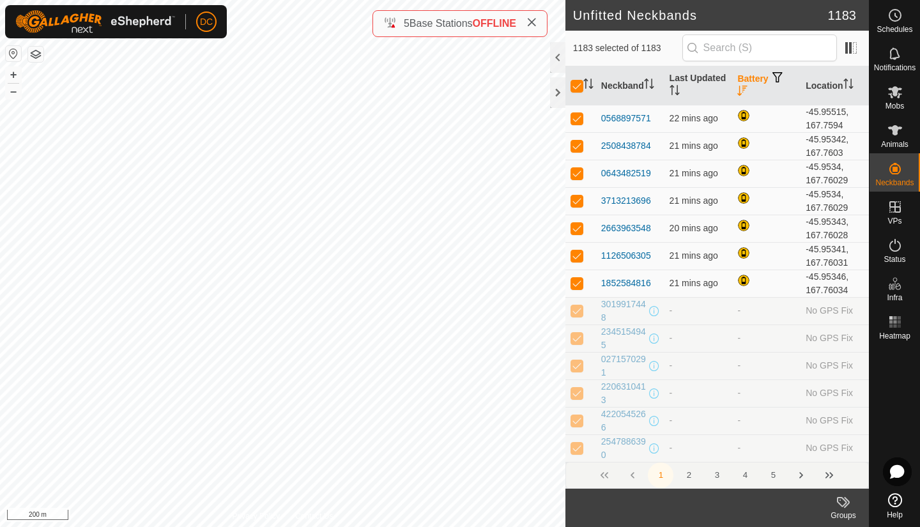
click at [738, 94] on icon "Activate to sort" at bounding box center [743, 91] width 10 height 10
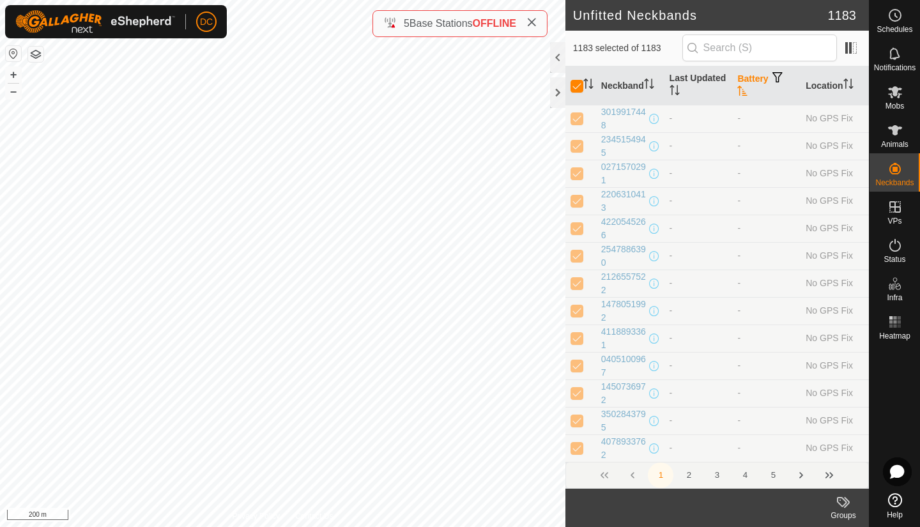
click at [738, 94] on icon "Activate to sort" at bounding box center [743, 91] width 10 height 10
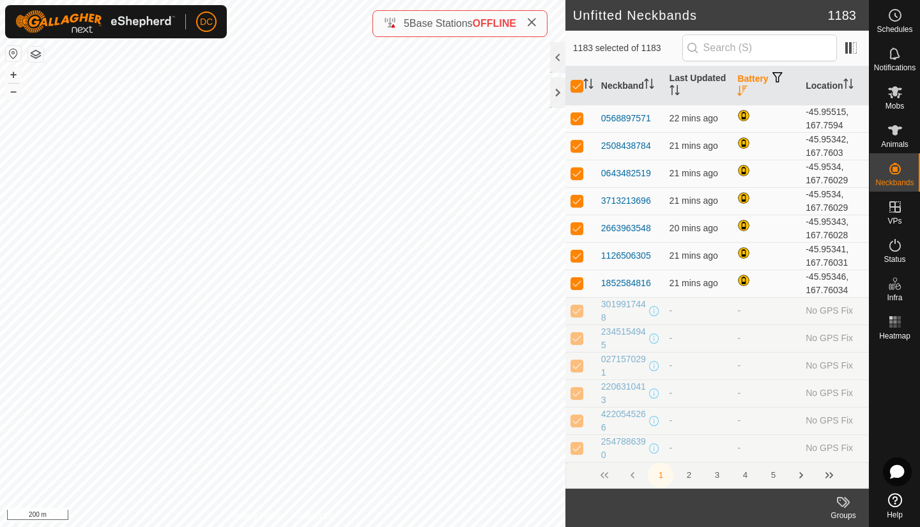
click at [680, 90] on icon "Activate to sort" at bounding box center [675, 90] width 10 height 10
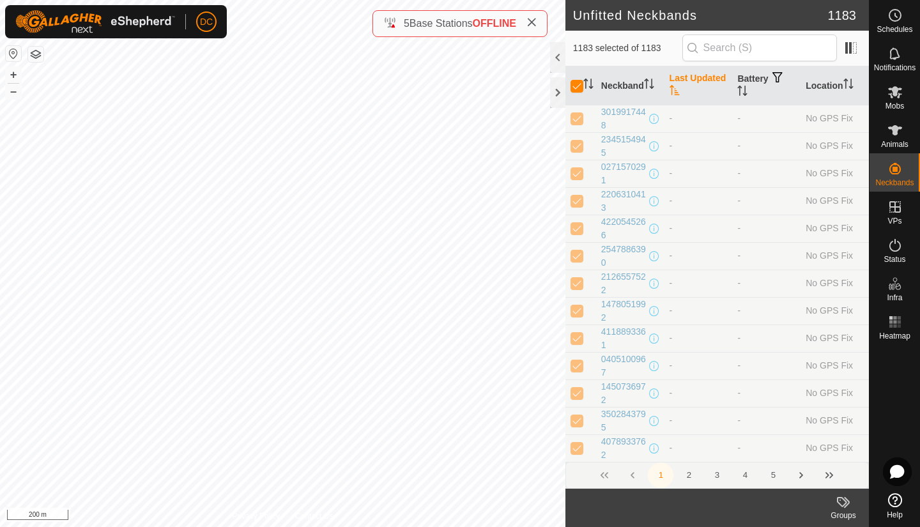
click at [680, 90] on icon "Activate to sort" at bounding box center [675, 90] width 10 height 10
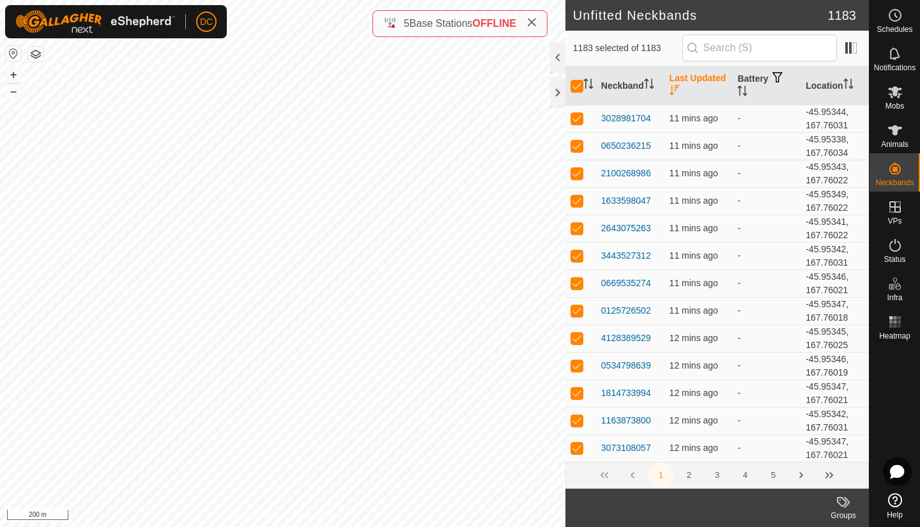
click at [743, 93] on icon "Activate to sort" at bounding box center [742, 91] width 10 height 10
click at [689, 477] on button "2" at bounding box center [689, 476] width 26 height 26
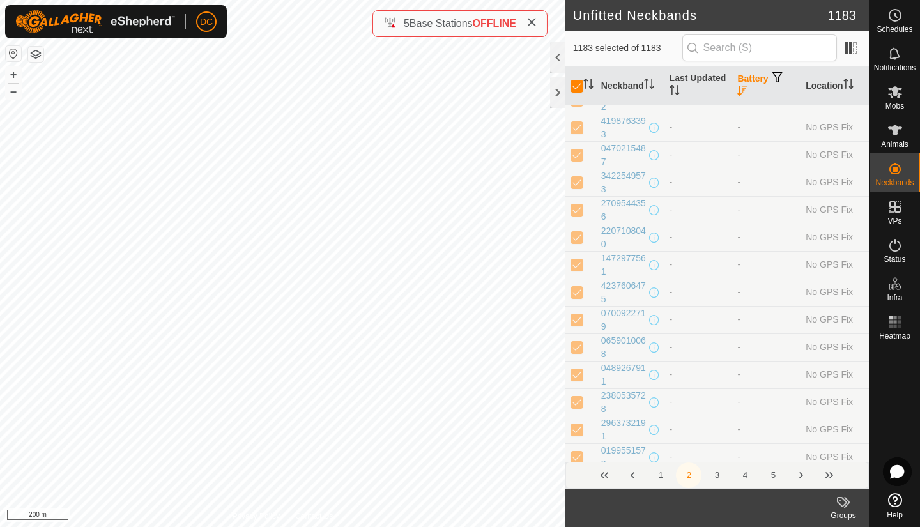
scroll to position [4463, 0]
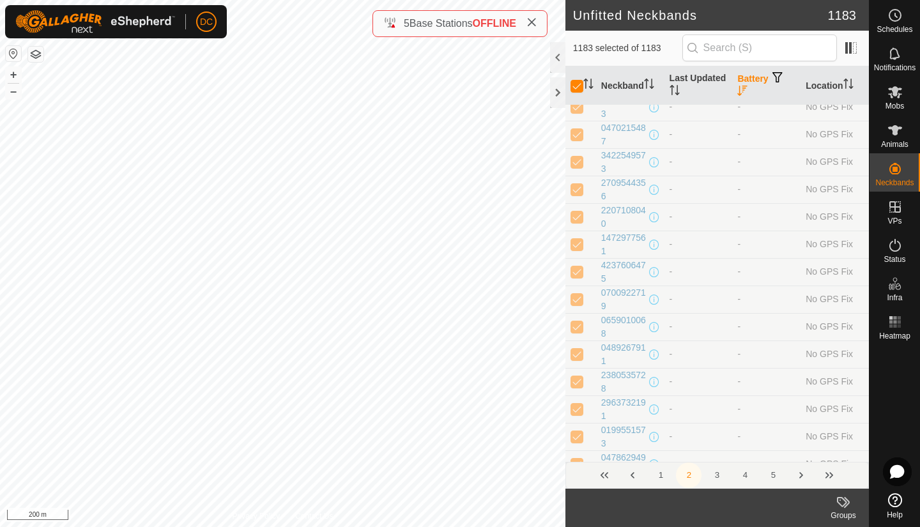
click at [716, 475] on button "3" at bounding box center [717, 476] width 26 height 26
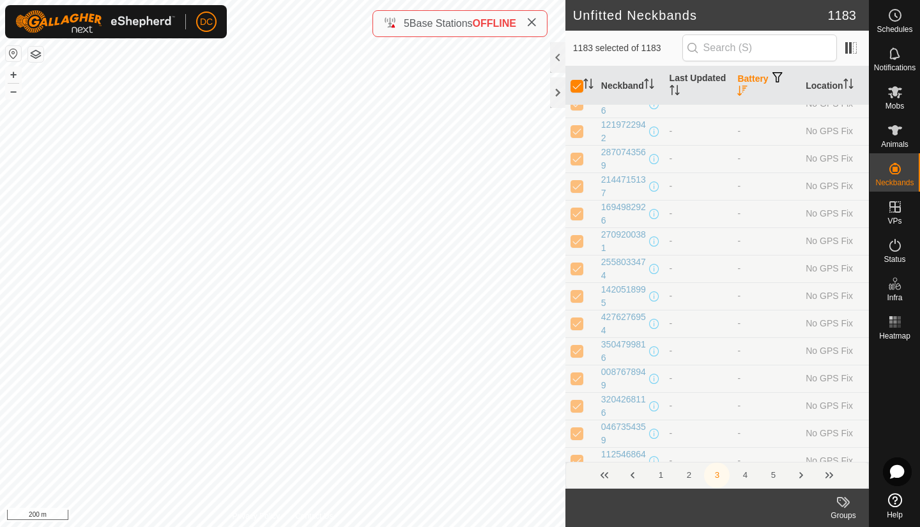
scroll to position [3306, 0]
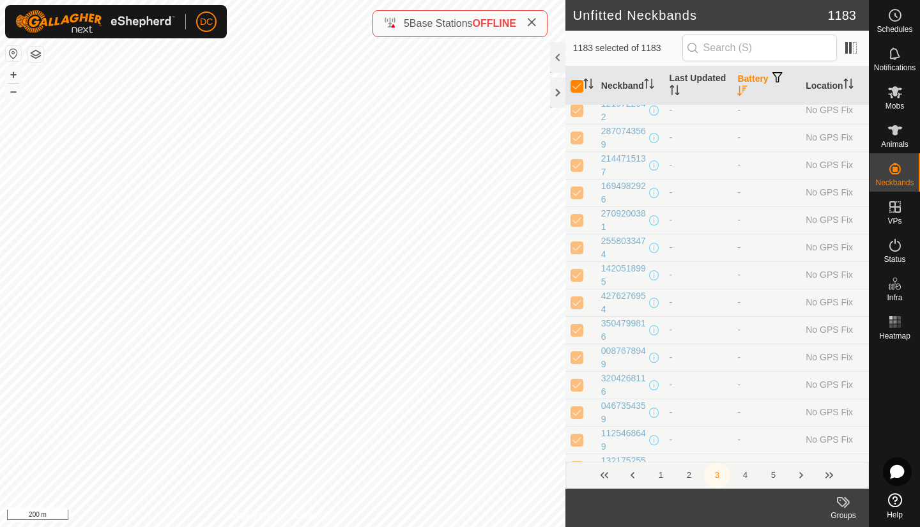
click at [743, 473] on button "4" at bounding box center [745, 476] width 26 height 26
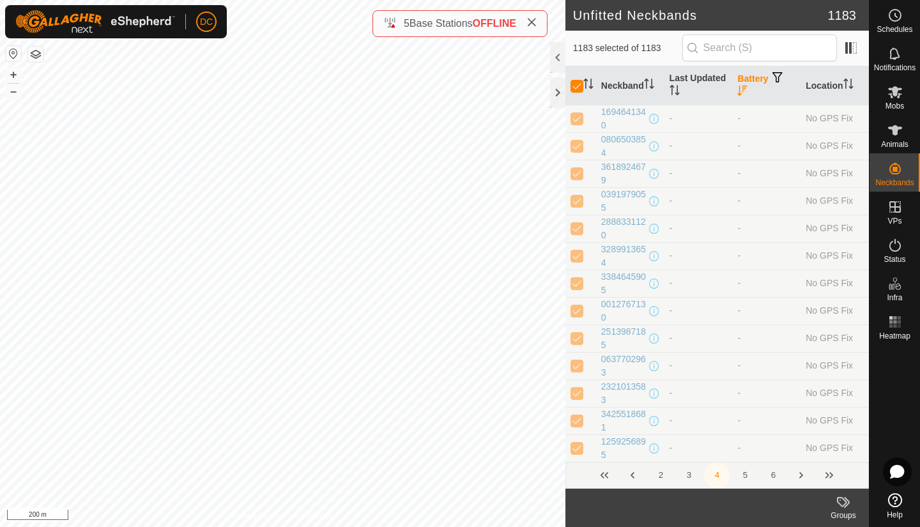
click at [632, 474] on button "Previous Page" at bounding box center [633, 476] width 26 height 26
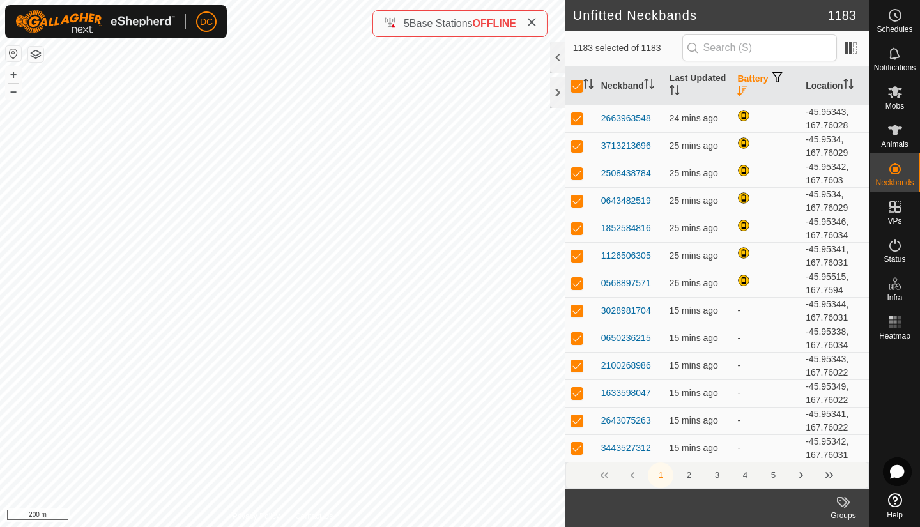
click at [575, 87] on input "checkbox" at bounding box center [577, 86] width 13 height 13
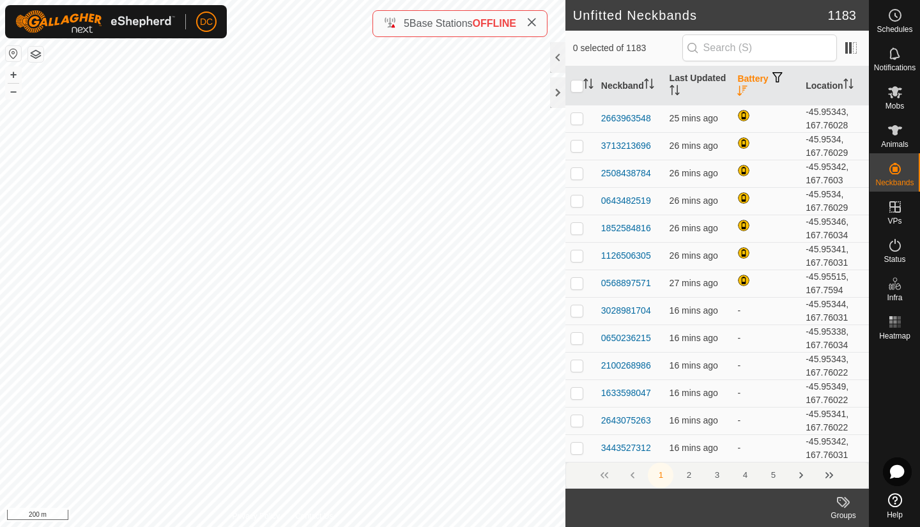
click at [737, 93] on icon "Activate to sort" at bounding box center [742, 91] width 10 height 10
click at [737, 91] on icon "Activate to sort" at bounding box center [742, 91] width 10 height 10
click at [849, 41] on span at bounding box center [851, 48] width 20 height 20
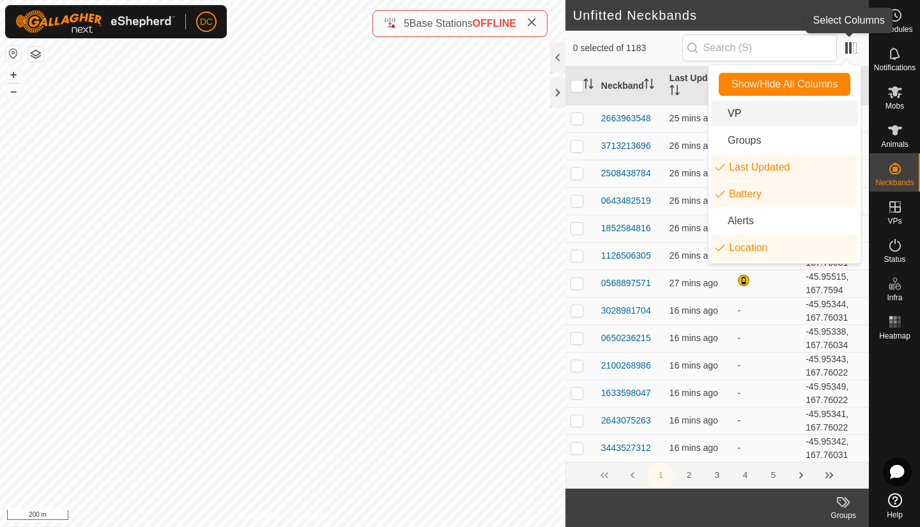
click at [850, 48] on span at bounding box center [851, 48] width 20 height 20
